Goal: Task Accomplishment & Management: Complete application form

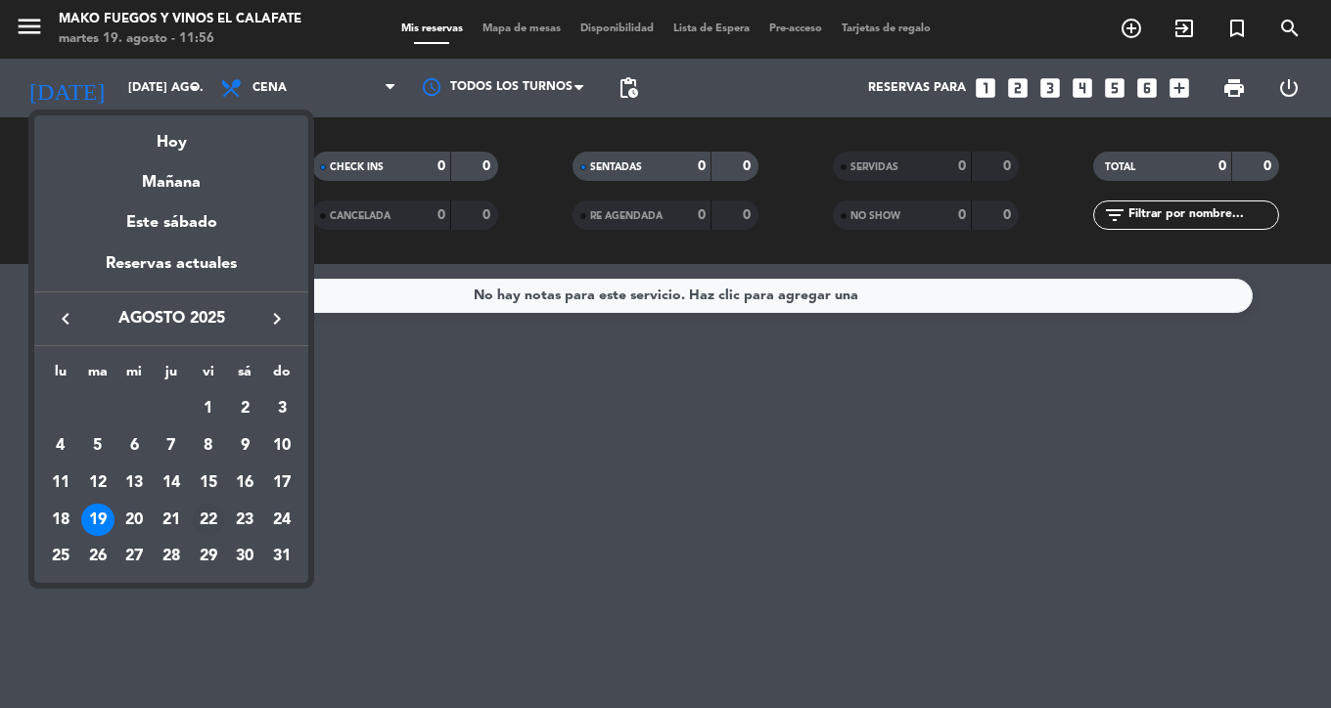
click at [204, 516] on div "22" at bounding box center [208, 520] width 33 height 33
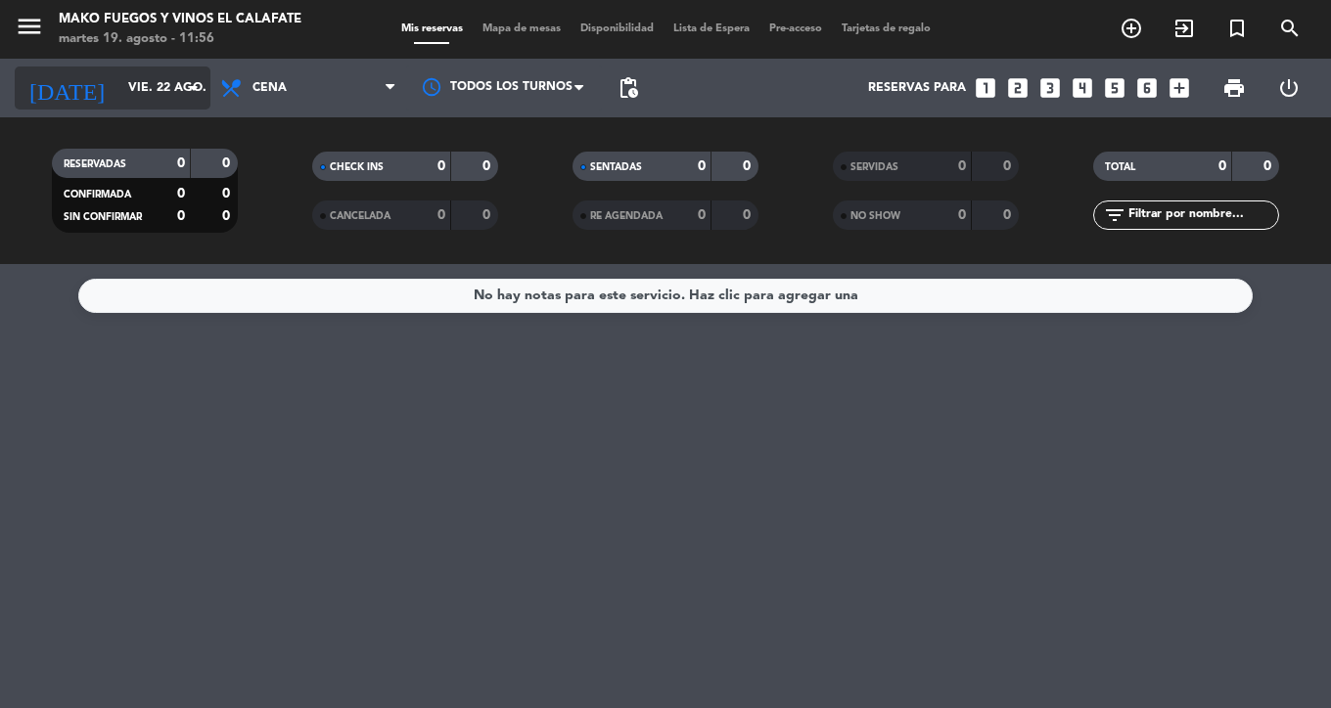
click at [186, 88] on icon "arrow_drop_down" at bounding box center [193, 87] width 23 height 23
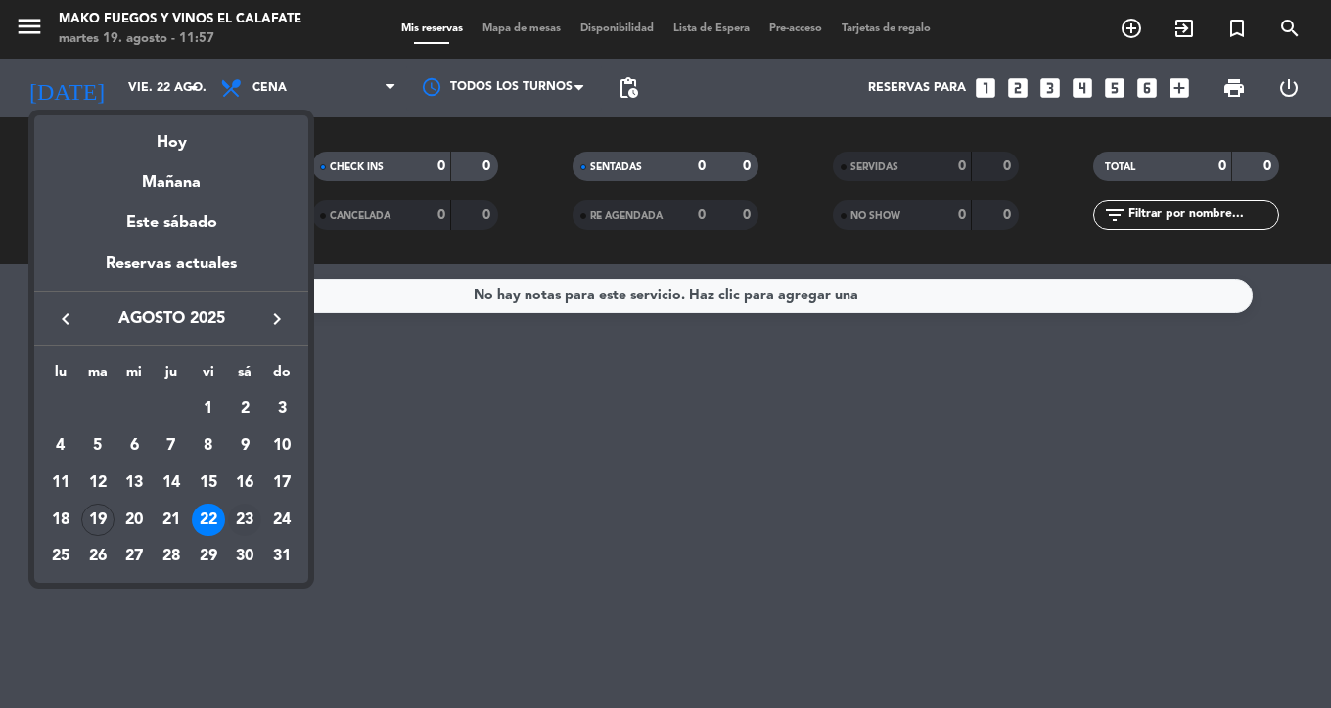
click at [237, 520] on div "23" at bounding box center [244, 520] width 33 height 33
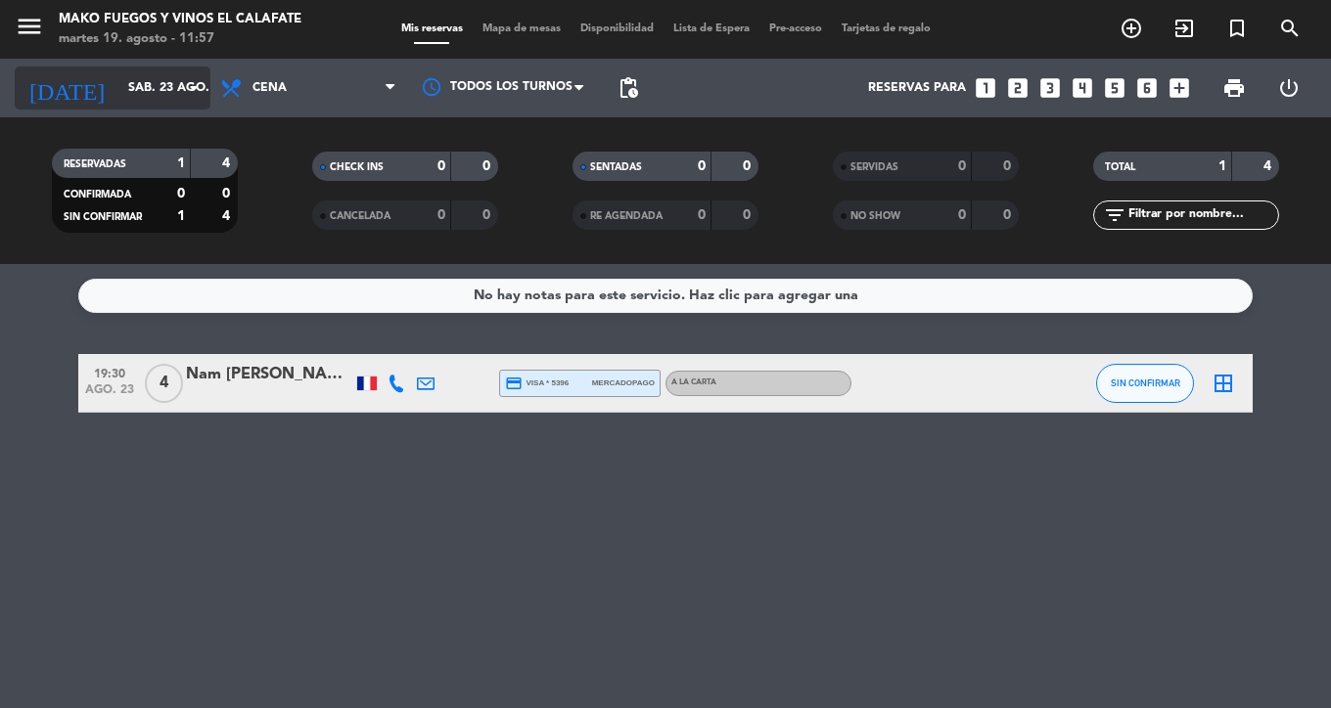
click at [183, 104] on input "sáb. 23 ago." at bounding box center [200, 87] width 165 height 33
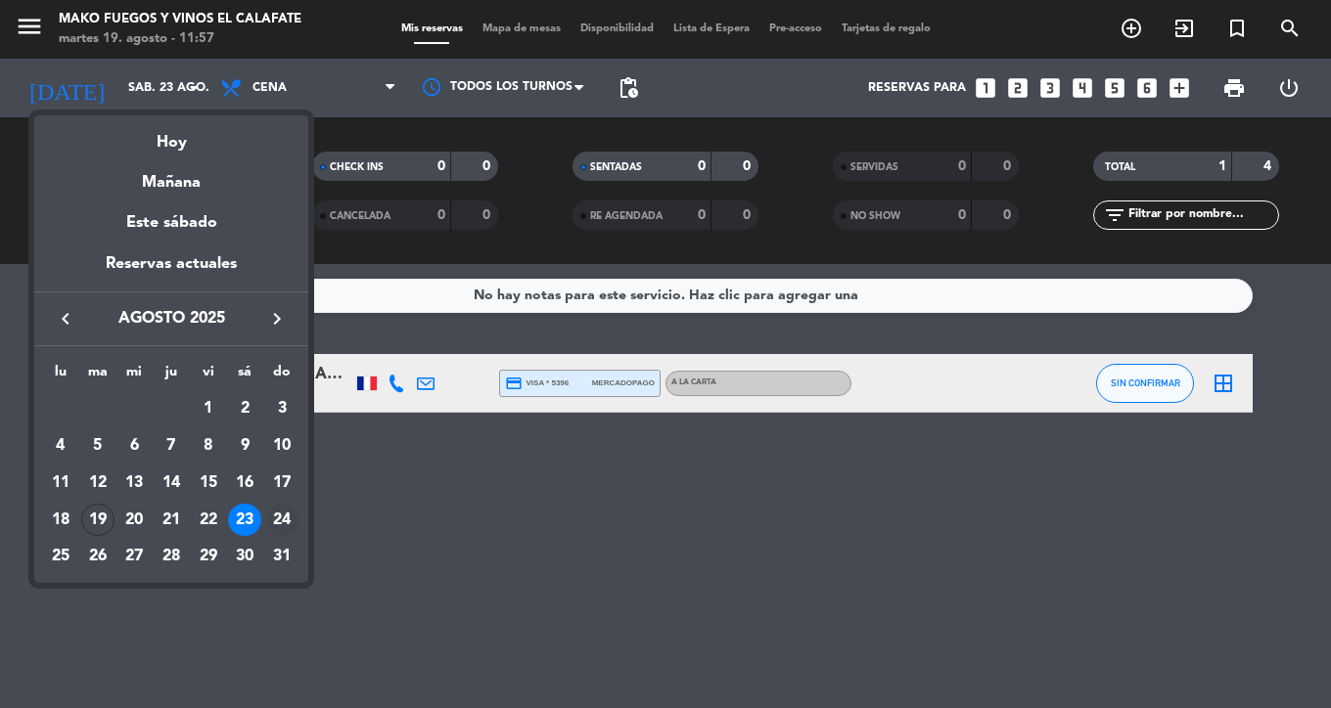
click at [280, 528] on div "24" at bounding box center [281, 520] width 33 height 33
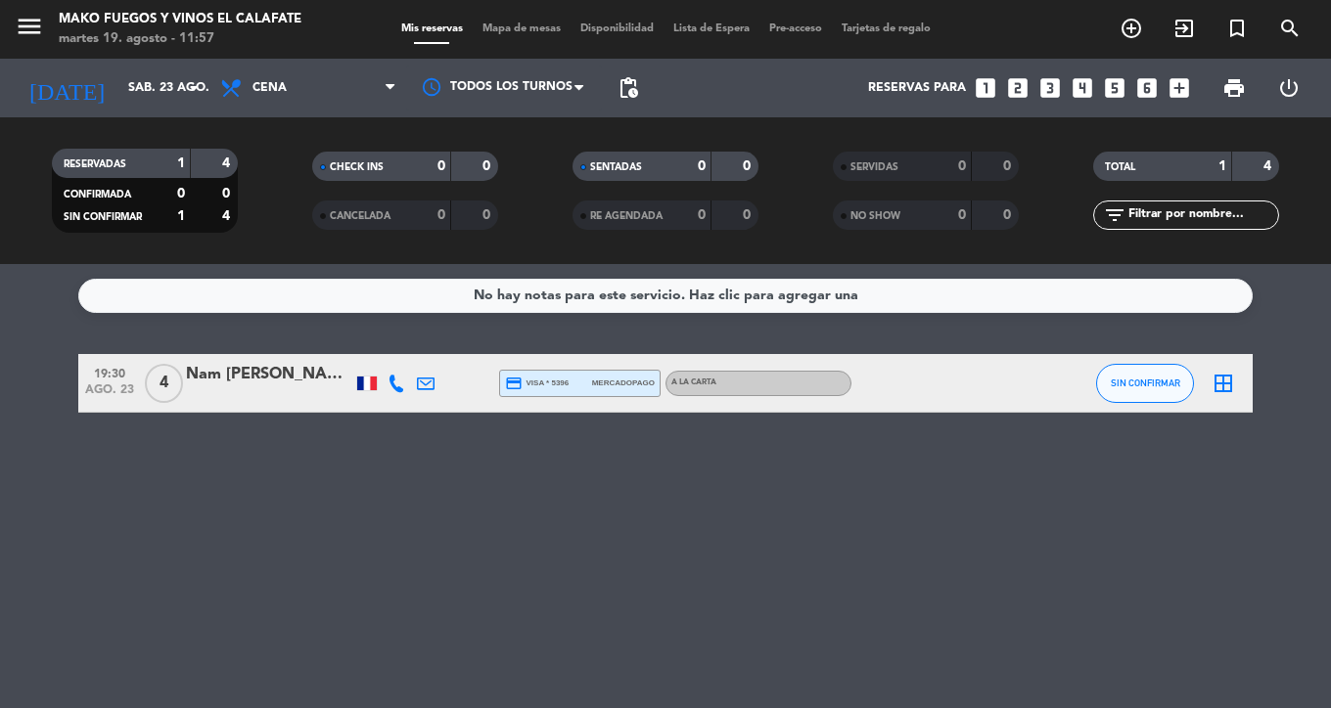
type input "dom. 24 ago."
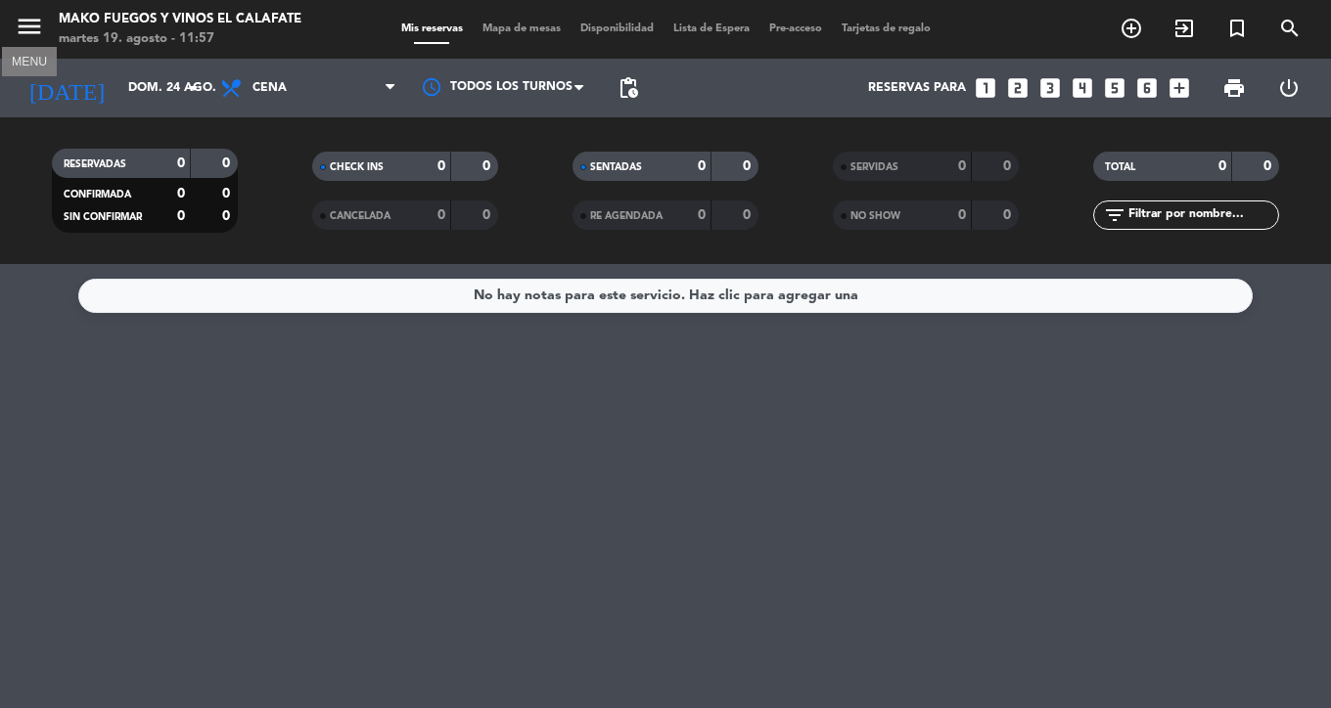
click at [36, 23] on icon "menu" at bounding box center [29, 26] width 29 height 29
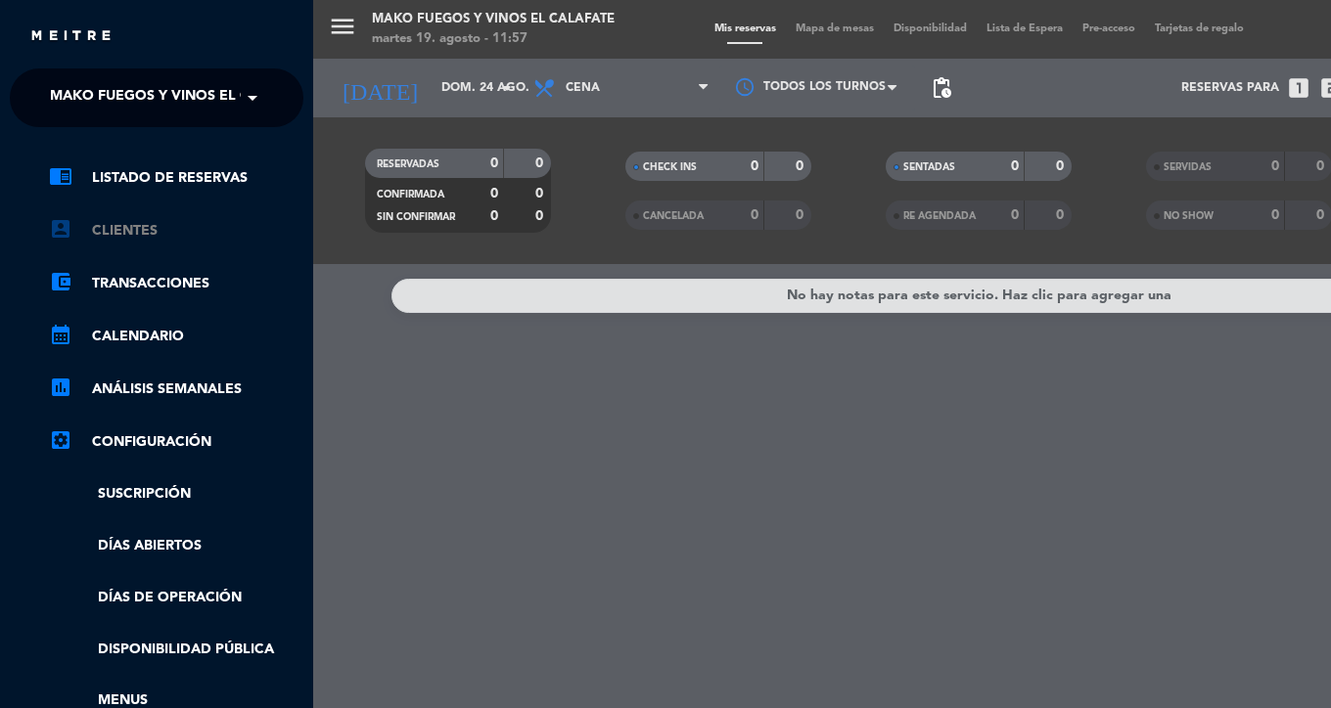
click at [147, 233] on link "account_box Clientes" at bounding box center [176, 230] width 254 height 23
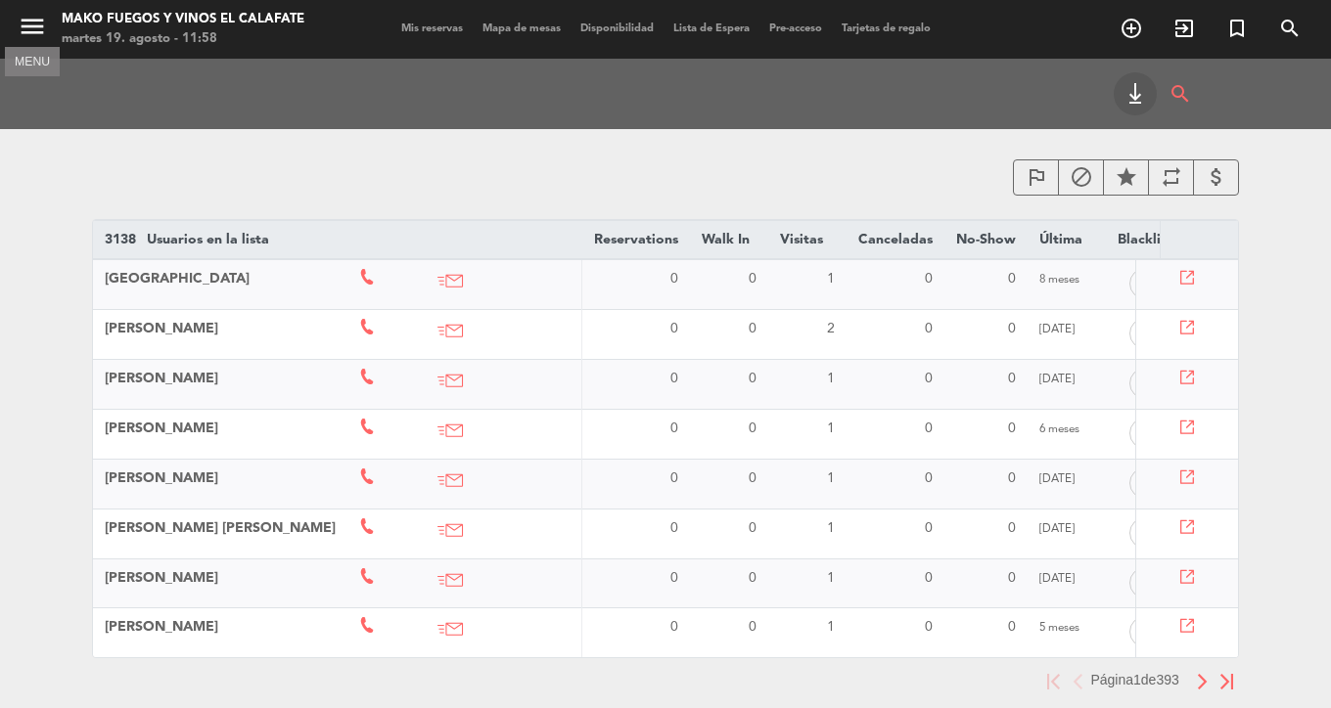
click at [34, 27] on icon "menu" at bounding box center [32, 26] width 29 height 29
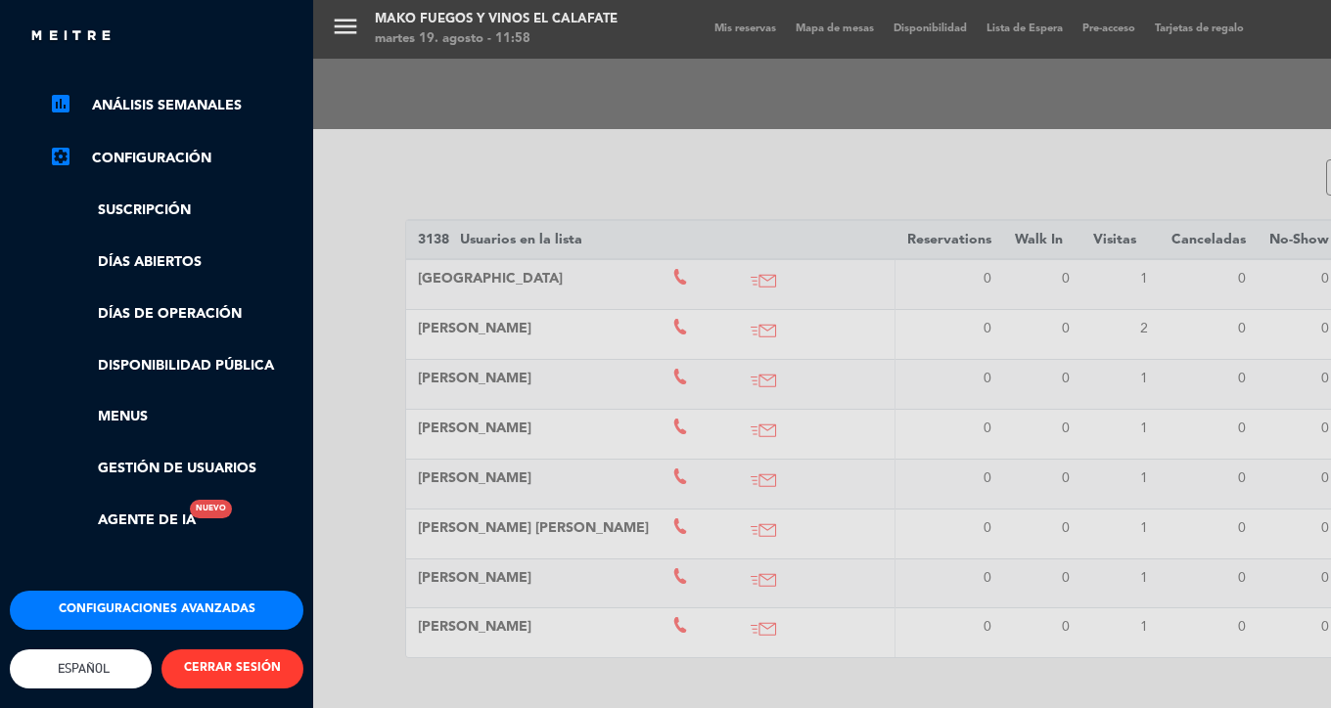
scroll to position [299, 0]
click at [177, 608] on button "Configuraciones avanzadas" at bounding box center [157, 610] width 294 height 39
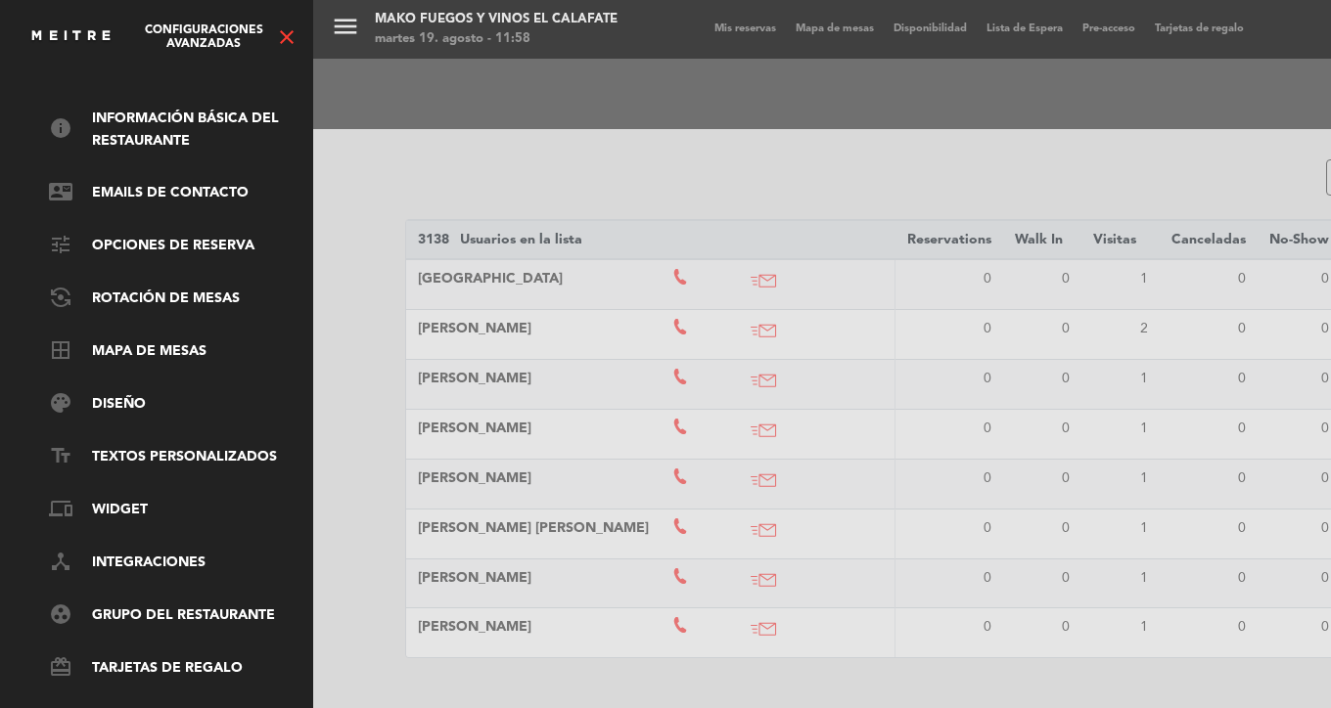
scroll to position [89, 0]
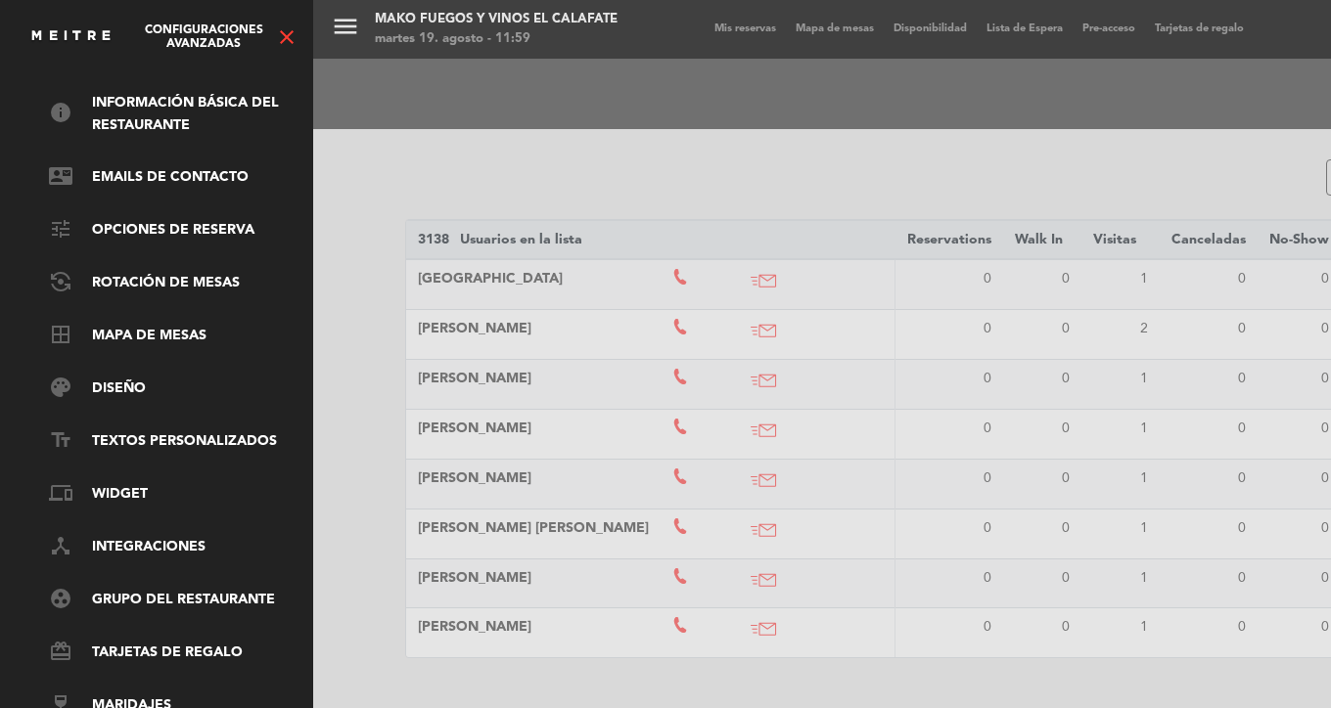
click at [287, 38] on icon "close" at bounding box center [286, 36] width 23 height 23
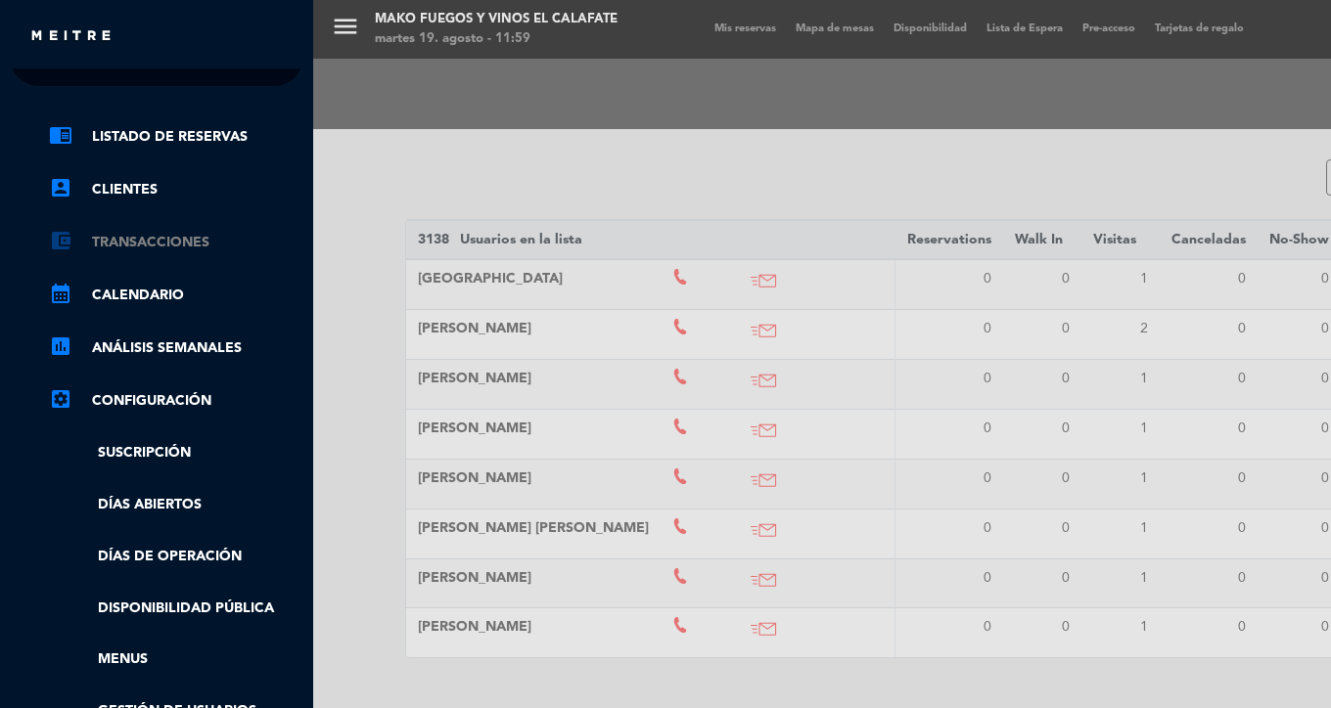
scroll to position [0, 0]
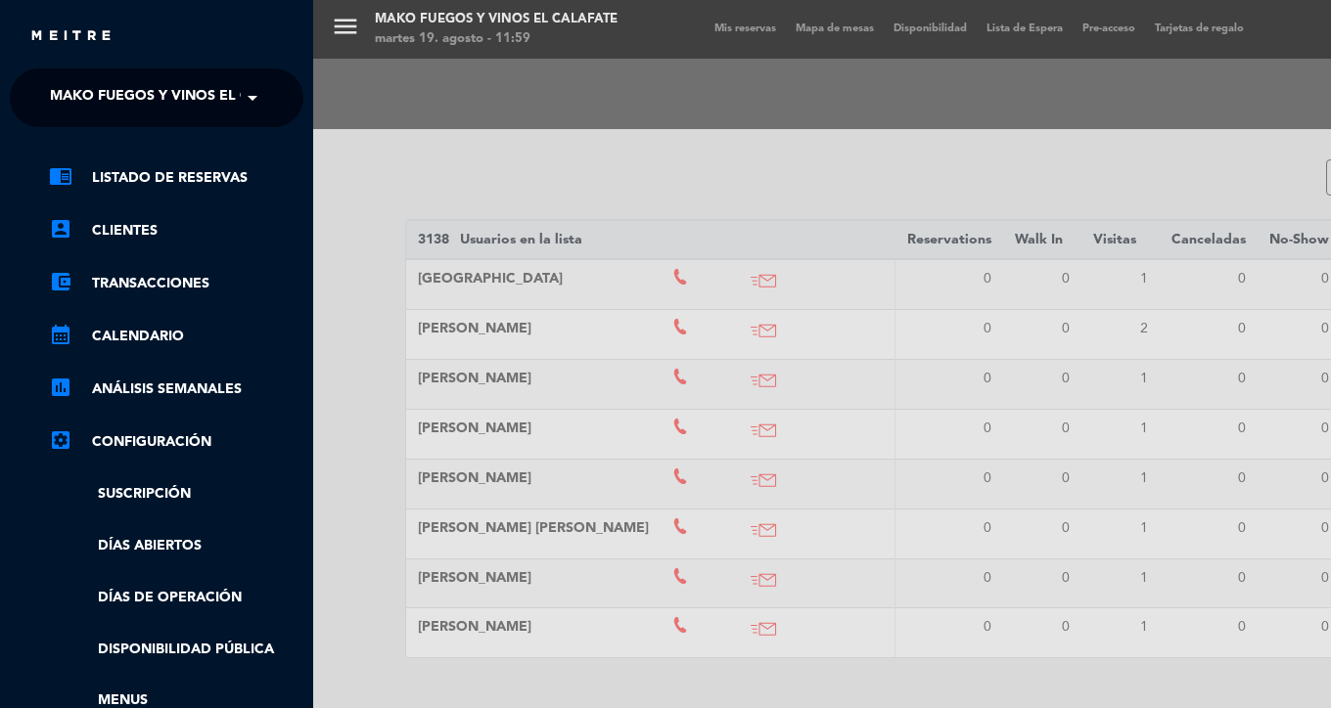
click at [185, 163] on div "chrome_reader_mode Listado de Reservas account_box Clientes account_balance_wal…" at bounding box center [156, 500] width 323 height 747
click at [225, 112] on span "Mako Fuegos y Vinos El Calafate" at bounding box center [179, 97] width 259 height 41
click at [249, 94] on span at bounding box center [257, 97] width 33 height 41
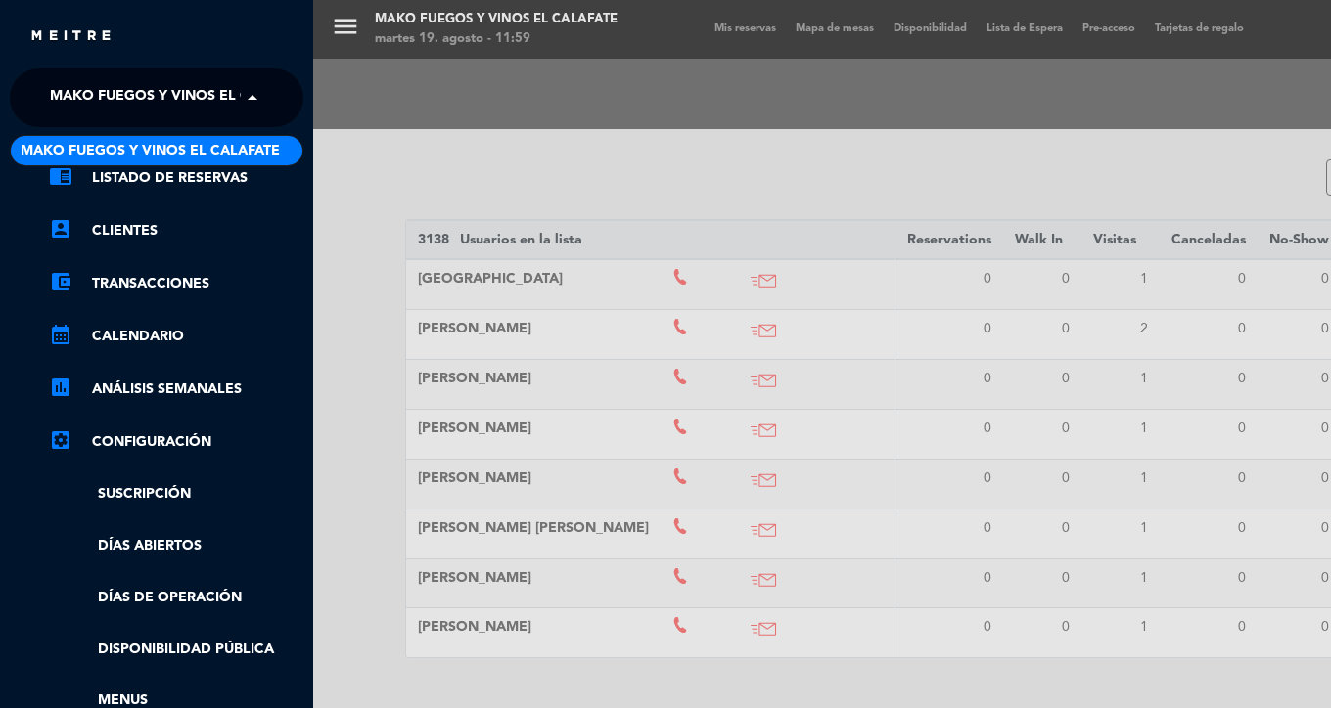
click at [249, 94] on span at bounding box center [257, 97] width 33 height 41
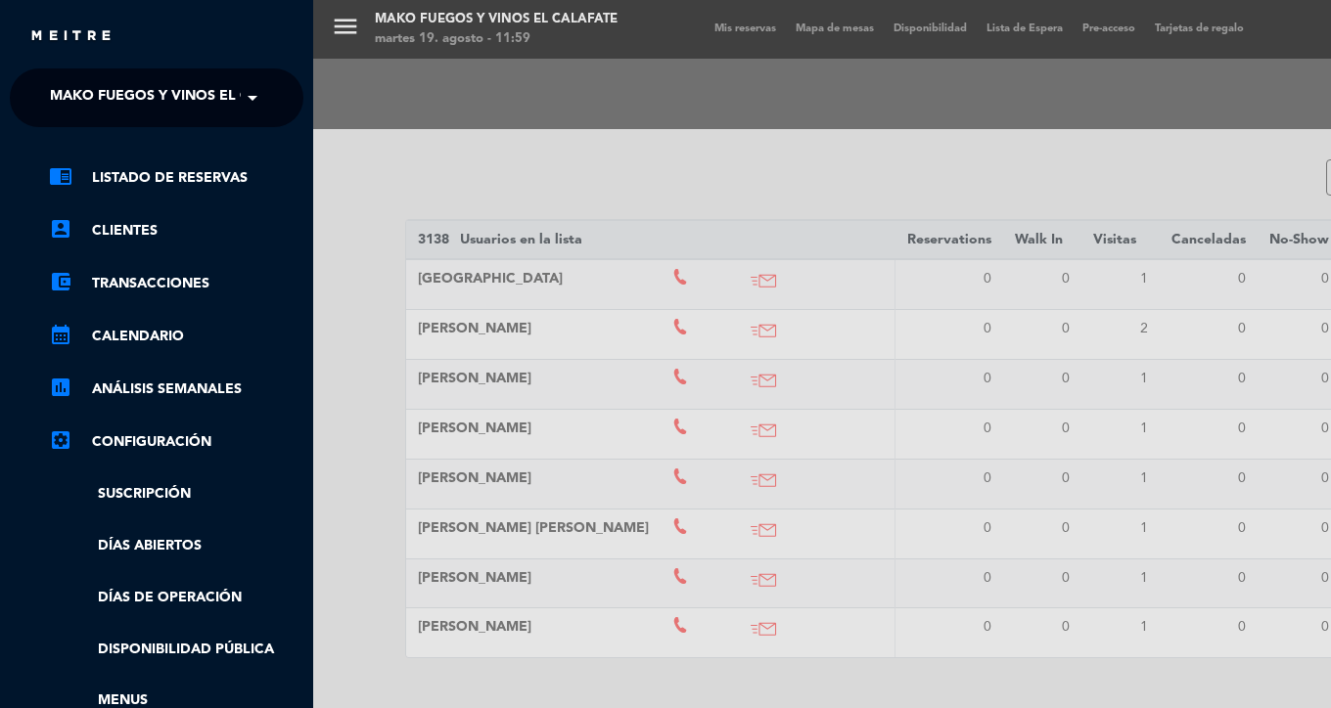
click at [347, 27] on div "menu Mako Fuegos y Vinos El Calafate martes 19. agosto - 11:59 Mis reservas Map…" at bounding box center [978, 354] width 1331 height 708
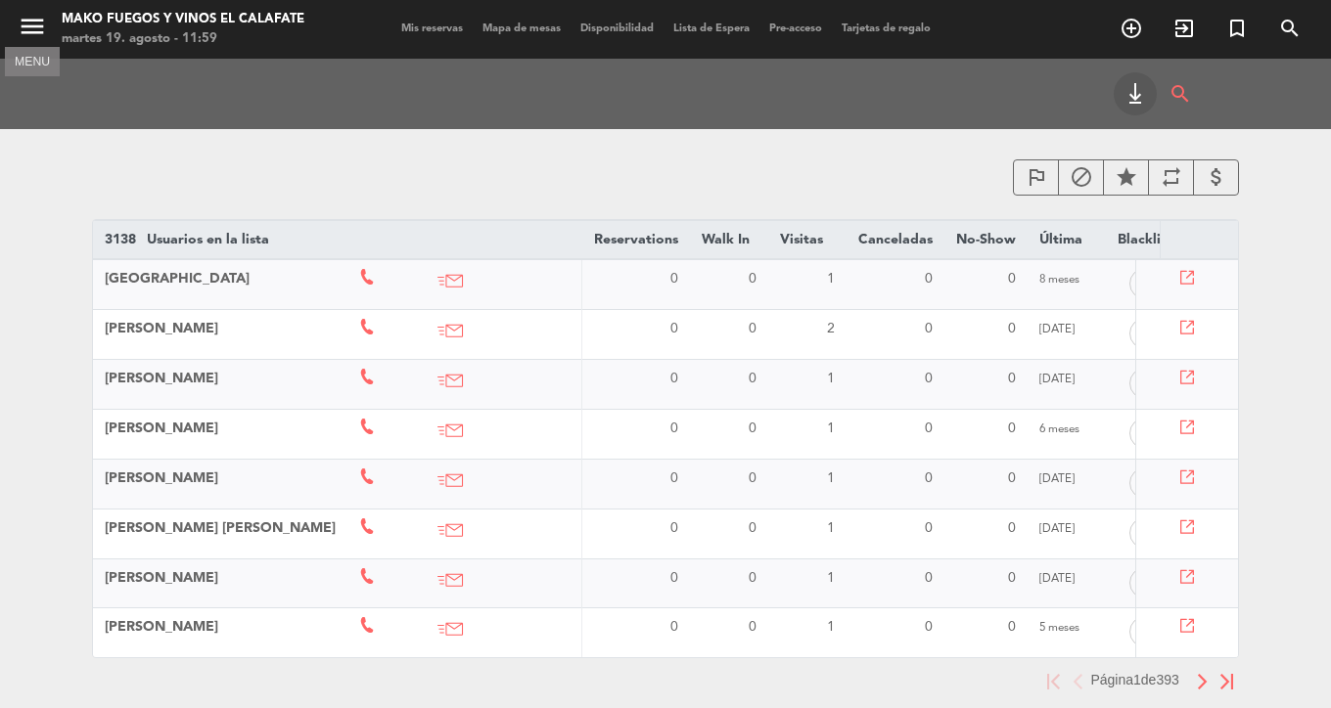
click at [33, 25] on icon "menu" at bounding box center [32, 26] width 29 height 29
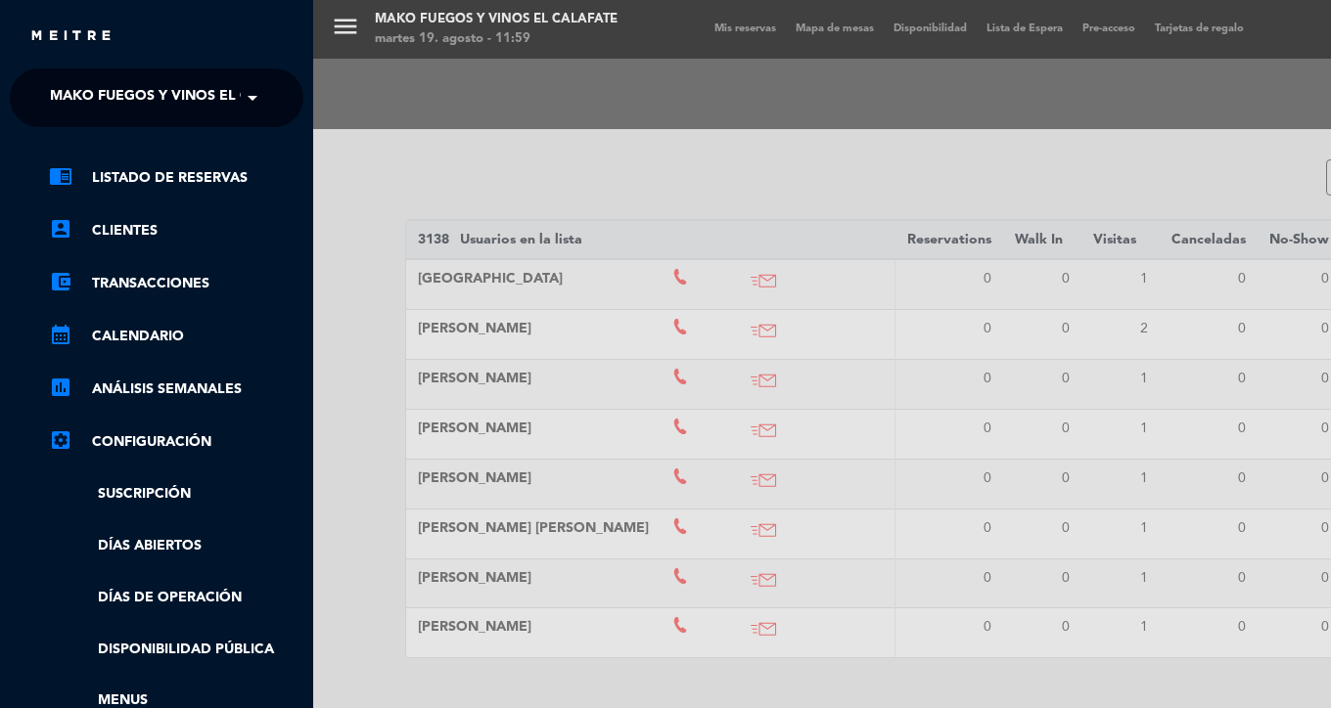
click at [33, 25] on div "close" at bounding box center [163, 36] width 269 height 24
click at [352, 25] on div "menu Mako Fuegos y Vinos El Calafate martes 19. agosto - 11:59 Mis reservas Map…" at bounding box center [978, 354] width 1331 height 708
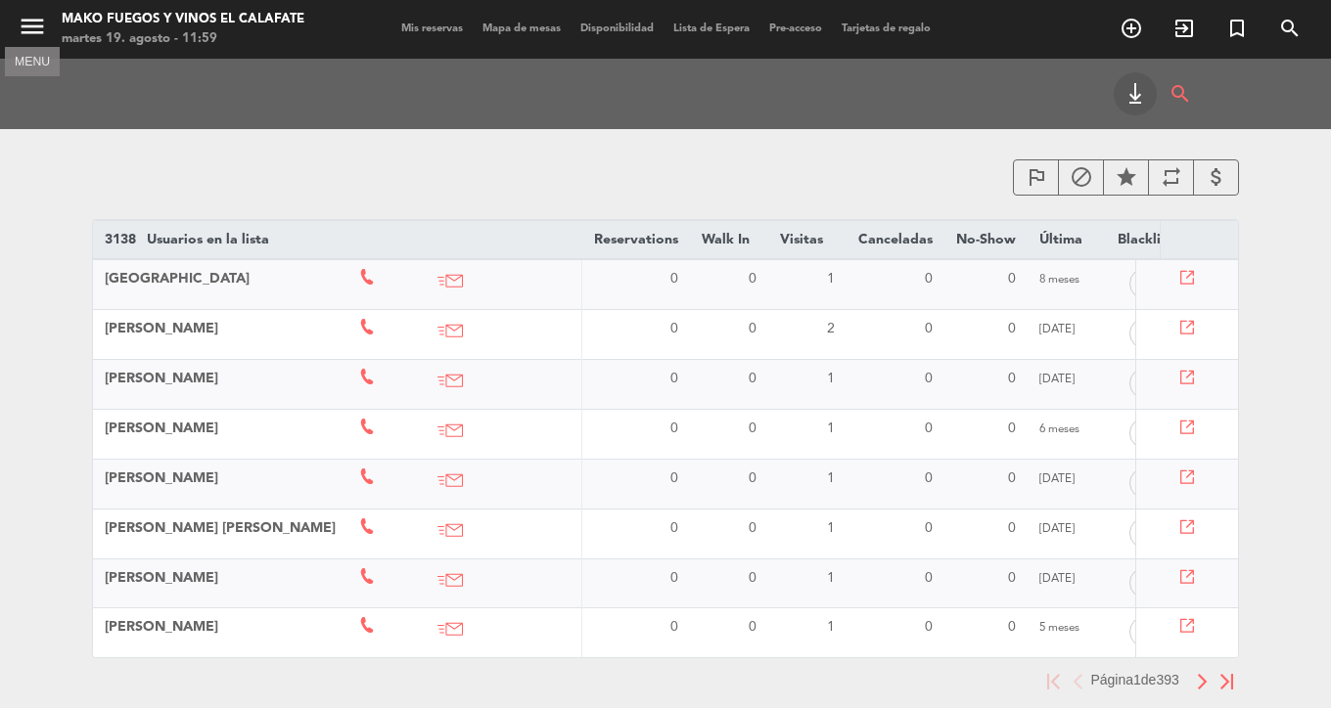
click at [38, 25] on icon "menu" at bounding box center [32, 26] width 29 height 29
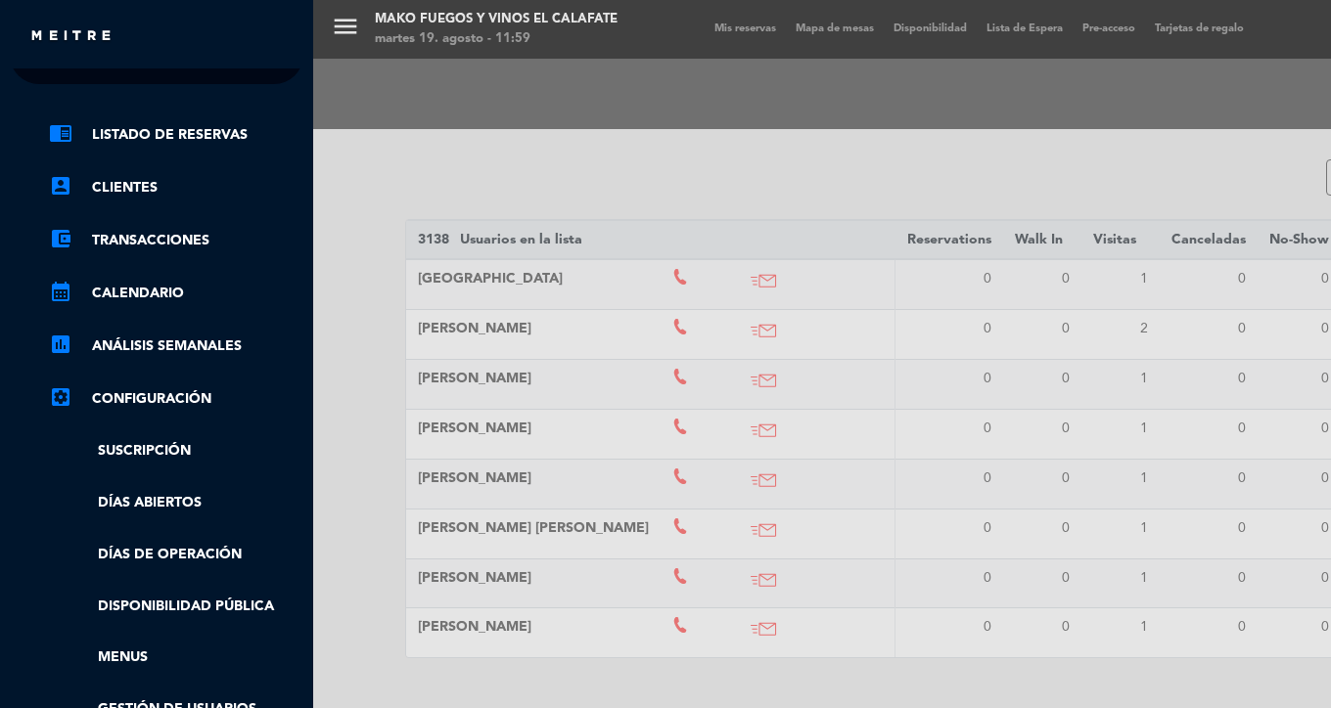
scroll to position [60, 0]
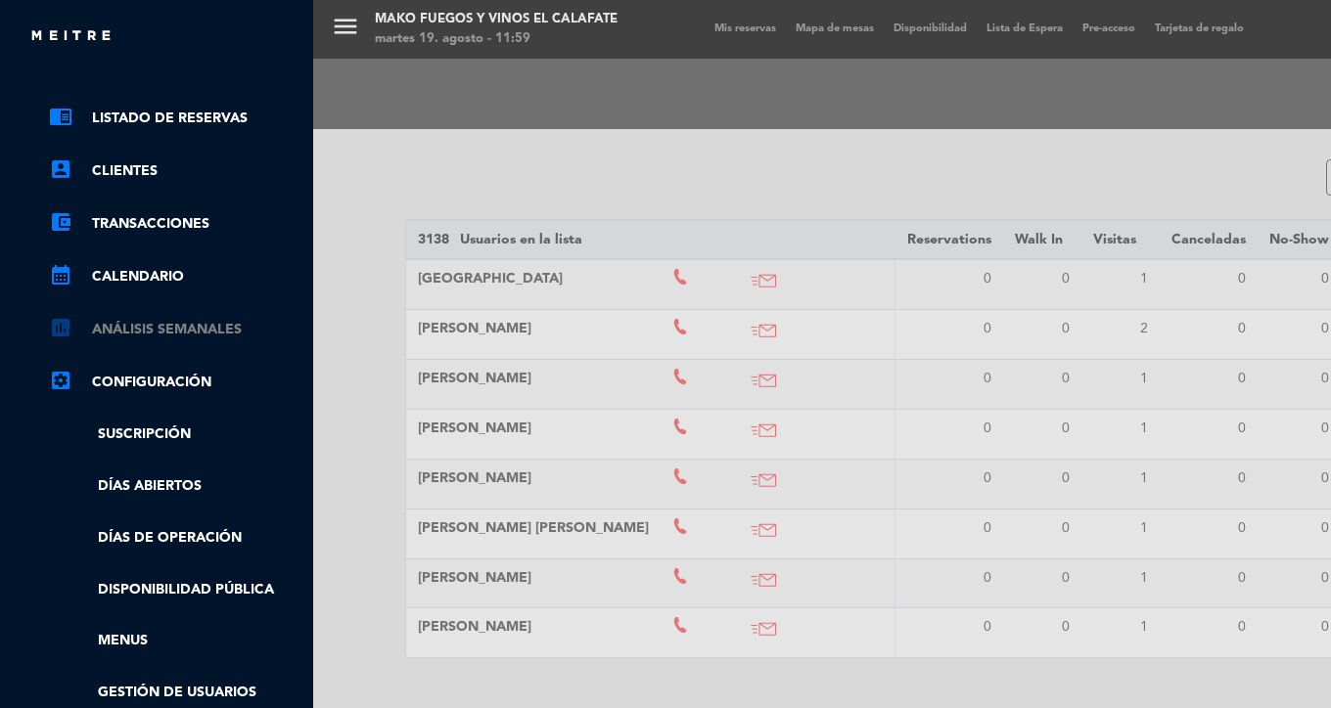
click at [200, 330] on link "assessment ANÁLISIS SEMANALES" at bounding box center [176, 329] width 254 height 23
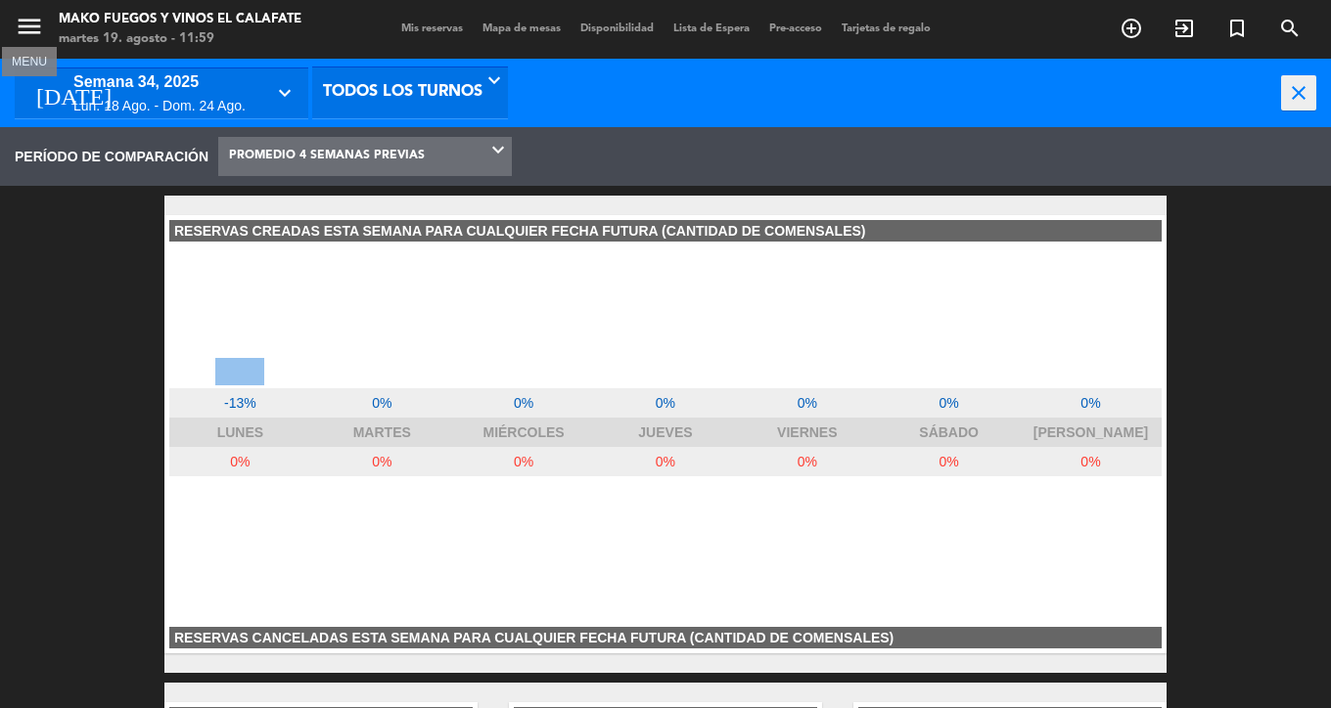
click at [34, 26] on icon "menu" at bounding box center [29, 26] width 29 height 29
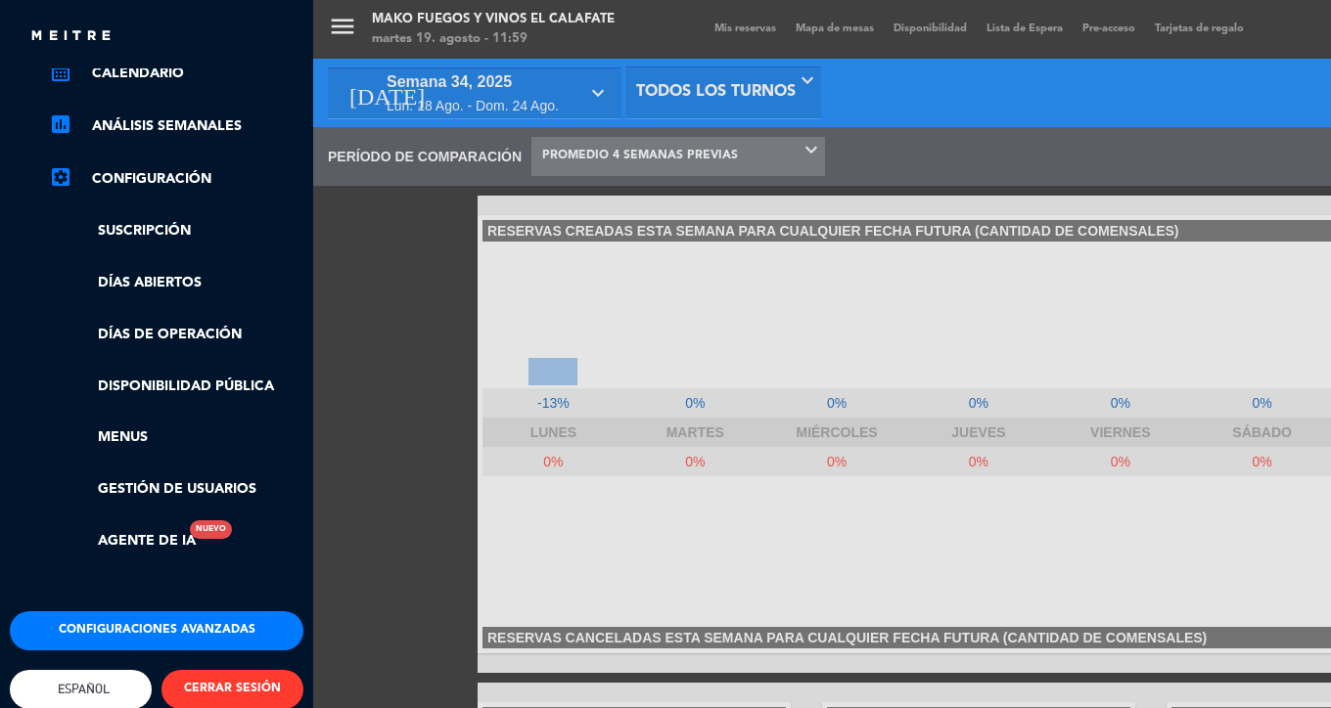
scroll to position [299, 0]
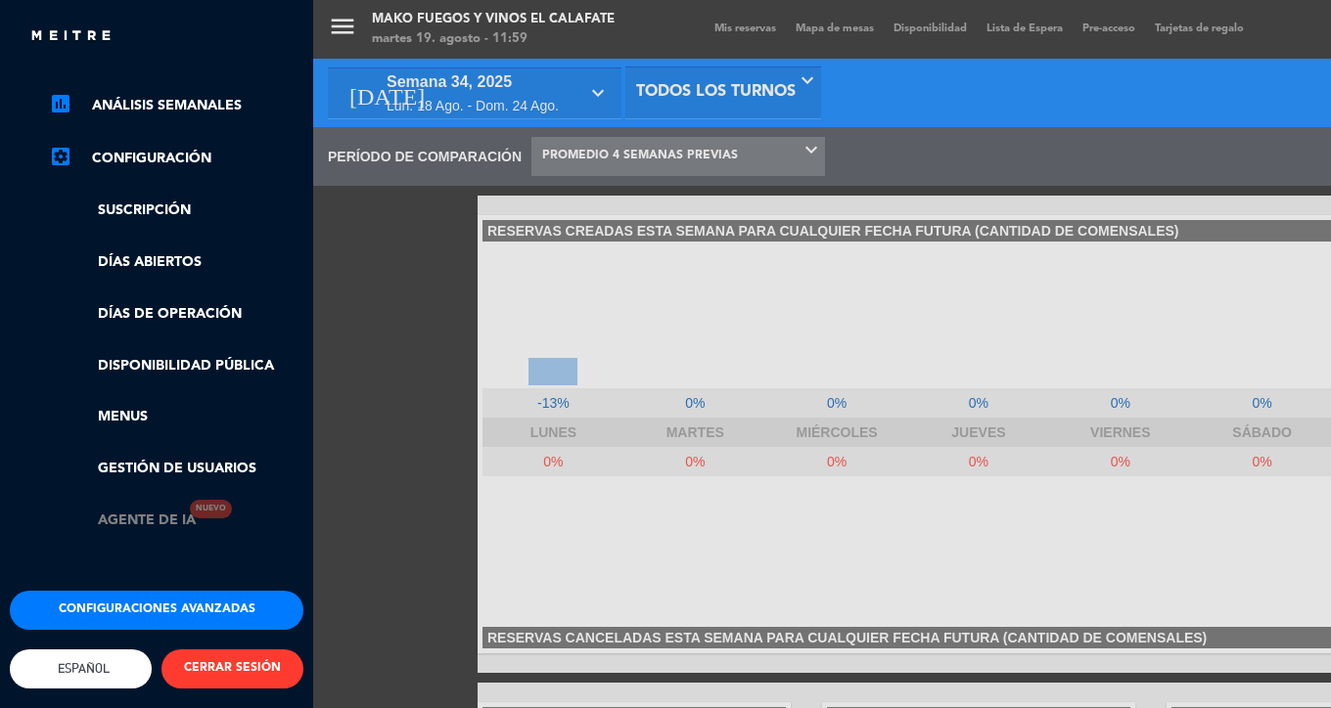
click at [167, 510] on link "Agente de IA Nuevo" at bounding box center [122, 521] width 147 height 23
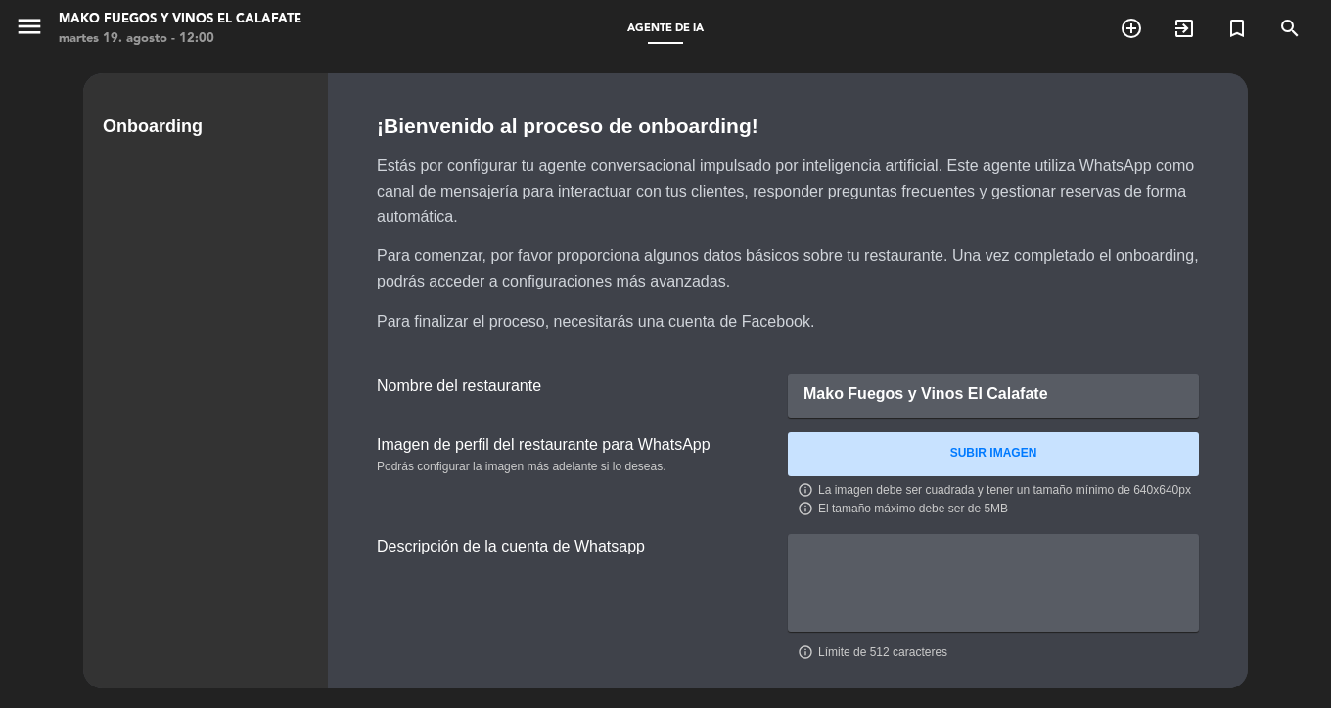
click at [962, 390] on div "Mako Fuegos y Vinos El Calafate" at bounding box center [993, 396] width 411 height 44
click at [28, 30] on icon "menu" at bounding box center [29, 26] width 29 height 29
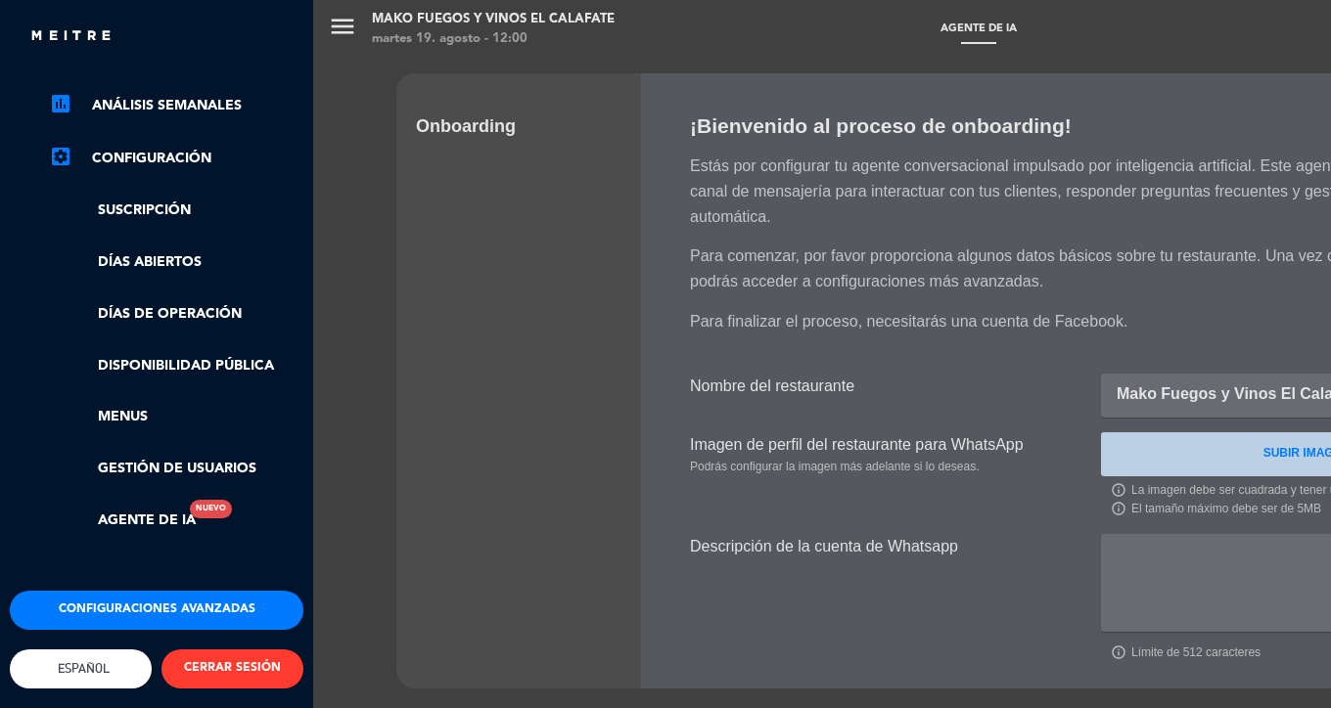
click at [216, 604] on button "Configuraciones avanzadas" at bounding box center [157, 610] width 294 height 39
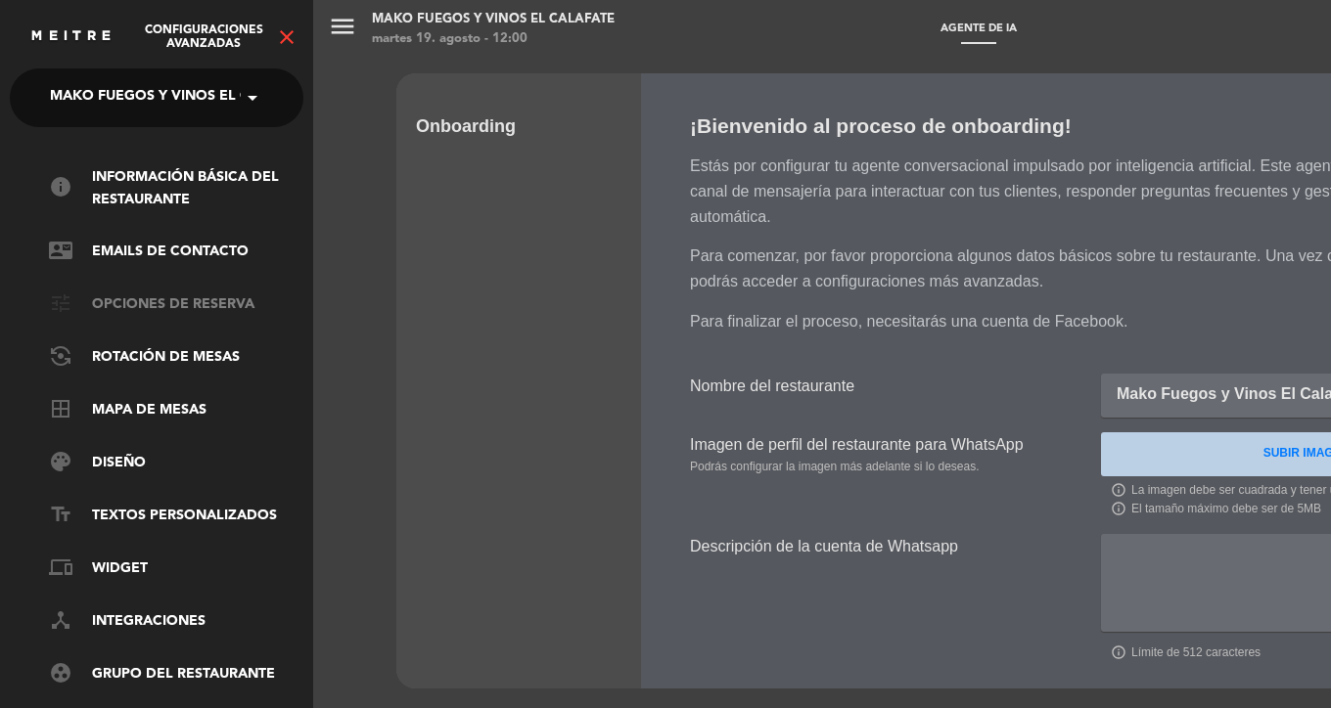
click at [230, 308] on link "tune Opciones de reserva" at bounding box center [176, 305] width 254 height 23
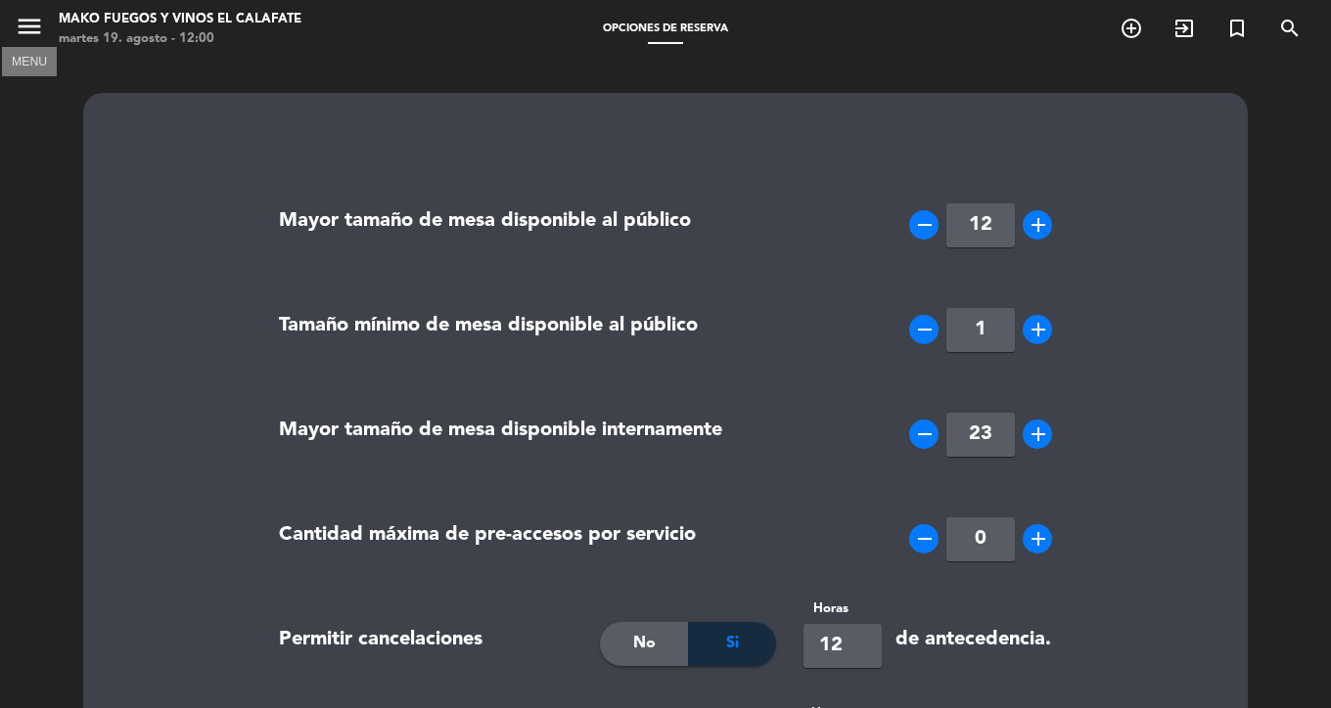
click at [30, 26] on icon "menu" at bounding box center [29, 26] width 29 height 29
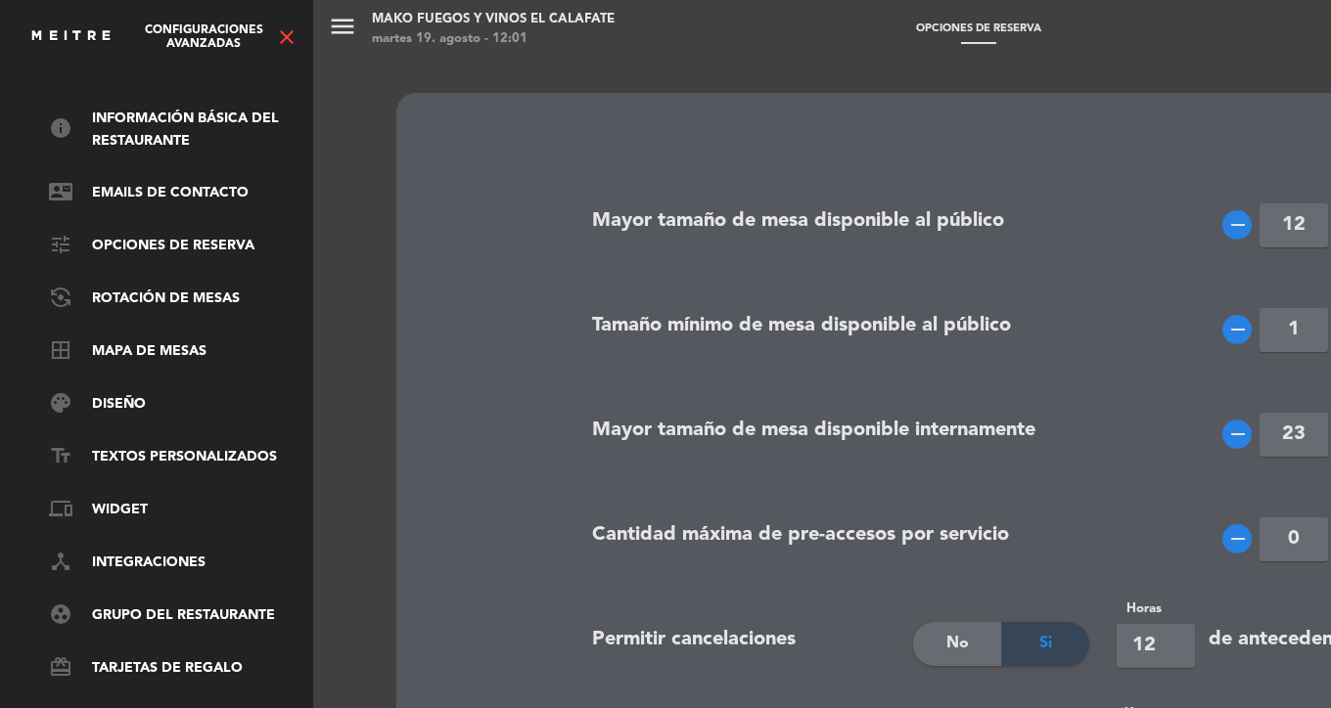
scroll to position [89, 0]
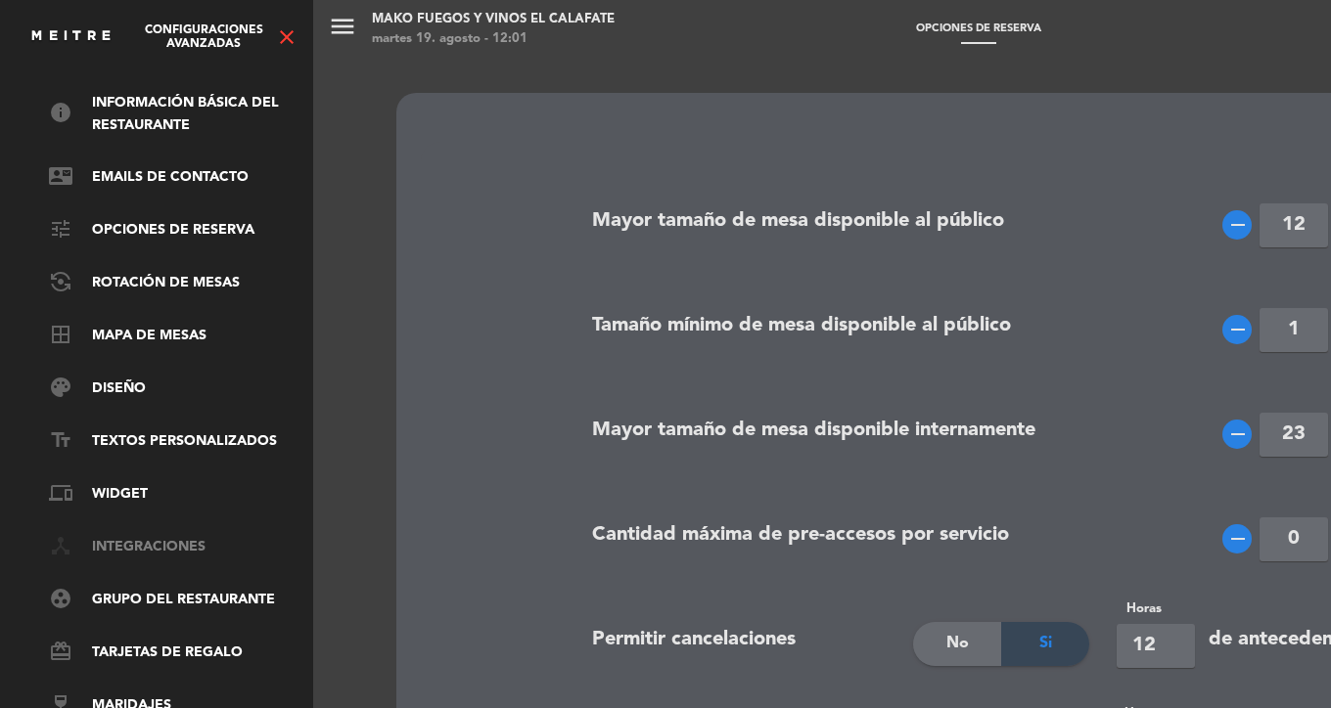
click at [172, 536] on link "device_hub Integraciones" at bounding box center [176, 547] width 254 height 23
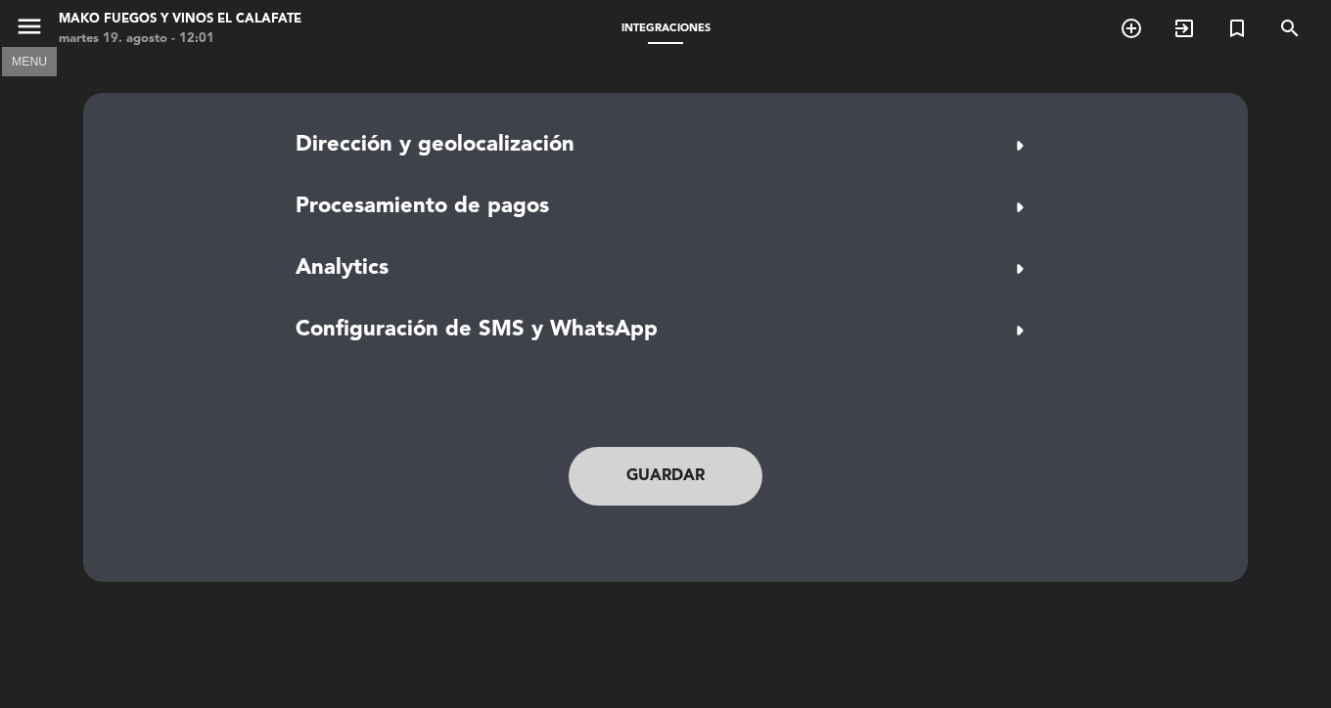
click at [41, 24] on icon "menu" at bounding box center [29, 26] width 29 height 29
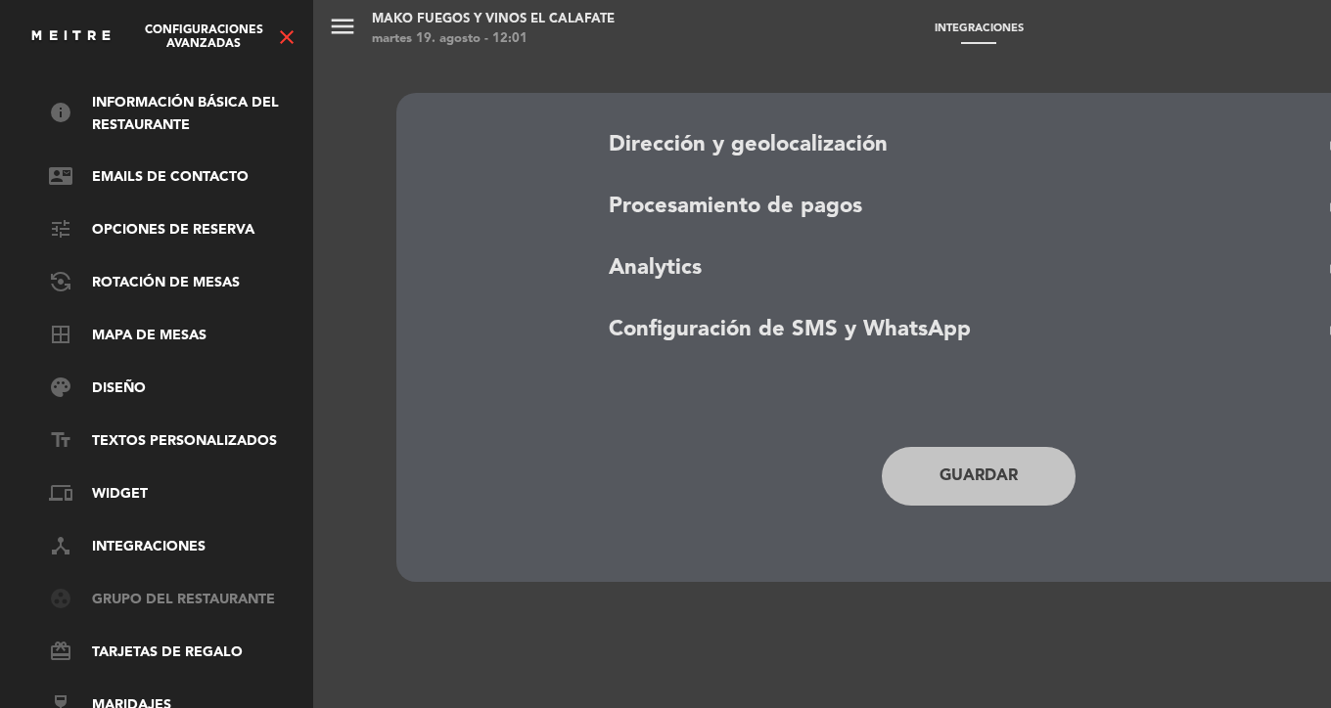
click at [220, 589] on link "group_work Grupo del restaurante" at bounding box center [176, 600] width 254 height 23
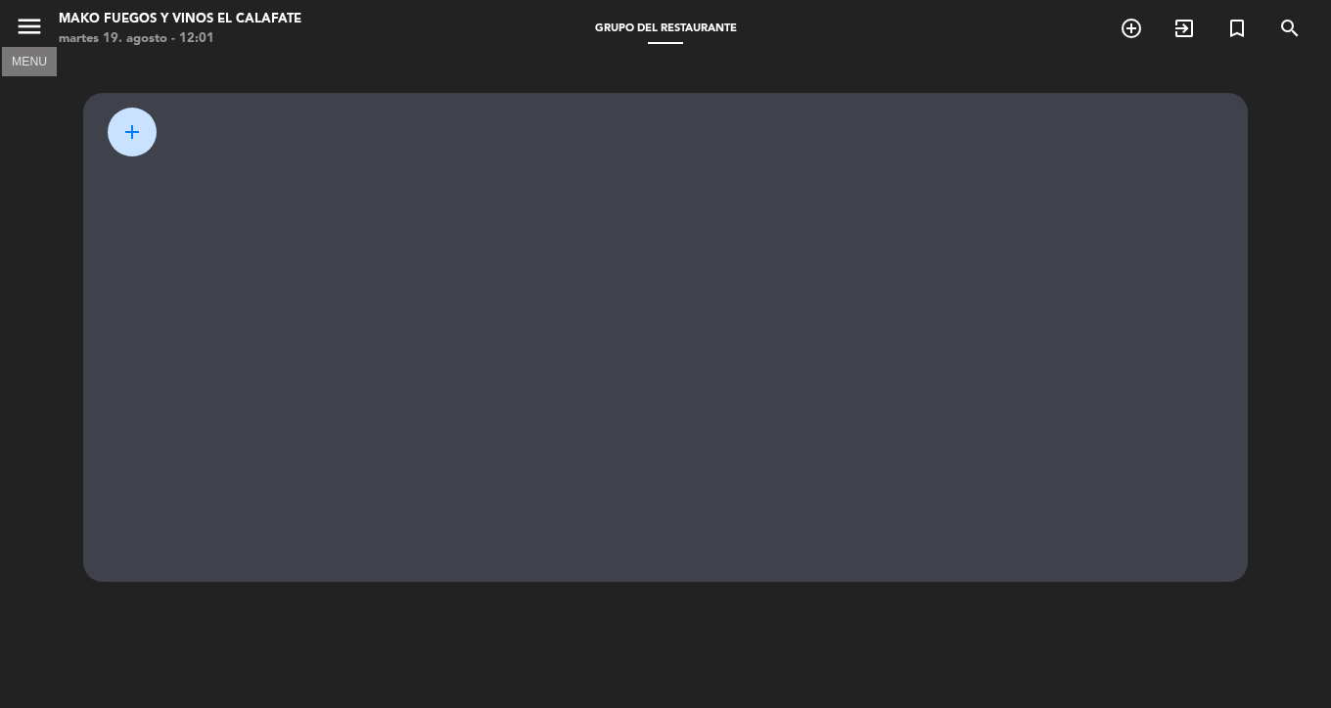
click at [29, 33] on icon "menu" at bounding box center [29, 26] width 29 height 29
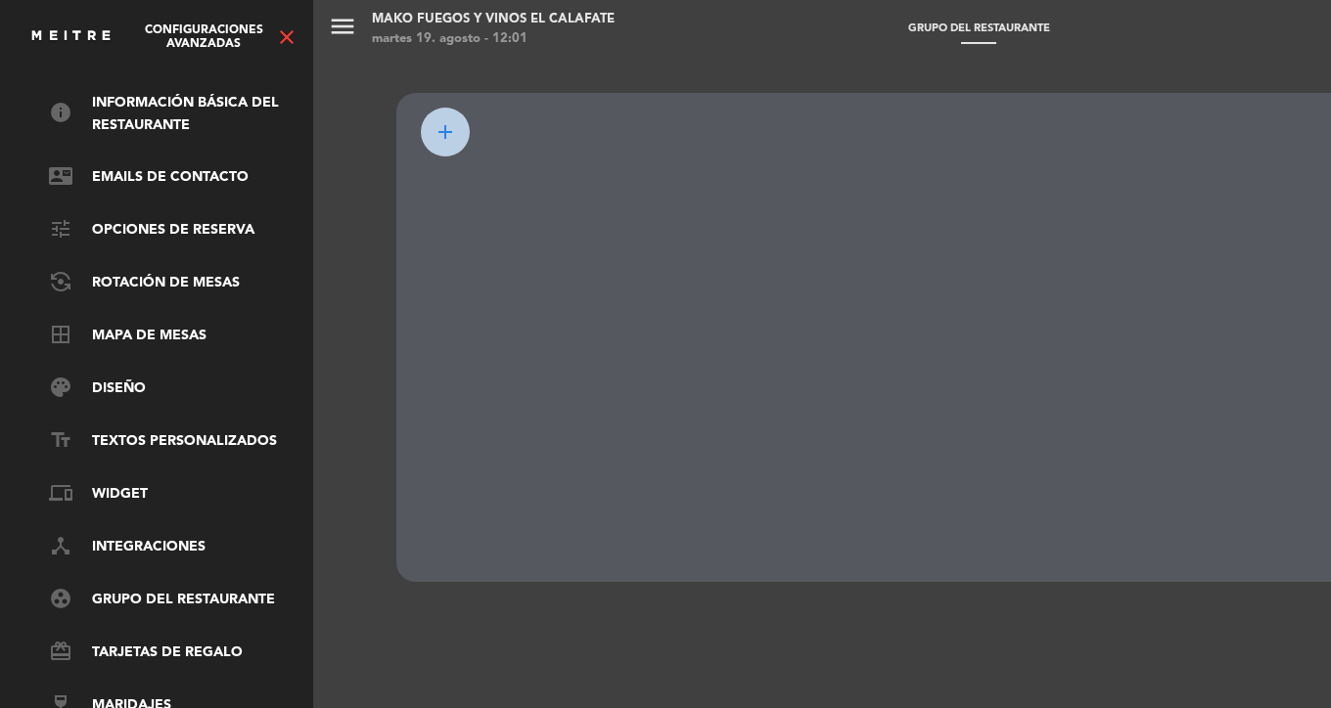
scroll to position [89, 0]
click at [482, 193] on div "menu Mako Fuegos y Vinos El Calafate martes 19. agosto - 12:01 Grupo del restau…" at bounding box center [978, 354] width 1331 height 708
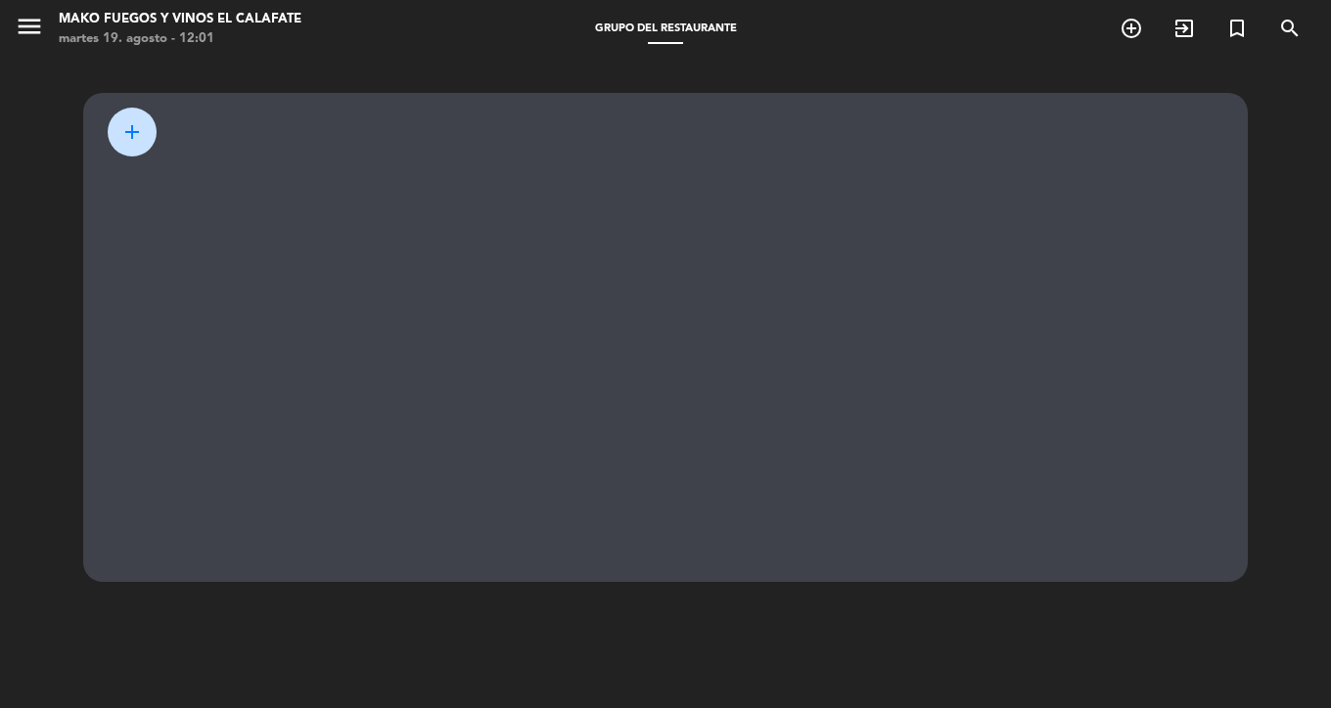
click at [134, 135] on span "add" at bounding box center [131, 131] width 23 height 23
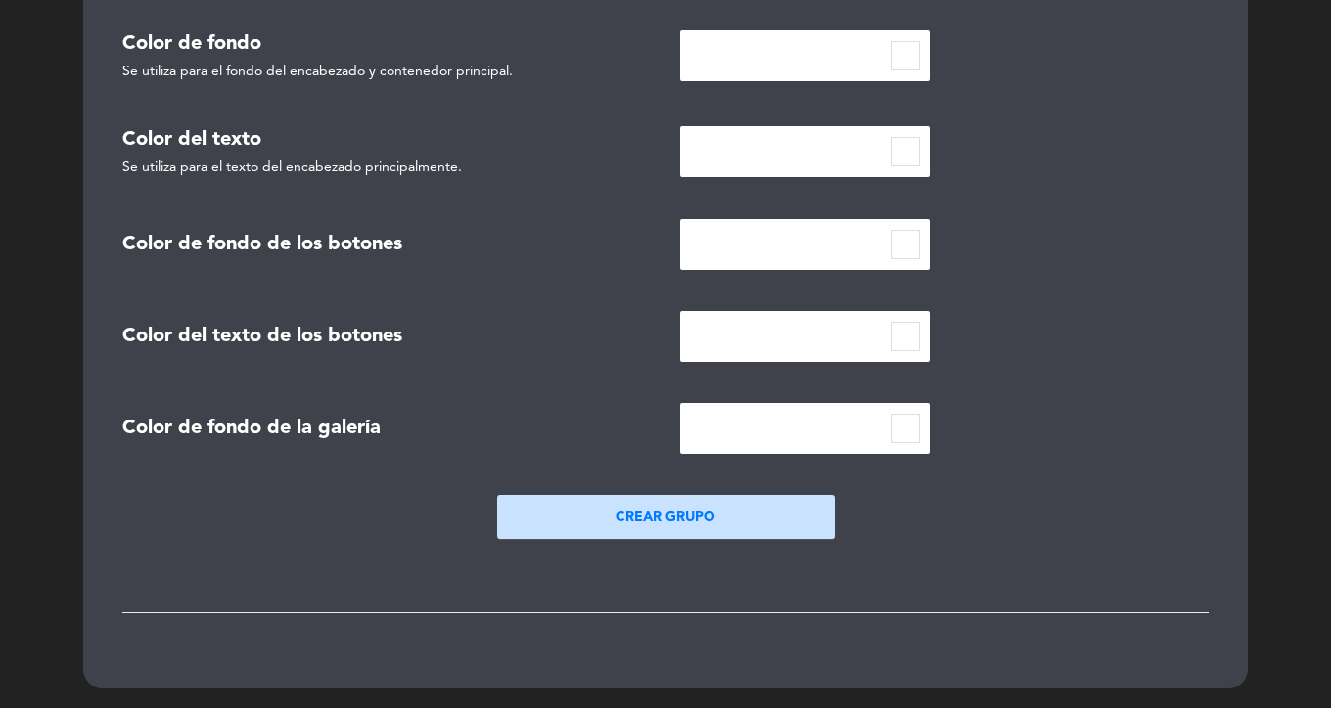
scroll to position [0, 0]
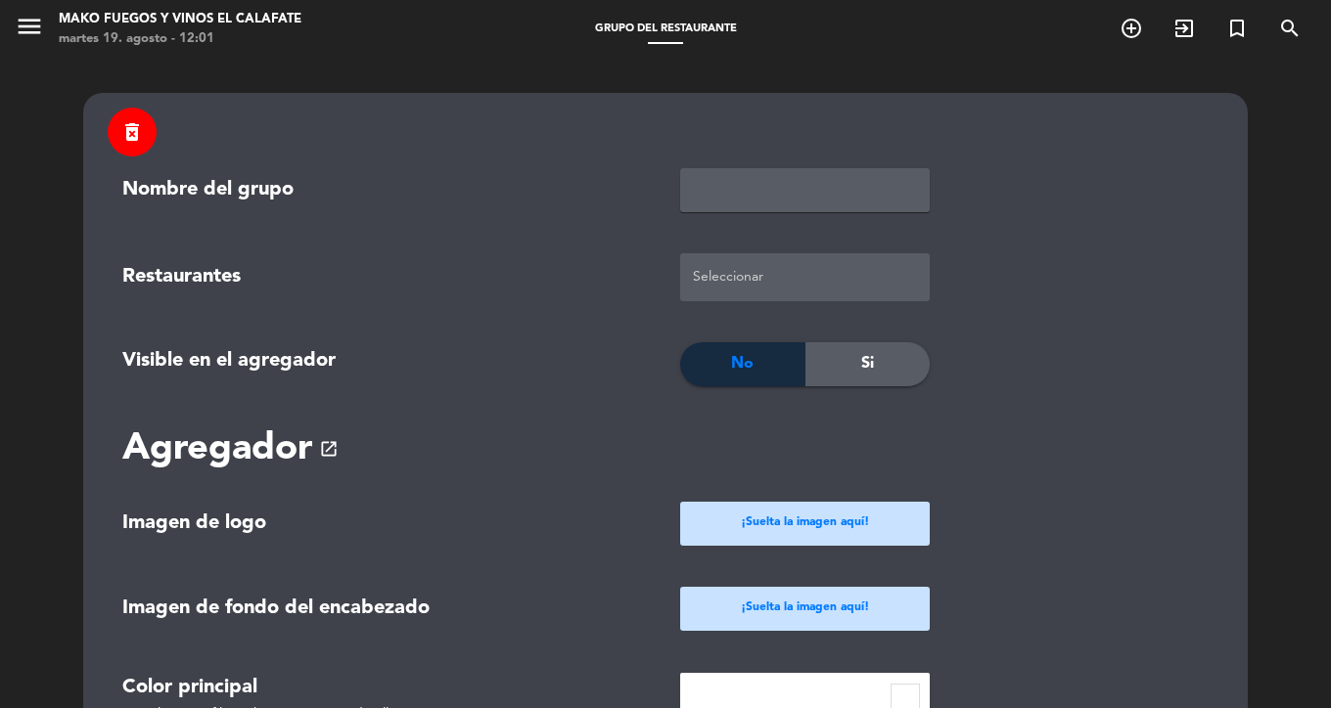
click at [126, 125] on span "delete_forever" at bounding box center [131, 131] width 23 height 23
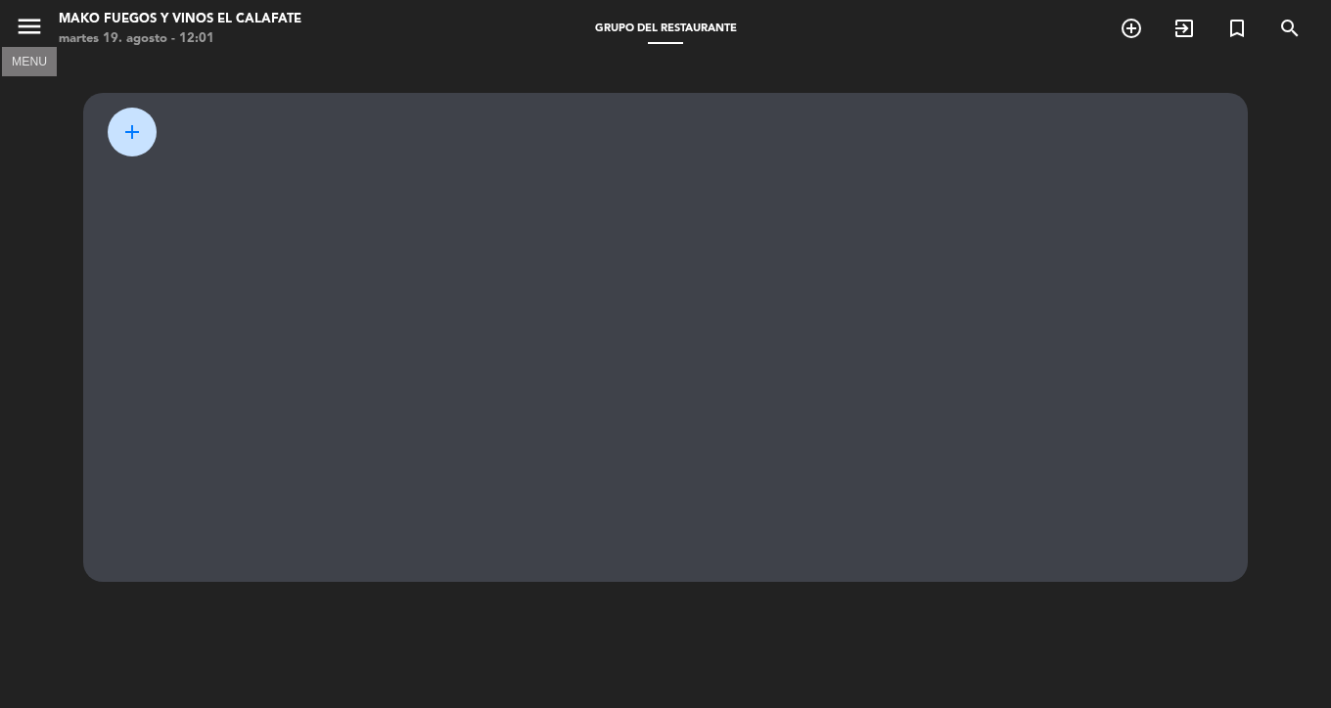
click at [40, 44] on button "menu" at bounding box center [29, 30] width 29 height 36
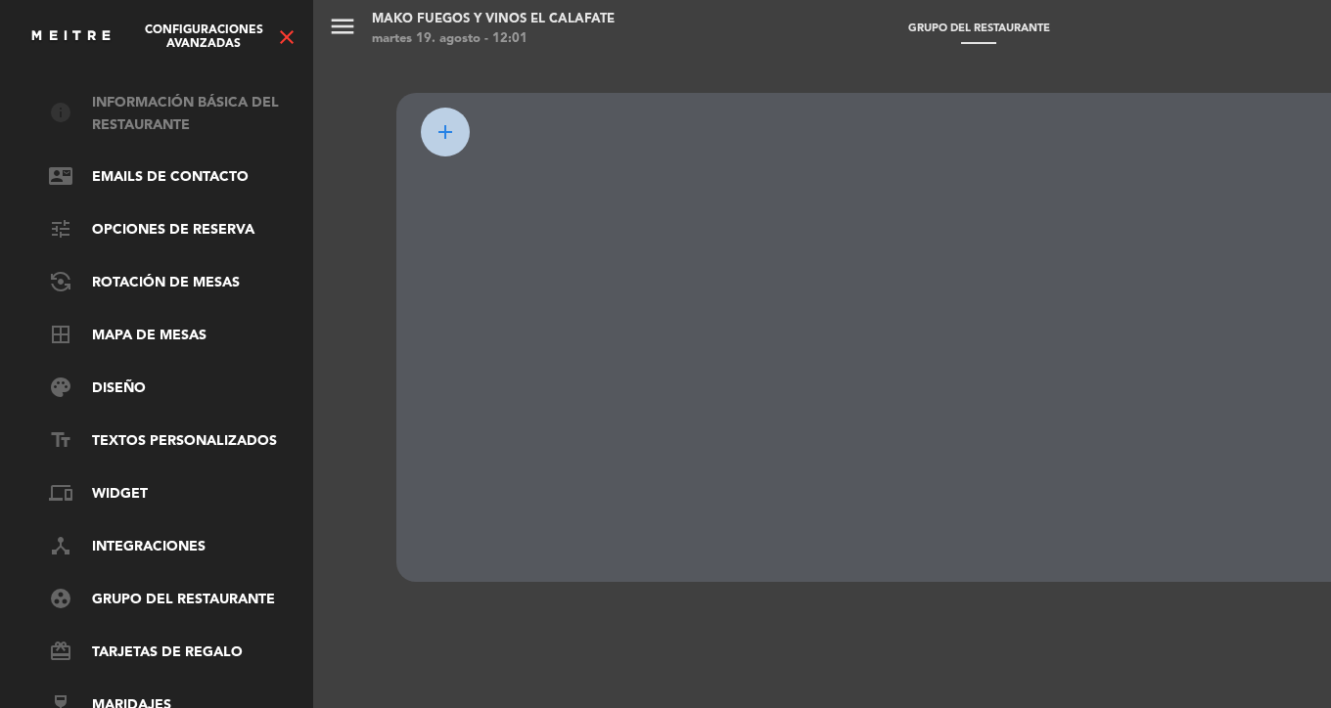
click at [183, 92] on link "info Información básica del restaurante" at bounding box center [176, 114] width 254 height 45
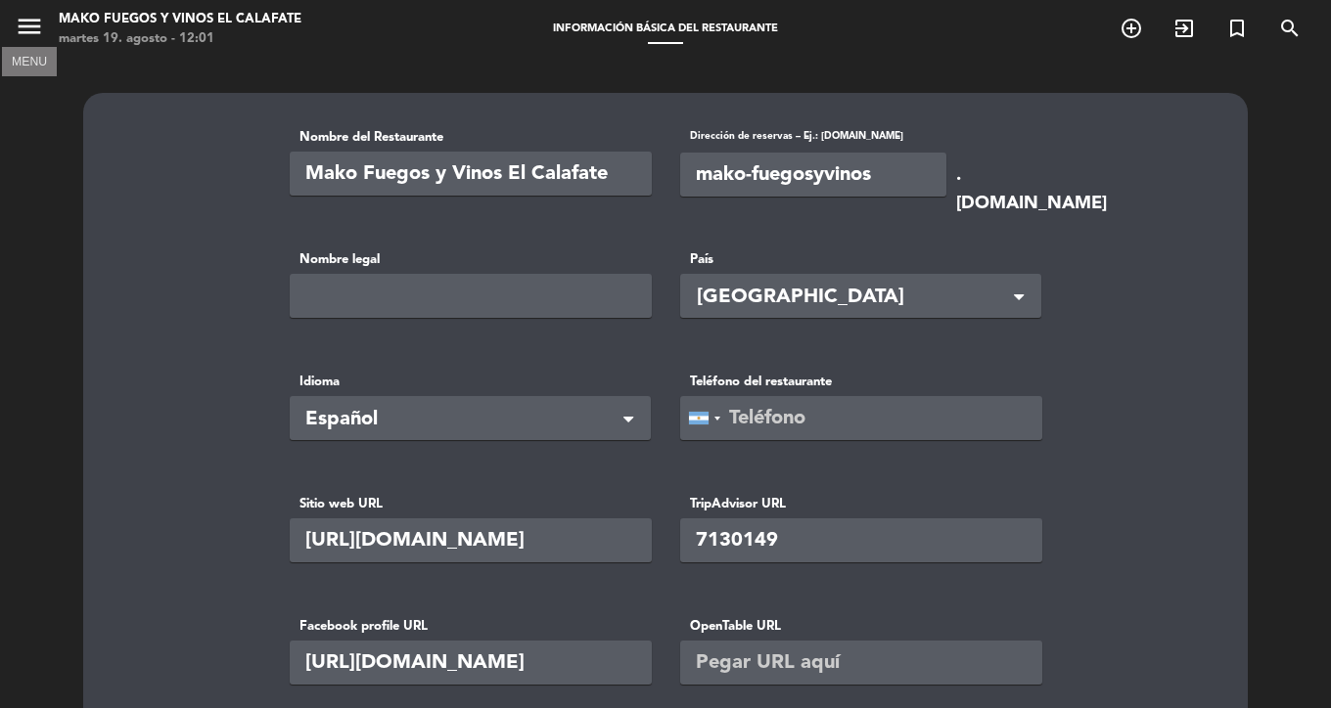
click at [34, 24] on icon "menu" at bounding box center [29, 26] width 29 height 29
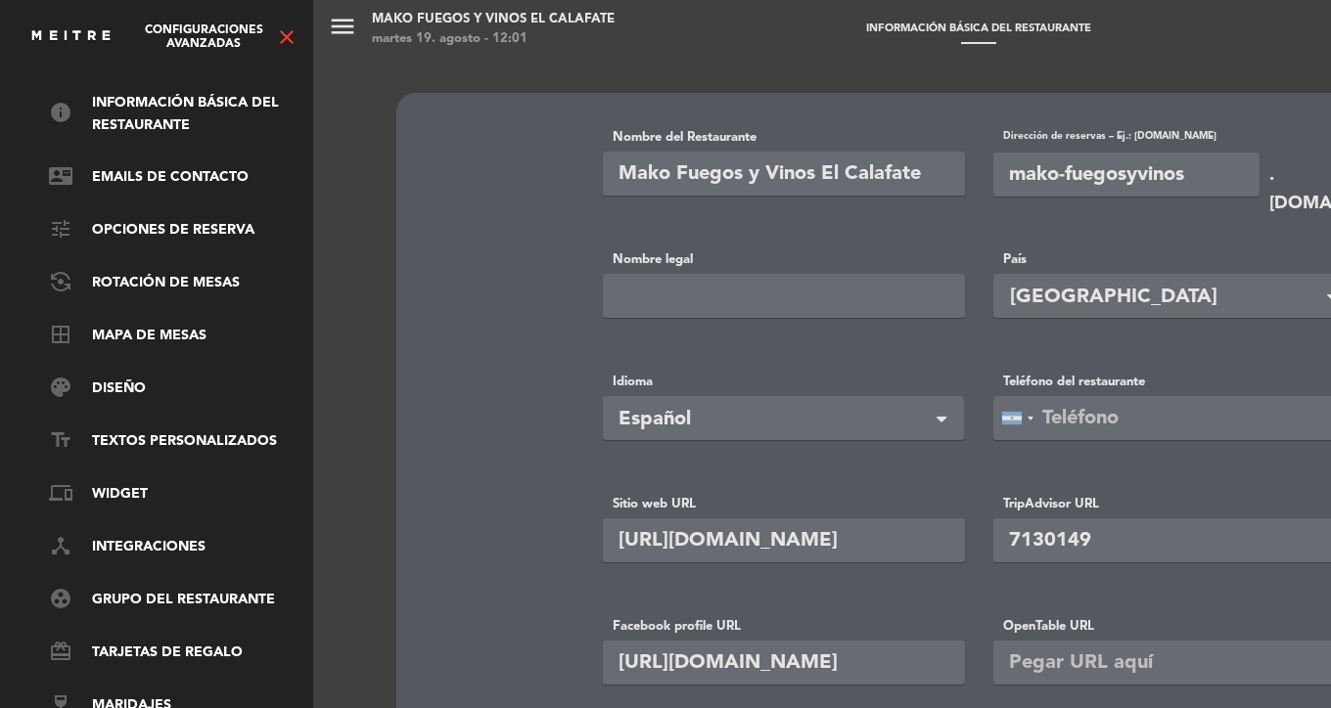
scroll to position [89, 0]
click at [220, 168] on link "contact_mail Emails de Contacto" at bounding box center [176, 177] width 254 height 23
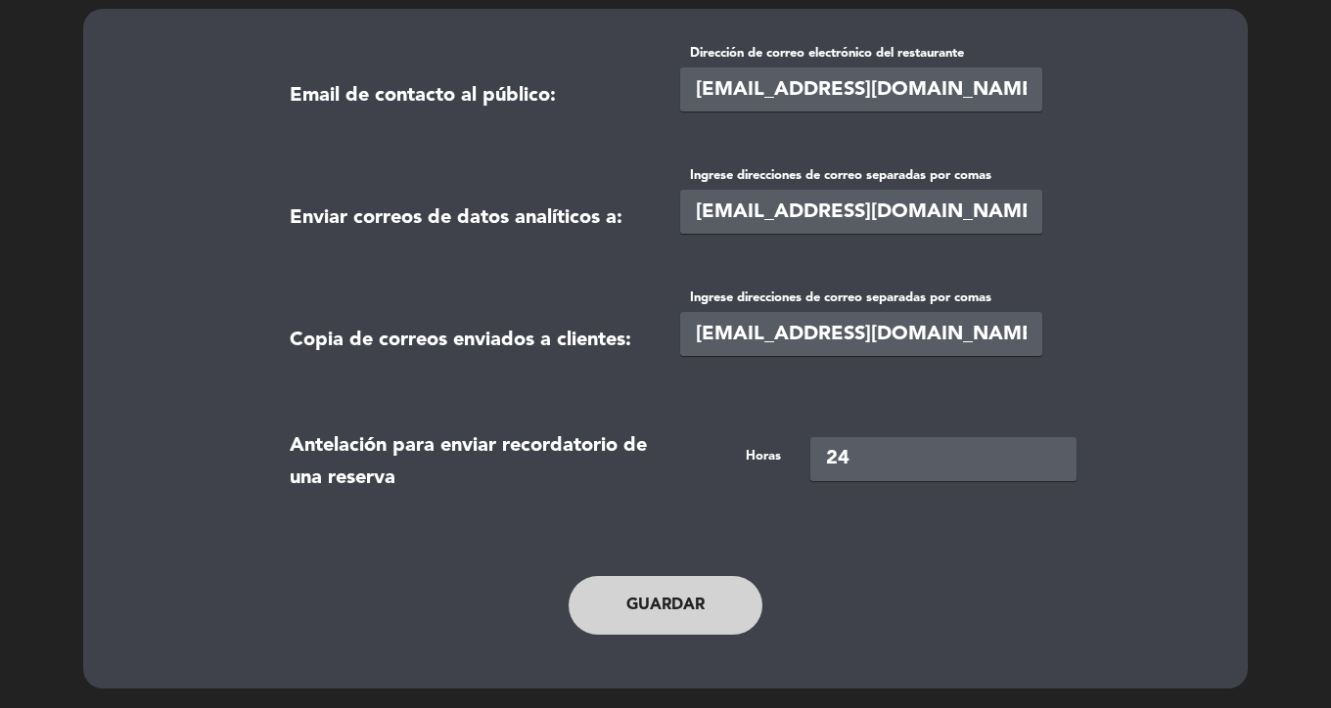
scroll to position [0, 0]
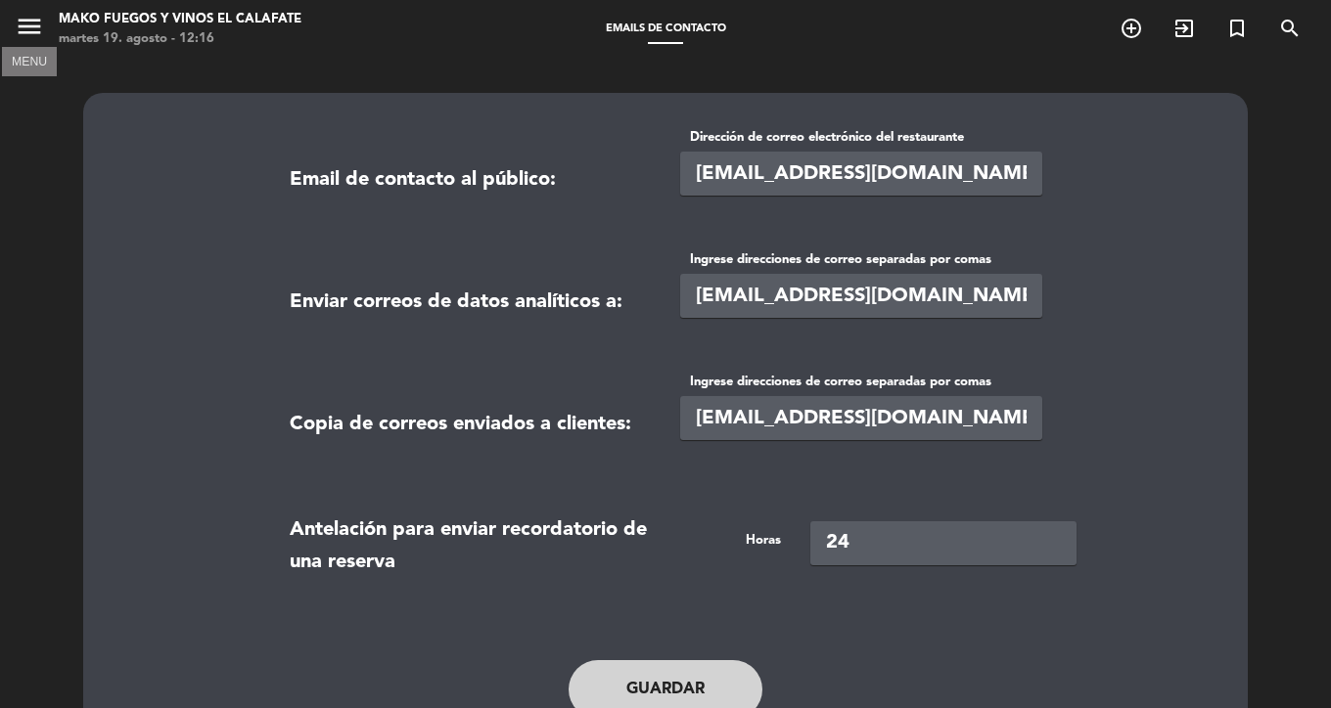
click at [35, 36] on icon "menu" at bounding box center [29, 26] width 29 height 29
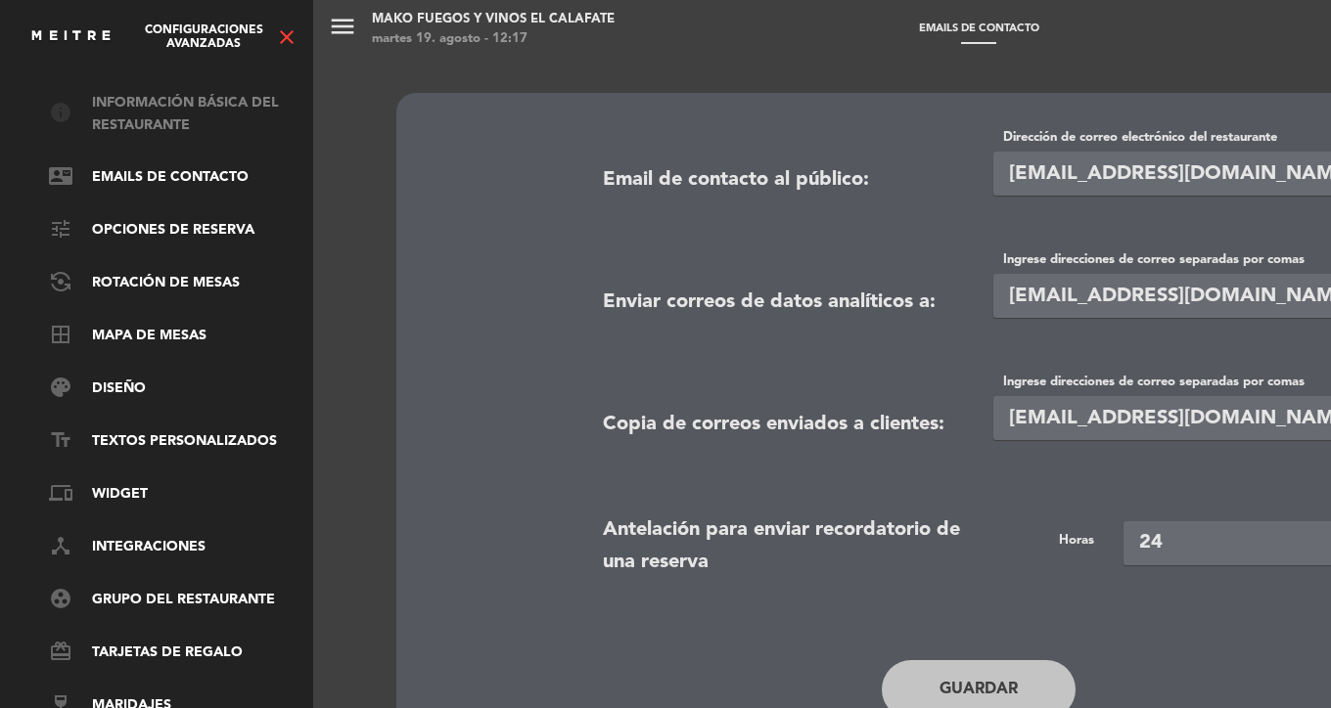
click at [183, 95] on link "info Información básica del restaurante" at bounding box center [176, 114] width 254 height 45
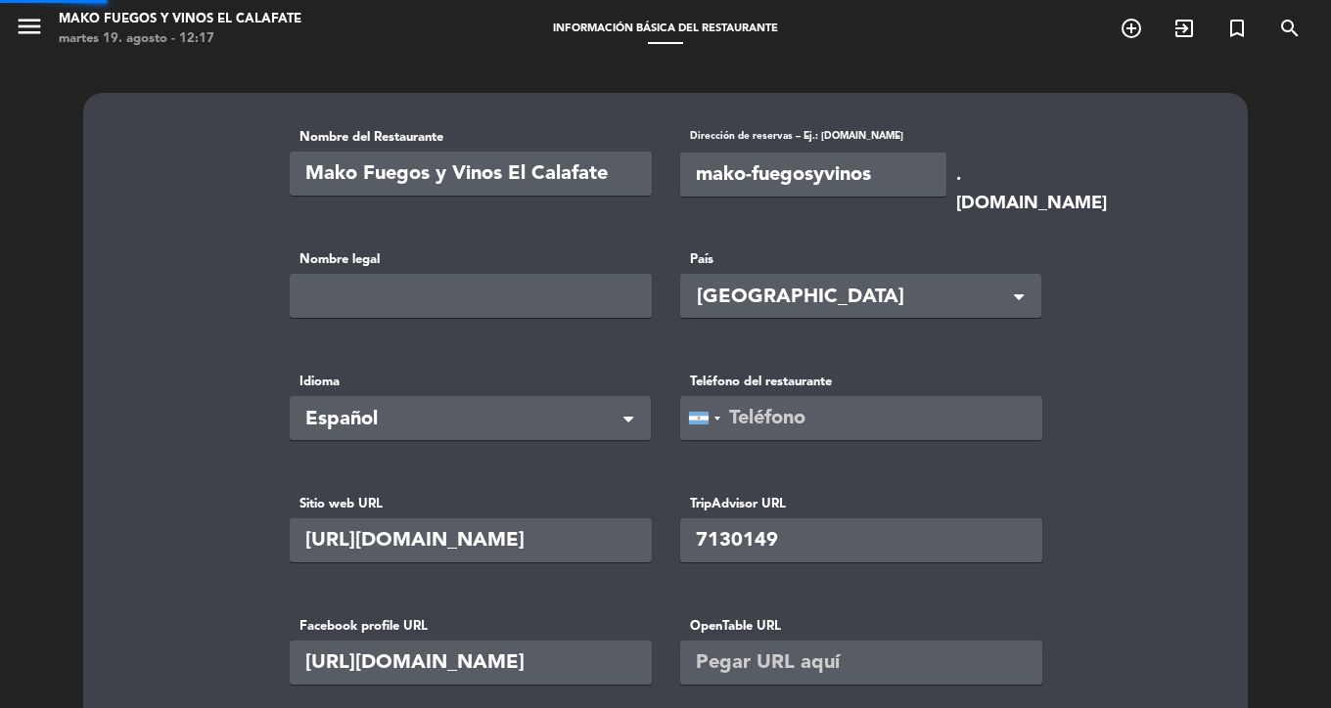
scroll to position [92, 0]
click at [34, 20] on icon "menu" at bounding box center [29, 26] width 29 height 29
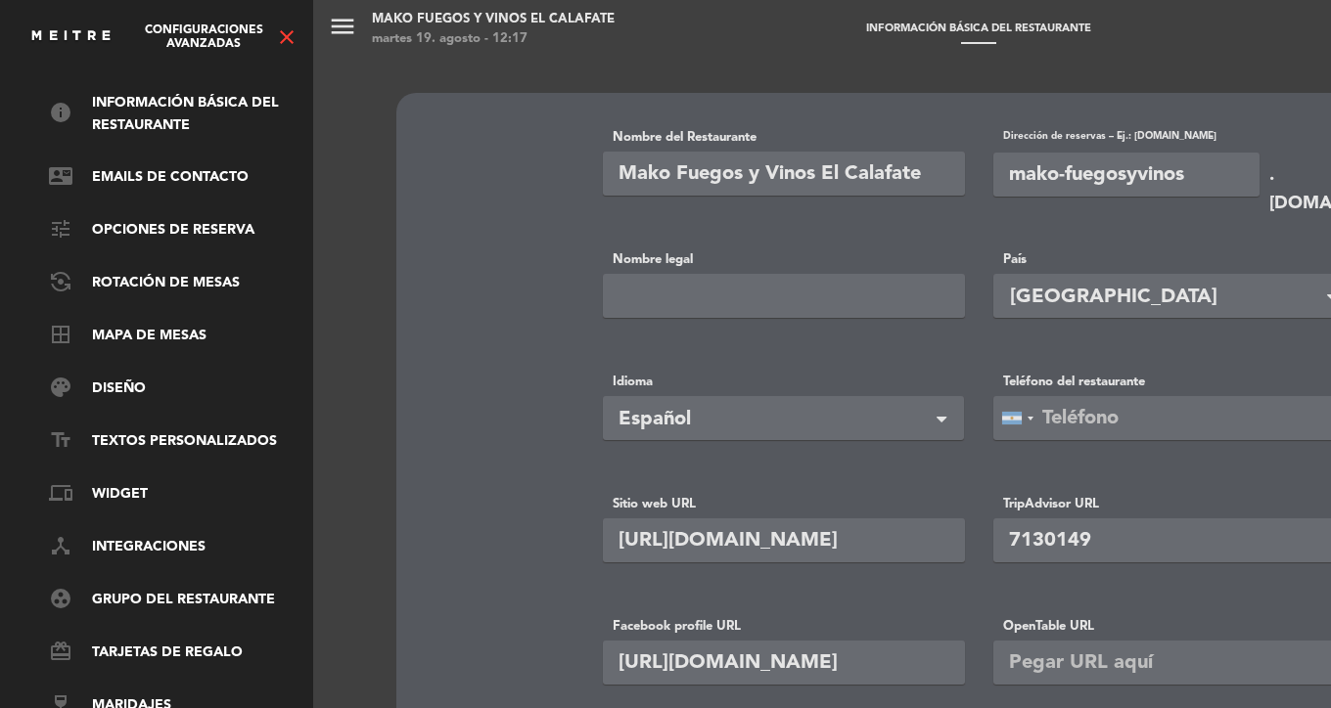
scroll to position [90, 0]
click at [284, 37] on icon "close" at bounding box center [286, 36] width 23 height 23
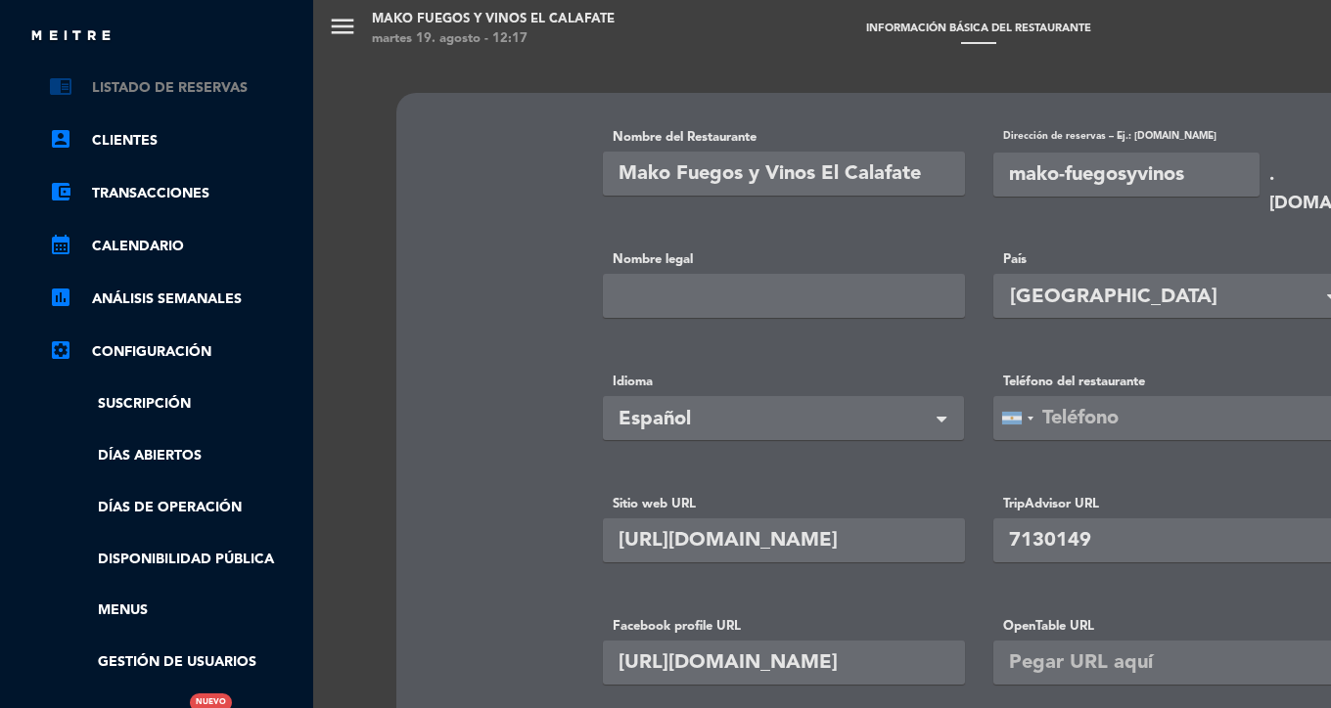
click at [196, 88] on link "chrome_reader_mode Listado de Reservas" at bounding box center [176, 87] width 254 height 23
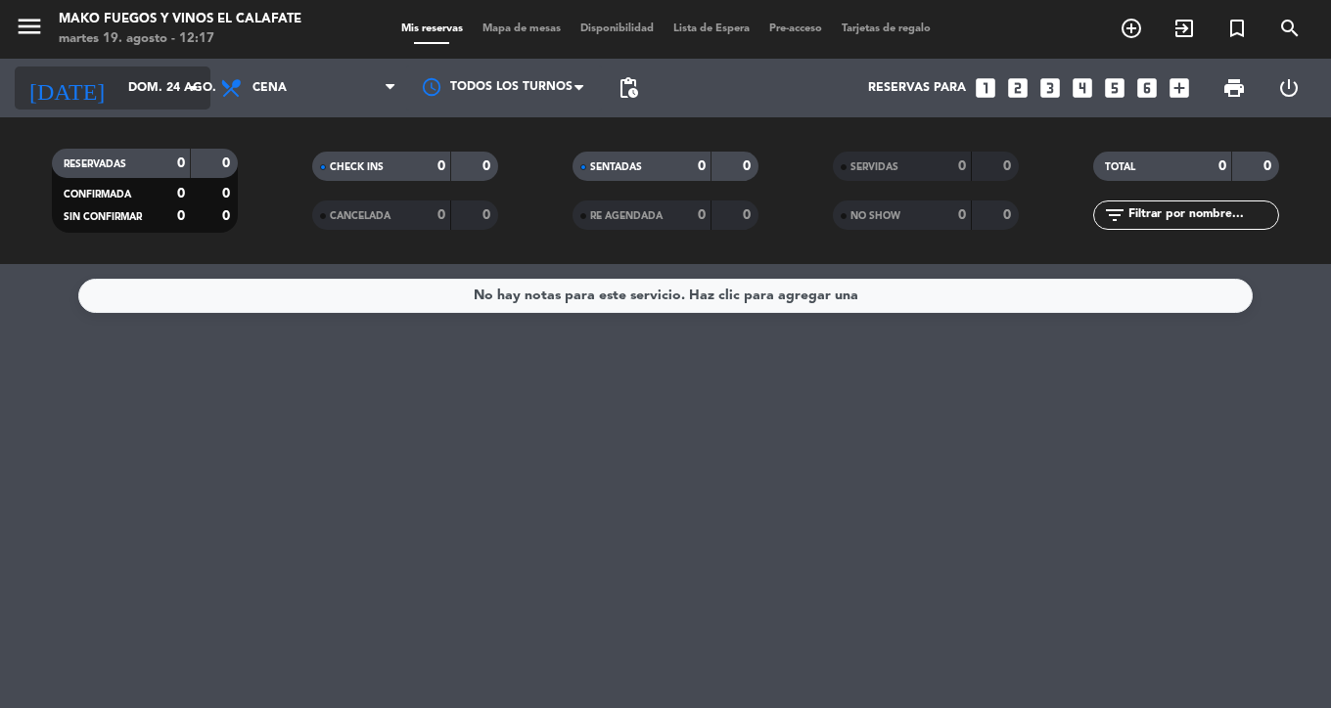
click at [191, 92] on icon "arrow_drop_down" at bounding box center [193, 87] width 23 height 23
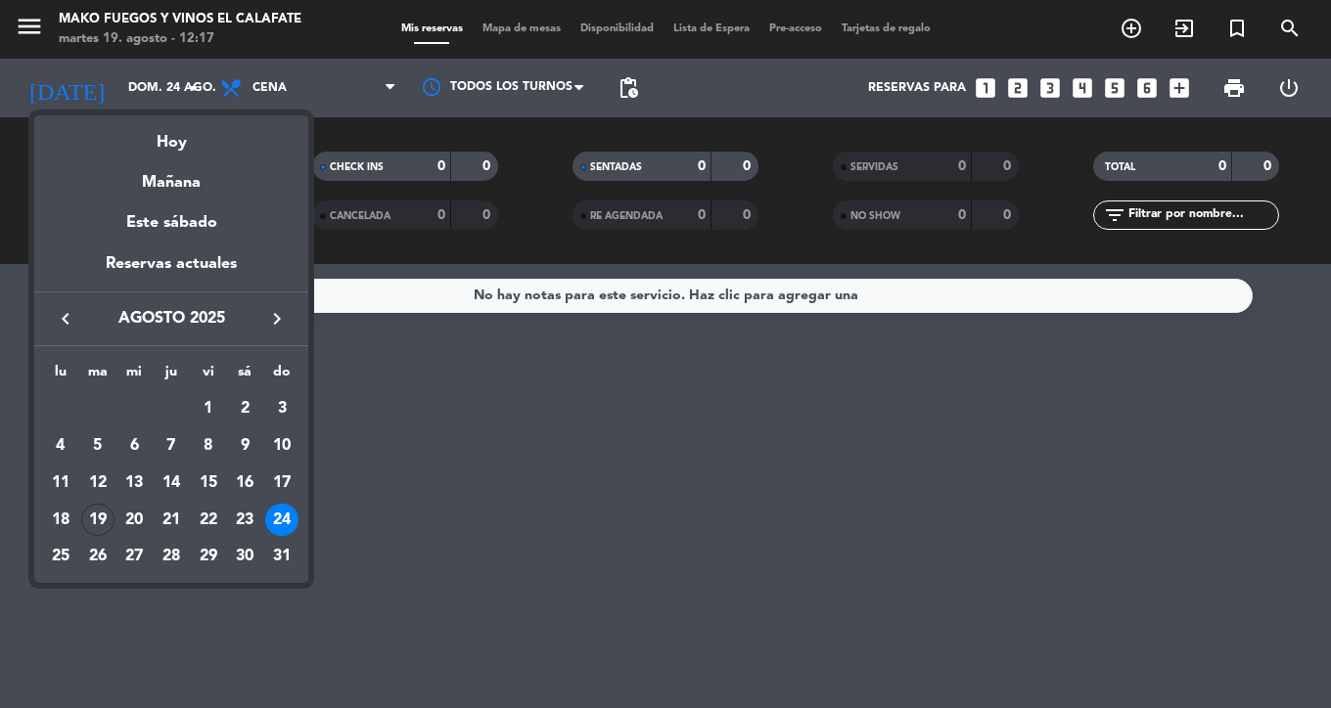
click at [277, 323] on icon "keyboard_arrow_right" at bounding box center [276, 318] width 23 height 23
click at [205, 476] on div "10" at bounding box center [208, 483] width 33 height 33
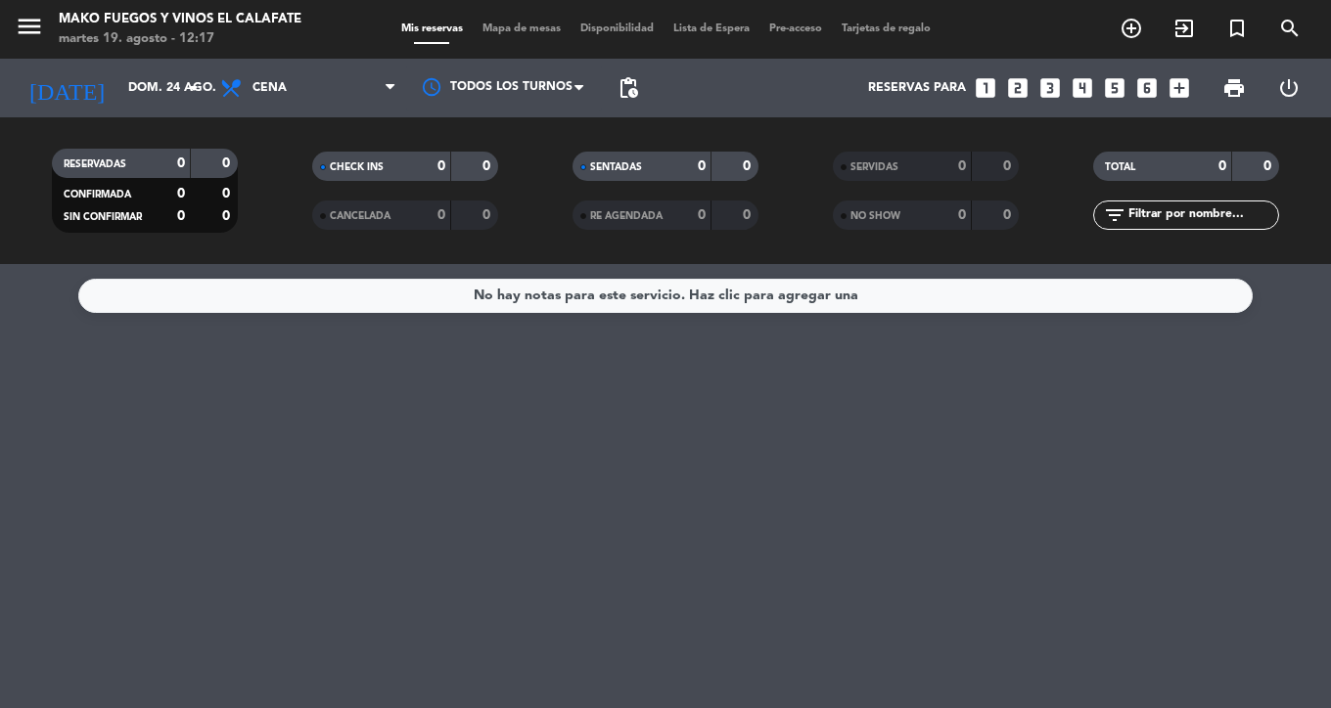
type input "vie. [DATE]"
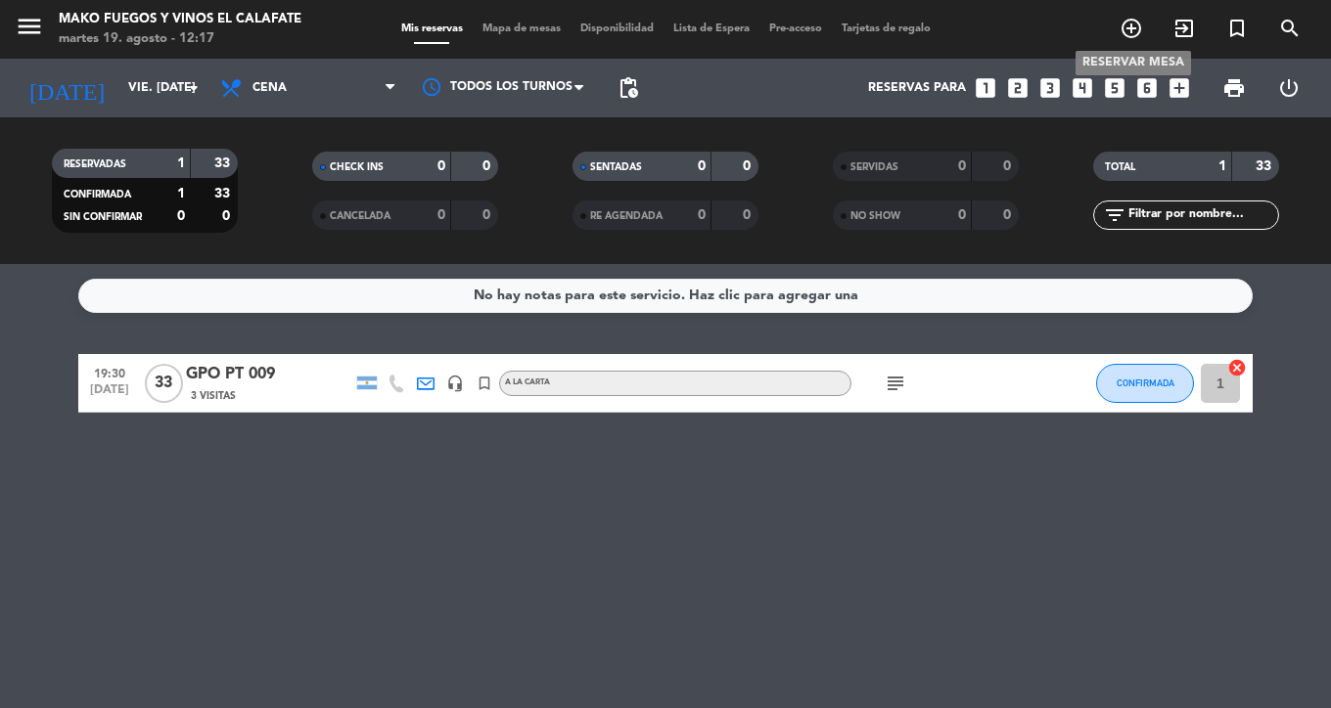
click at [1132, 26] on icon "add_circle_outline" at bounding box center [1130, 28] width 23 height 23
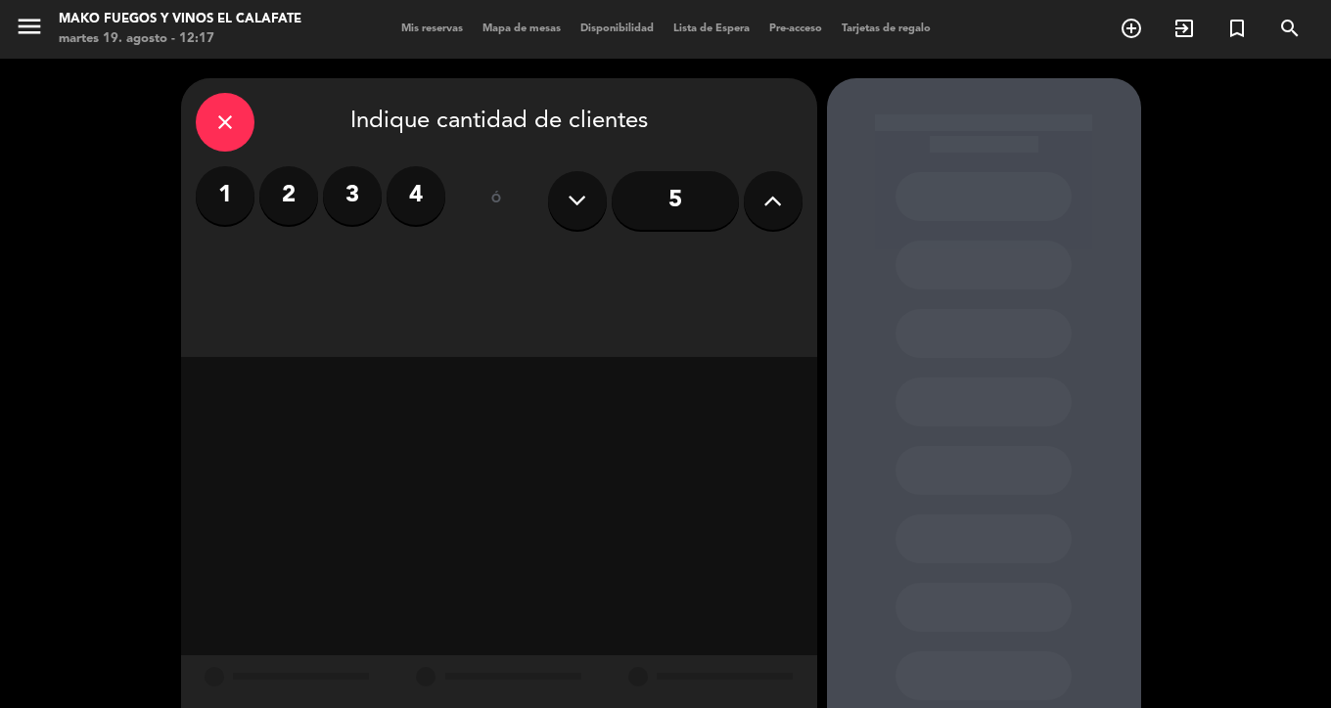
click at [404, 193] on label "4" at bounding box center [415, 195] width 59 height 59
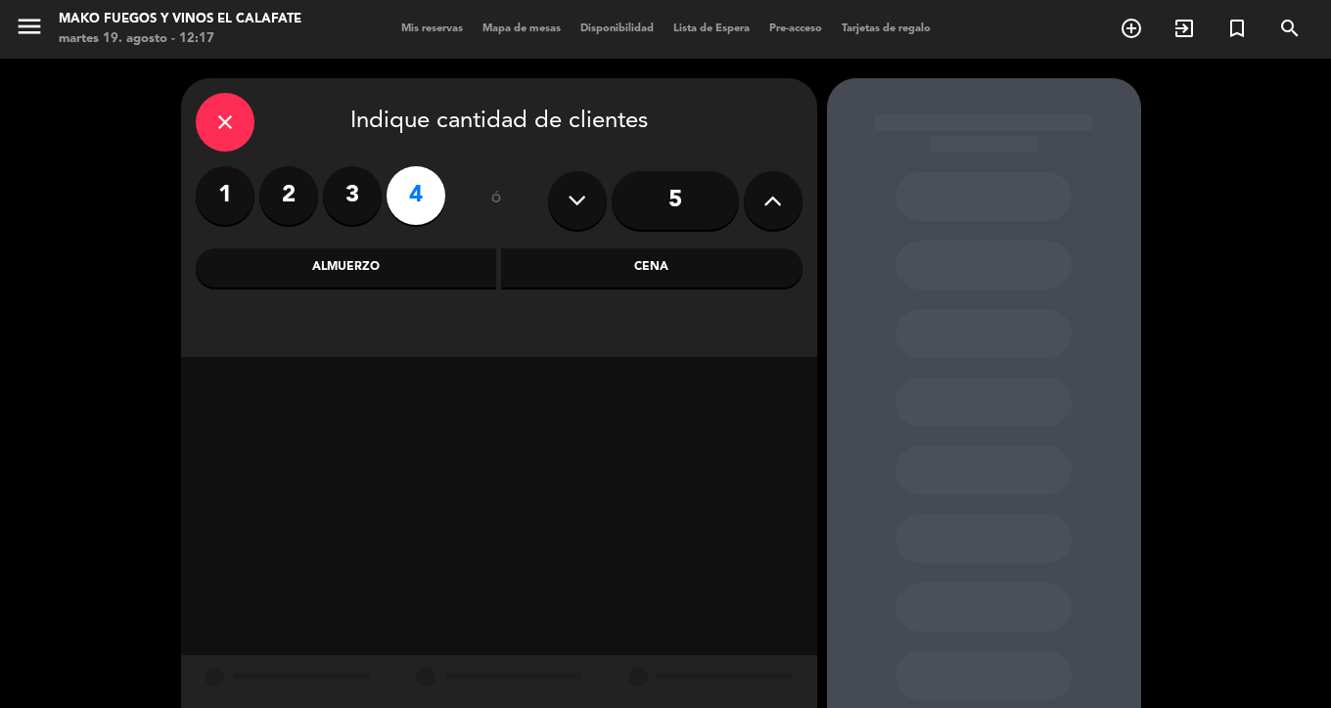
click at [617, 269] on div "Cena" at bounding box center [651, 268] width 301 height 39
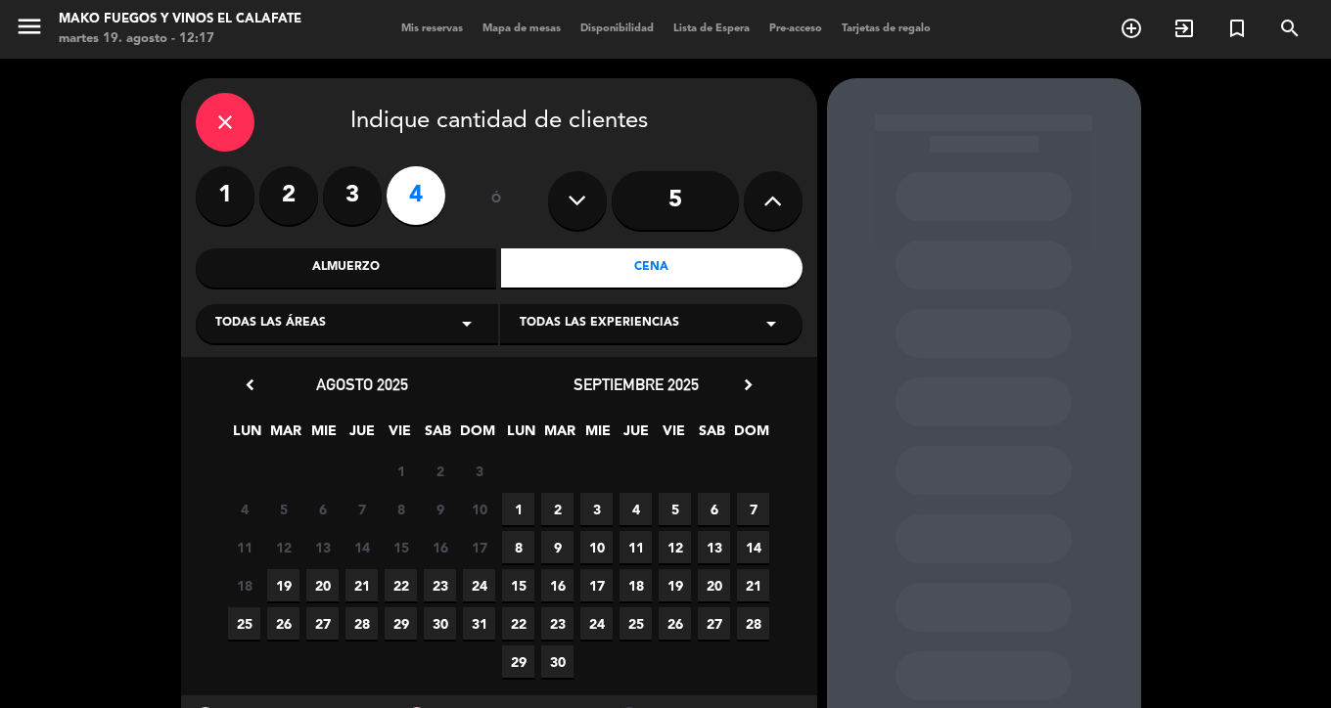
click at [750, 385] on icon "chevron_right" at bounding box center [748, 385] width 21 height 21
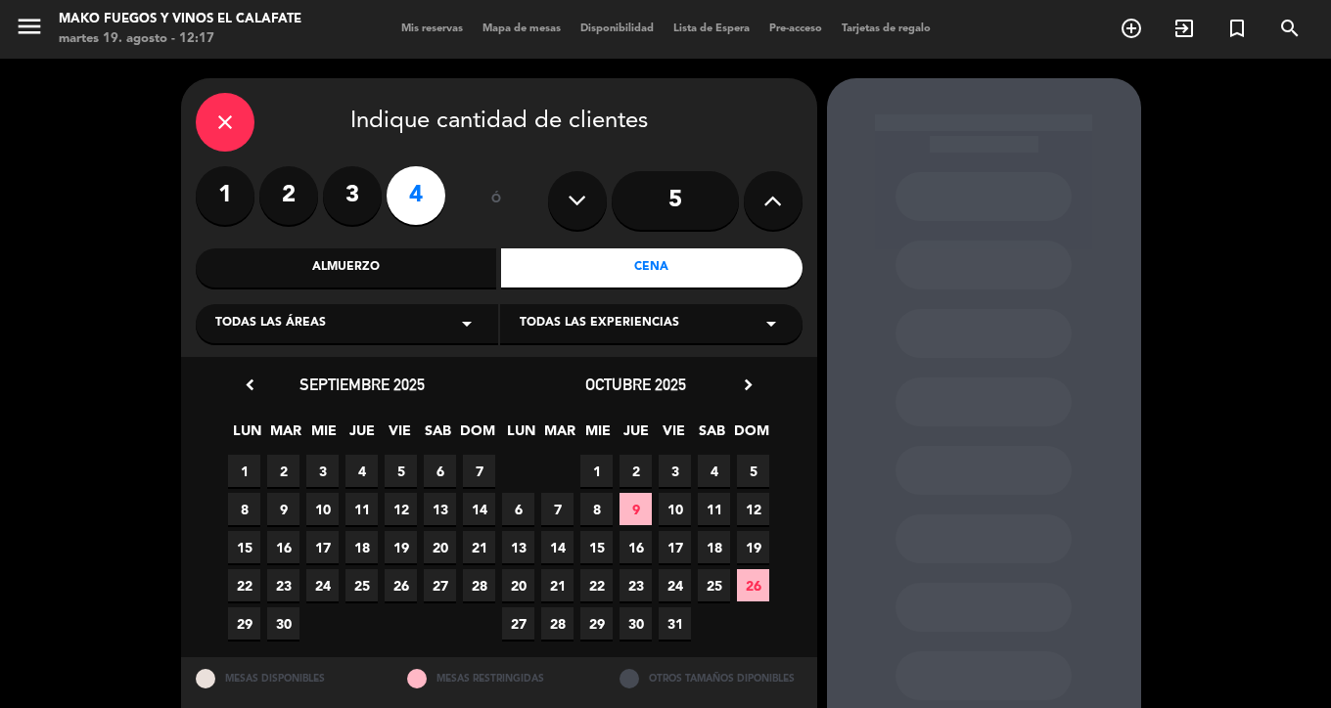
click at [678, 513] on span "10" at bounding box center [674, 509] width 32 height 32
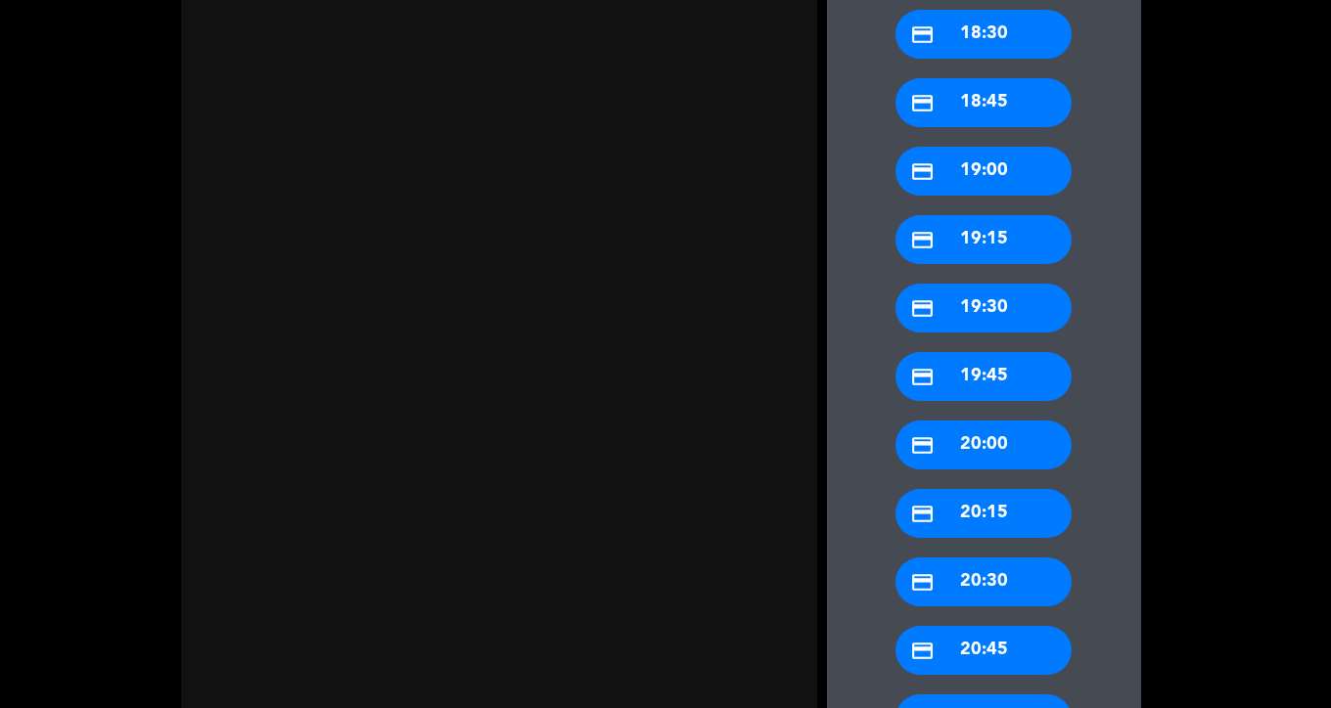
scroll to position [894, 0]
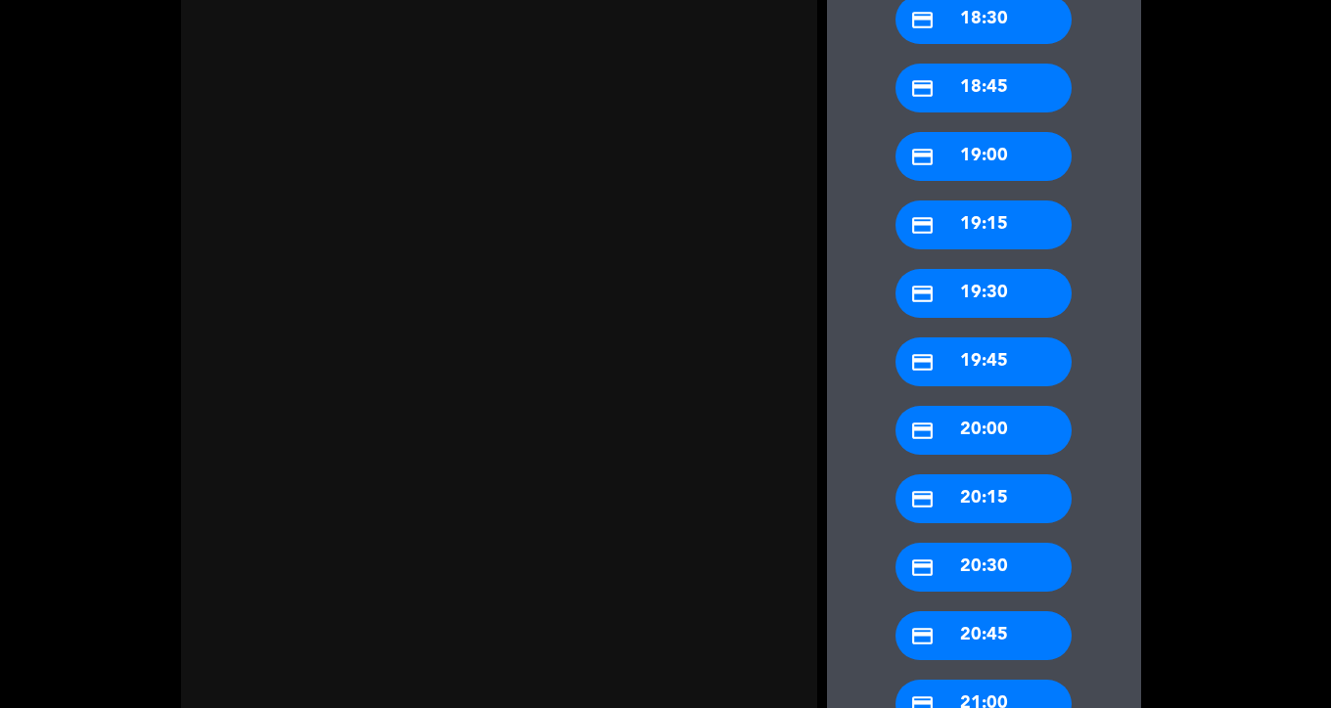
click at [991, 438] on div "credit_card 20:00" at bounding box center [983, 430] width 176 height 49
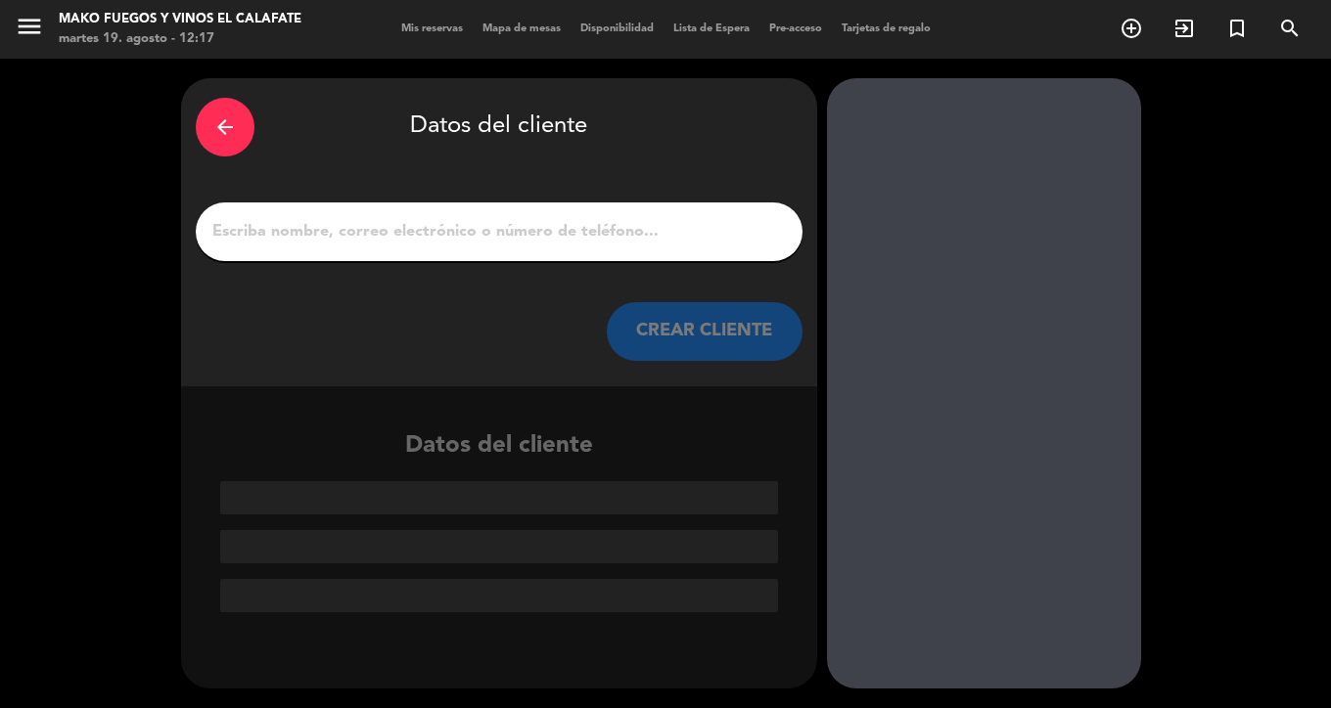
scroll to position [0, 0]
click at [595, 232] on input "1" at bounding box center [498, 231] width 577 height 27
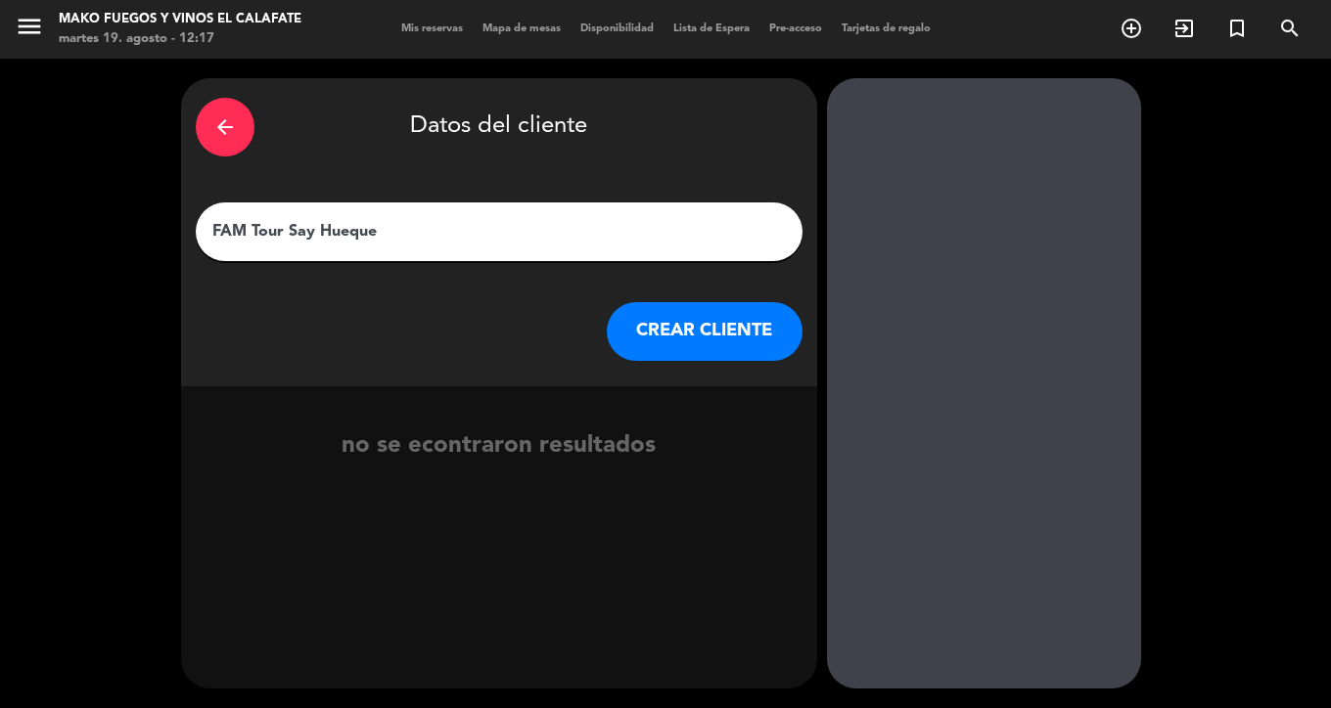
type input "FAM Tour Say Hueque"
click at [661, 339] on button "CREAR CLIENTE" at bounding box center [705, 331] width 196 height 59
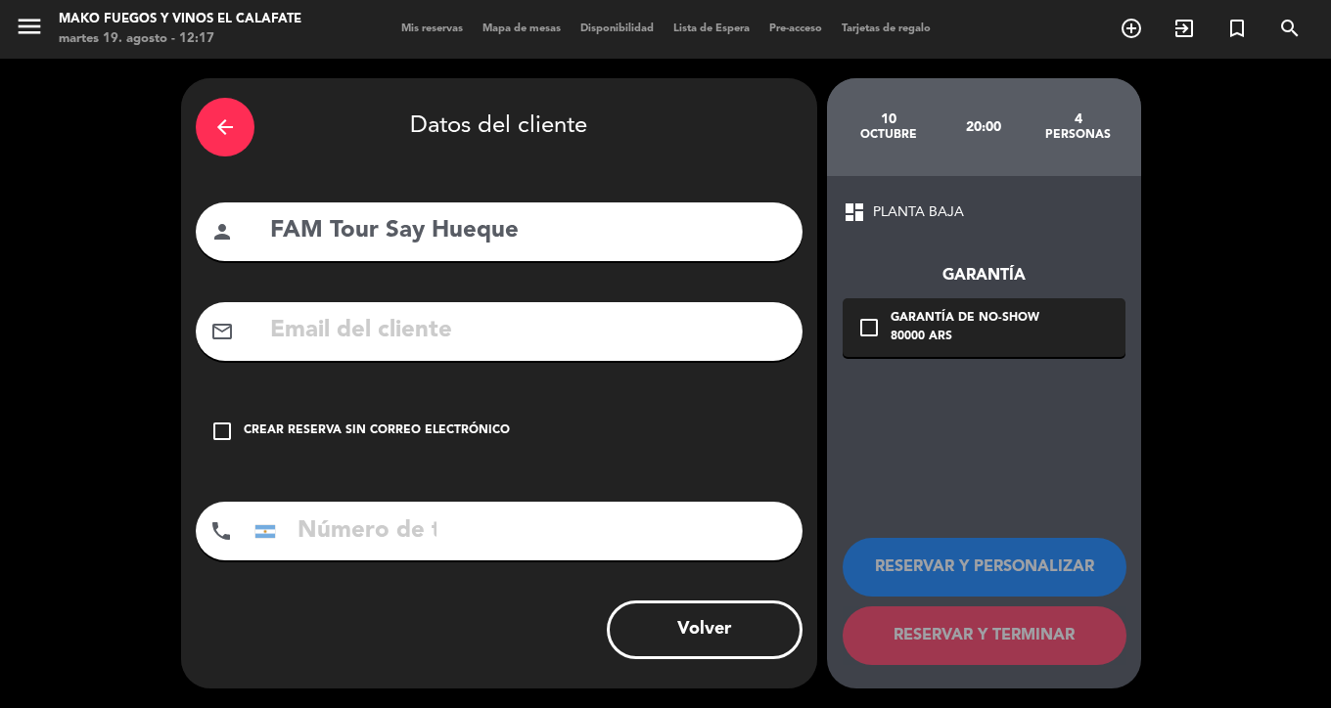
click at [225, 433] on icon "check_box_outline_blank" at bounding box center [221, 431] width 23 height 23
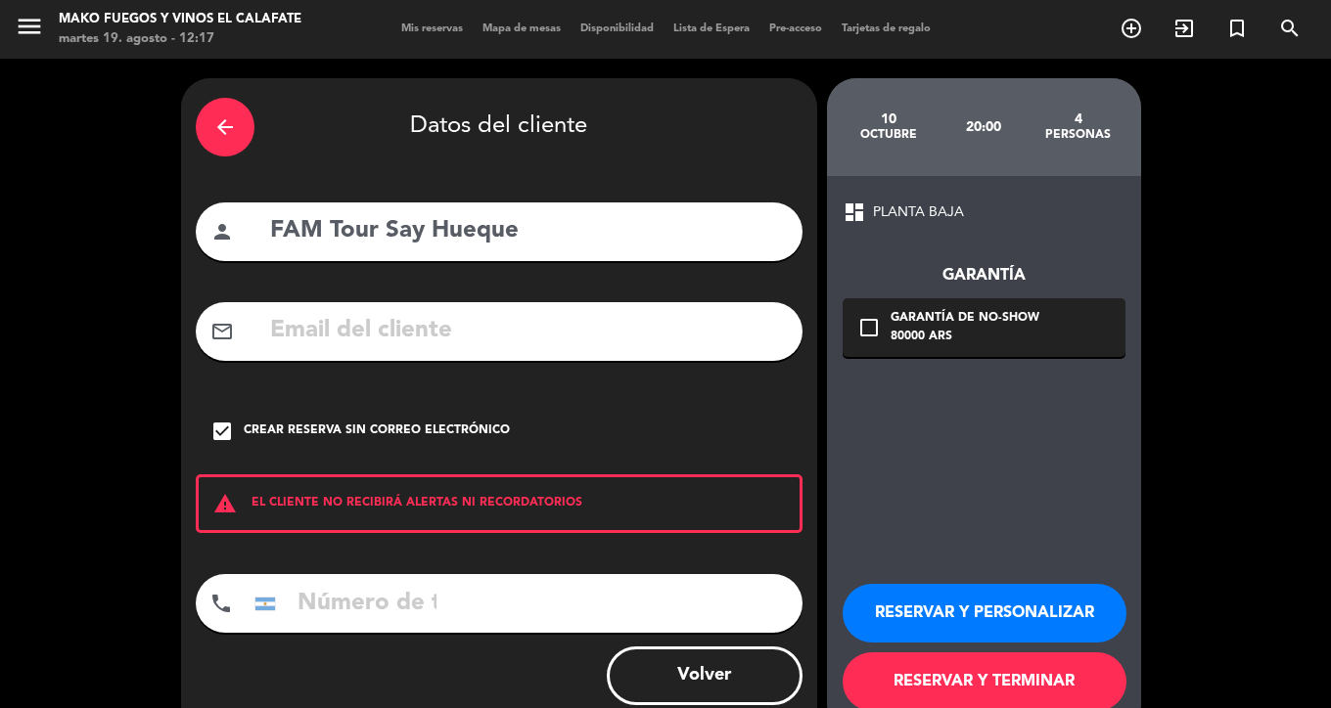
scroll to position [46, 0]
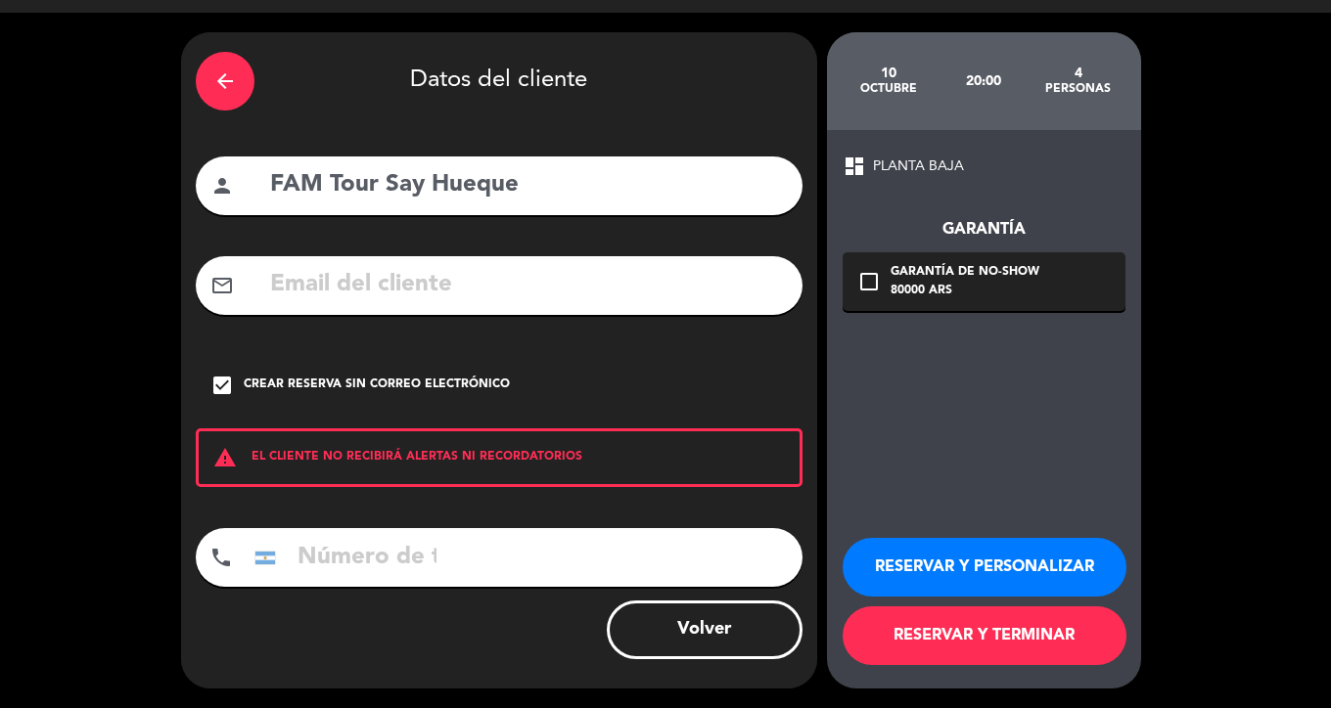
click at [972, 564] on button "RESERVAR Y PERSONALIZAR" at bounding box center [984, 567] width 284 height 59
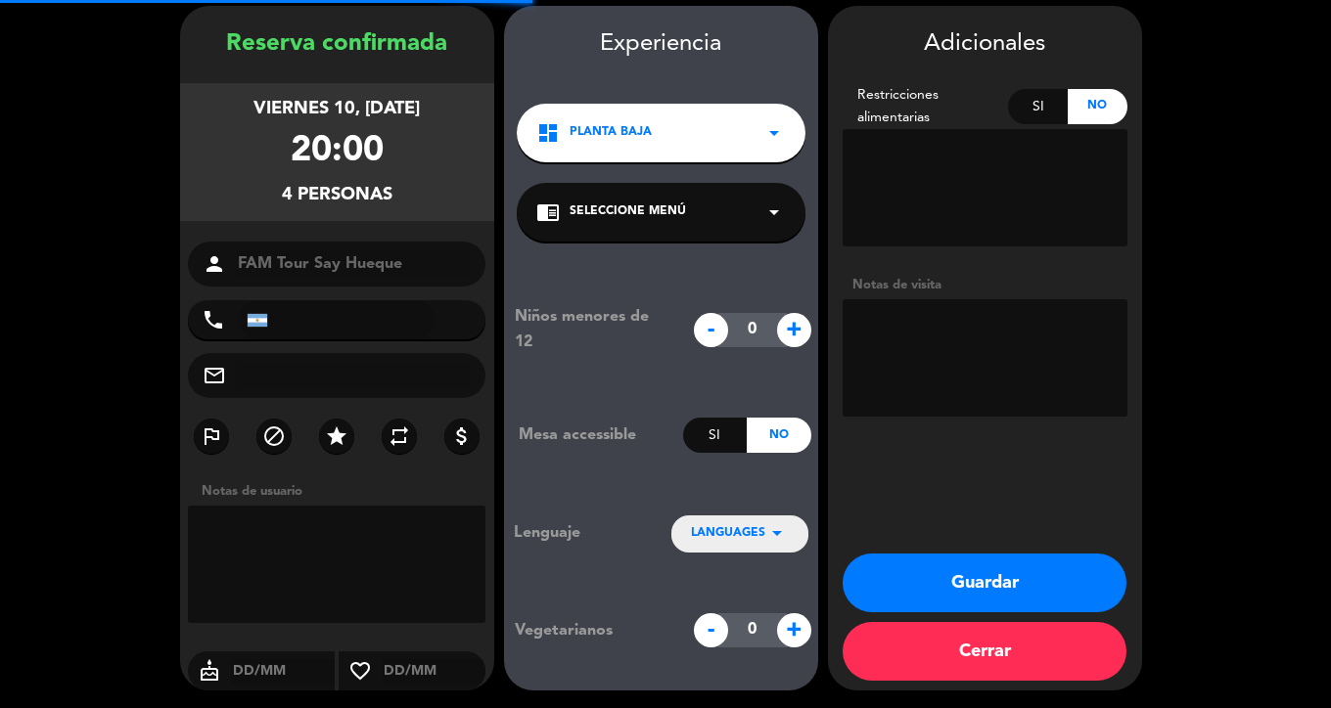
scroll to position [74, 0]
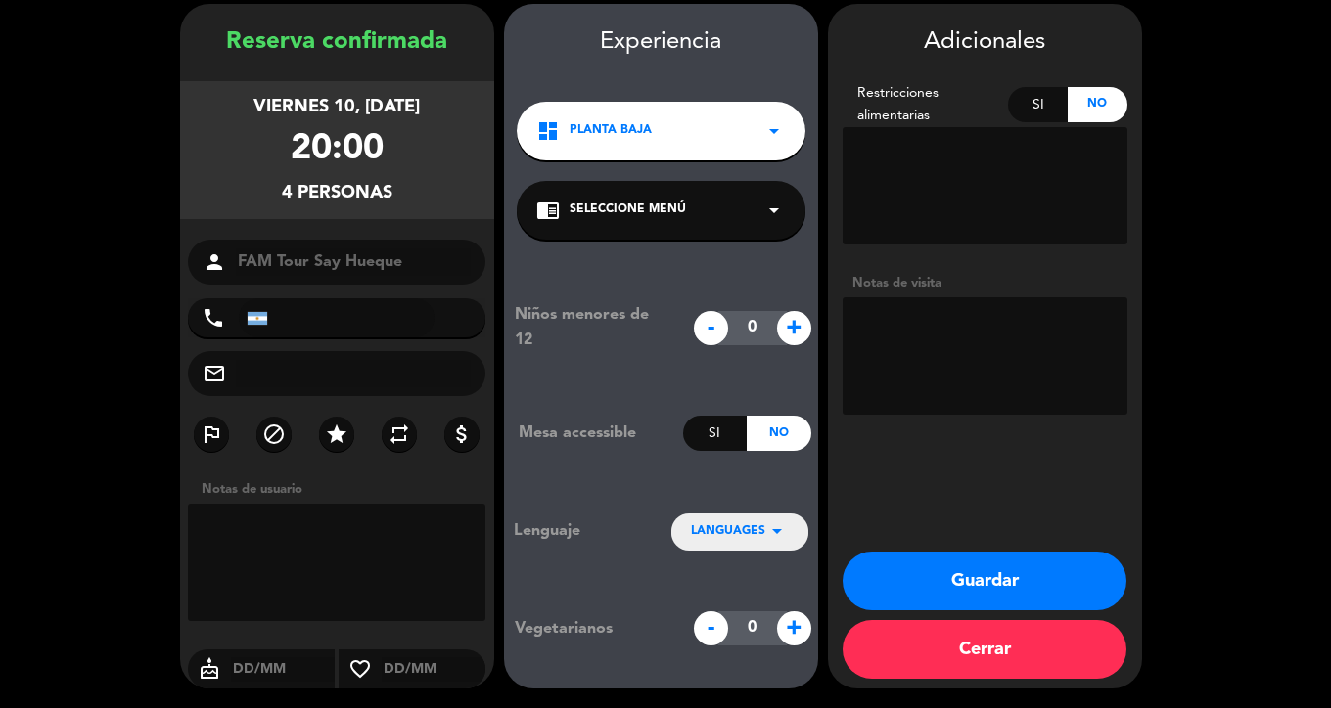
click at [352, 544] on textarea at bounding box center [337, 562] width 298 height 117
paste textarea "[PERSON_NAME] [PERSON_NAME] [PERSON_NAME] [PERSON_NAME] [PERSON_NAME]"
type textarea "[PERSON_NAME] [PERSON_NAME] [PERSON_NAME] [PERSON_NAME] [PERSON_NAME]"
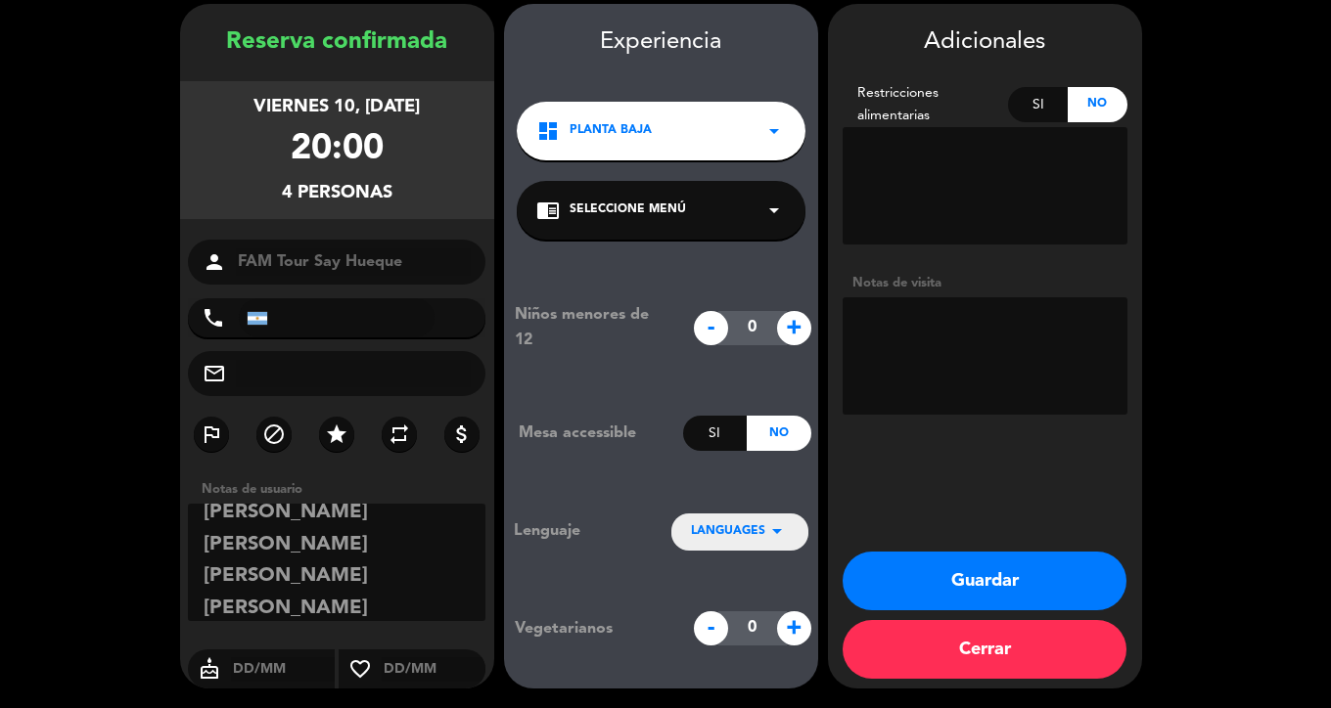
scroll to position [0, 0]
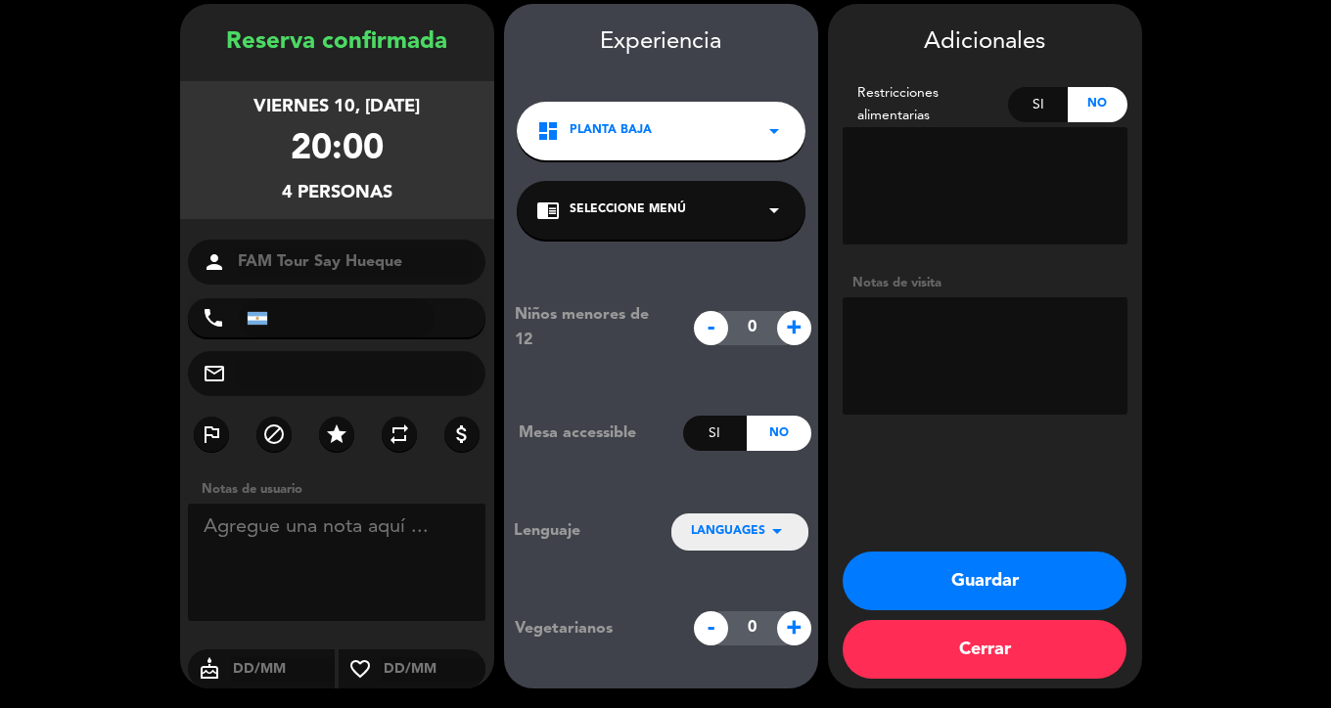
click at [875, 371] on textarea at bounding box center [984, 355] width 285 height 117
paste textarea "[PERSON_NAME] [PERSON_NAME] [PERSON_NAME] [PERSON_NAME] [PERSON_NAME]"
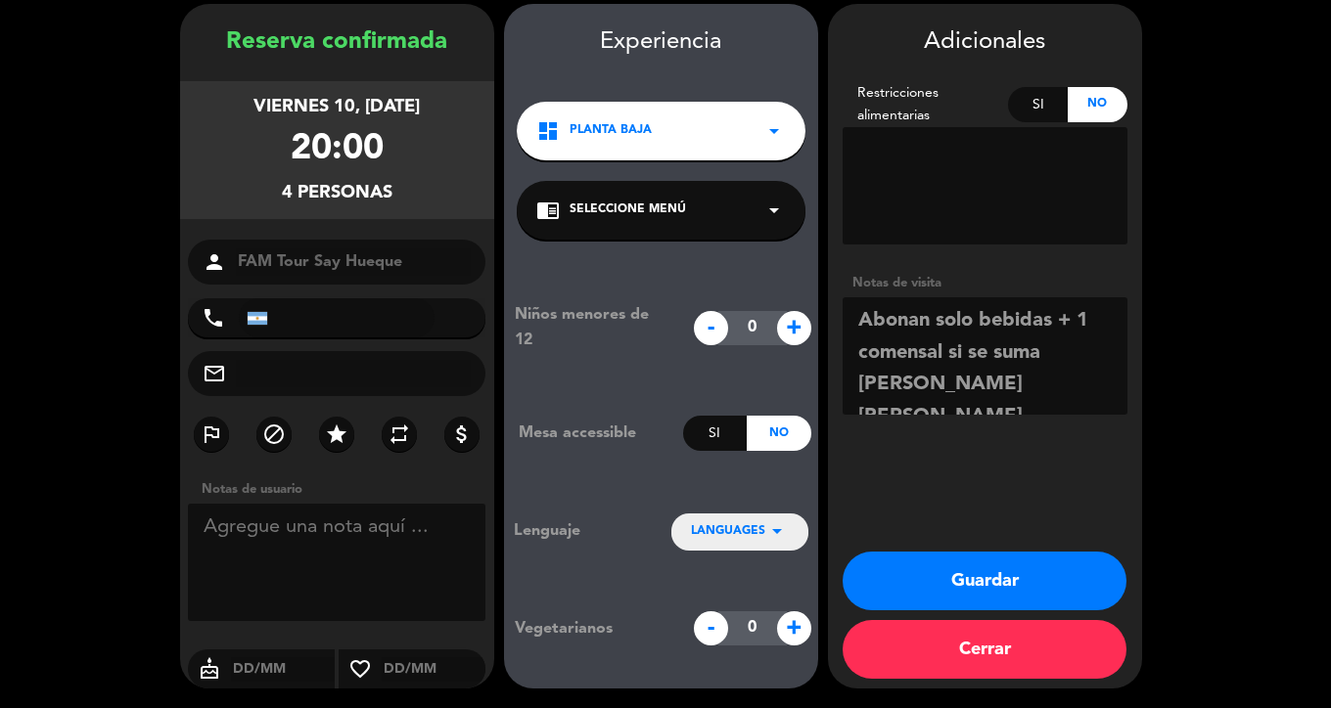
click at [1079, 386] on textarea at bounding box center [984, 355] width 285 height 117
type textarea "Abonan solo bebidas + 1 comensal si se suma [PERSON_NAME] [PERSON_NAME], [PERSO…"
click at [767, 540] on icon "arrow_drop_down" at bounding box center [776, 531] width 23 height 23
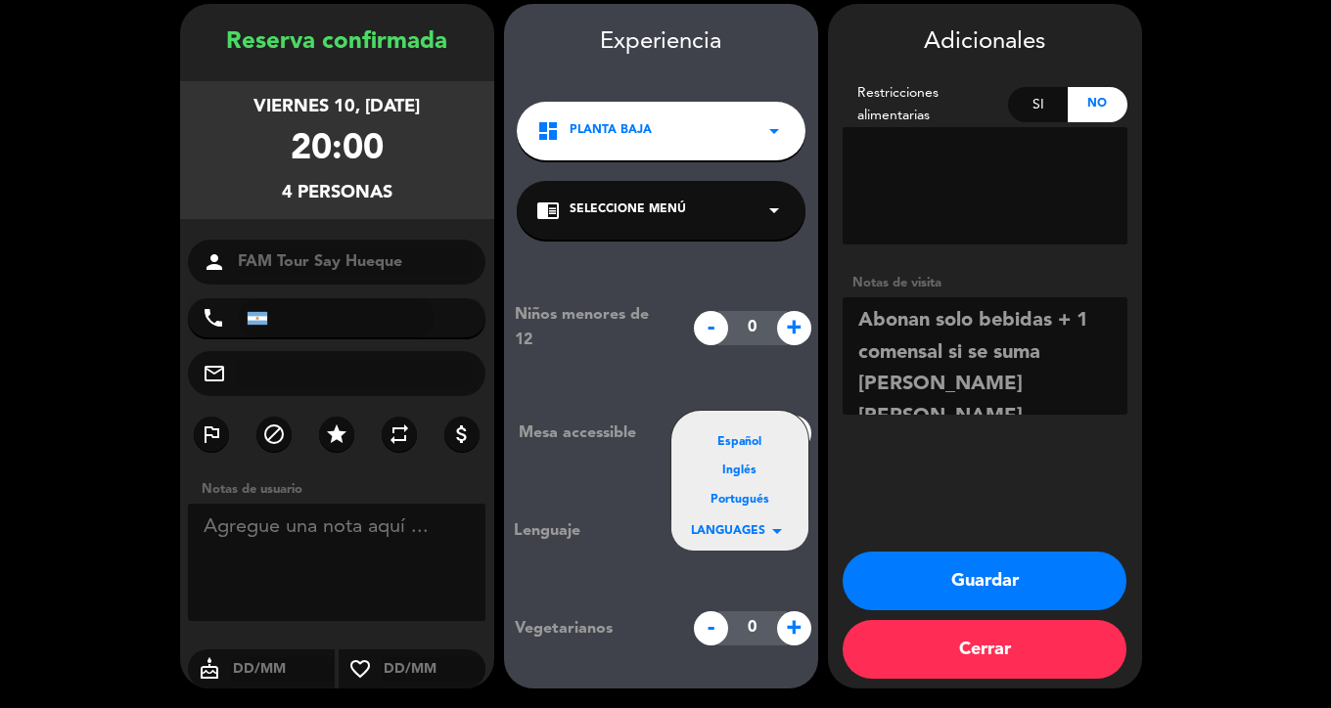
click at [750, 442] on div "Español" at bounding box center [740, 443] width 98 height 20
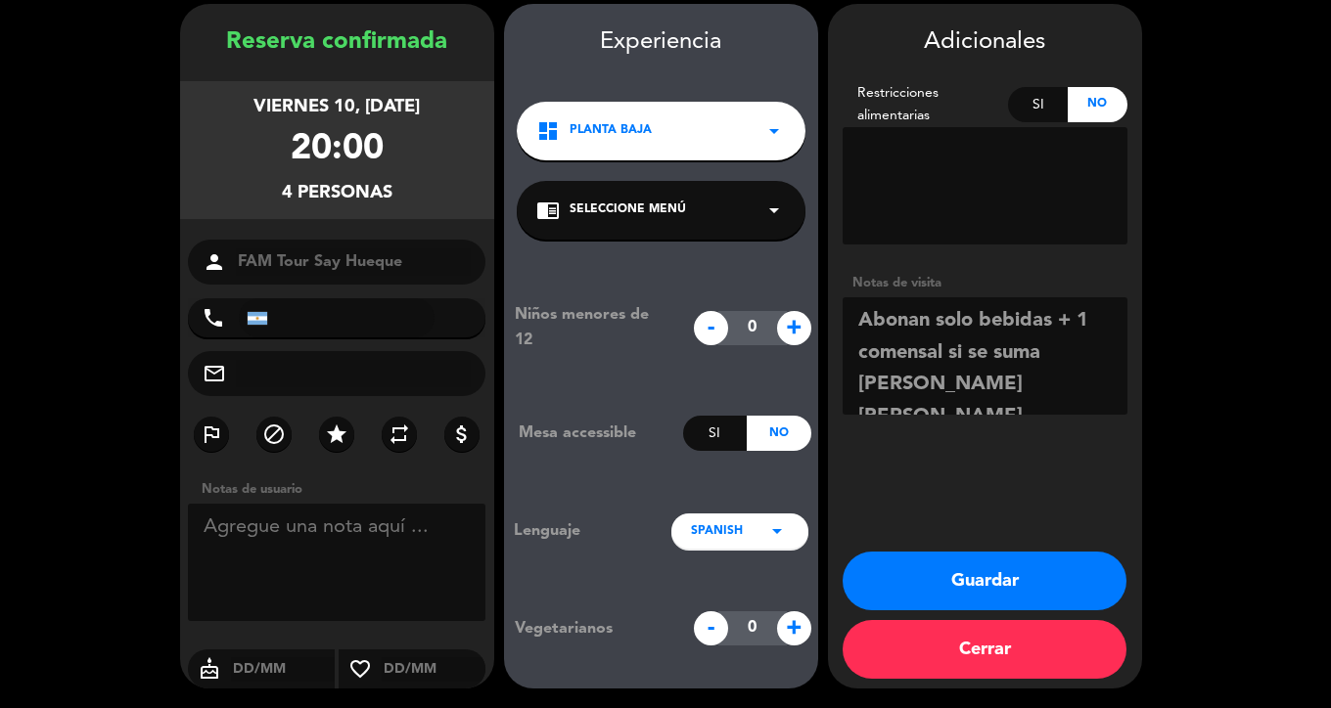
click at [981, 579] on button "Guardar" at bounding box center [984, 581] width 284 height 59
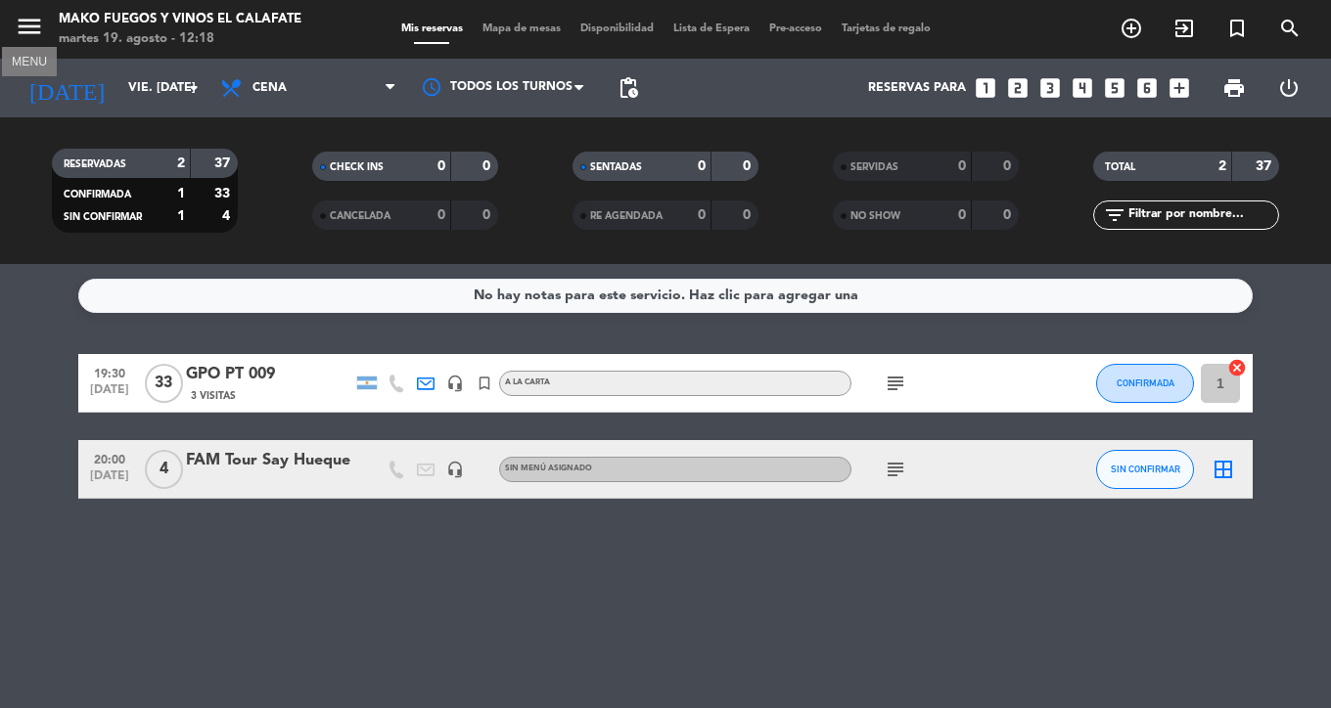
click at [34, 14] on icon "menu" at bounding box center [29, 26] width 29 height 29
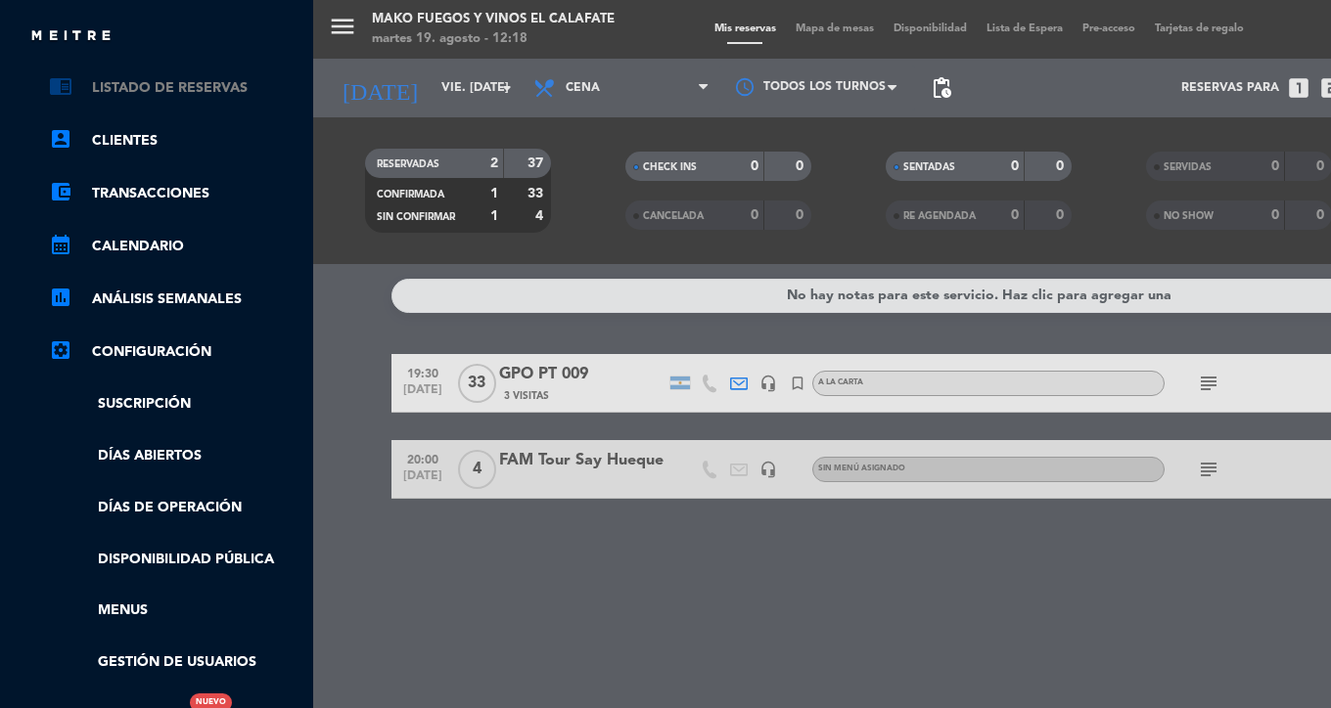
click at [196, 86] on link "chrome_reader_mode Listado de Reservas" at bounding box center [176, 87] width 254 height 23
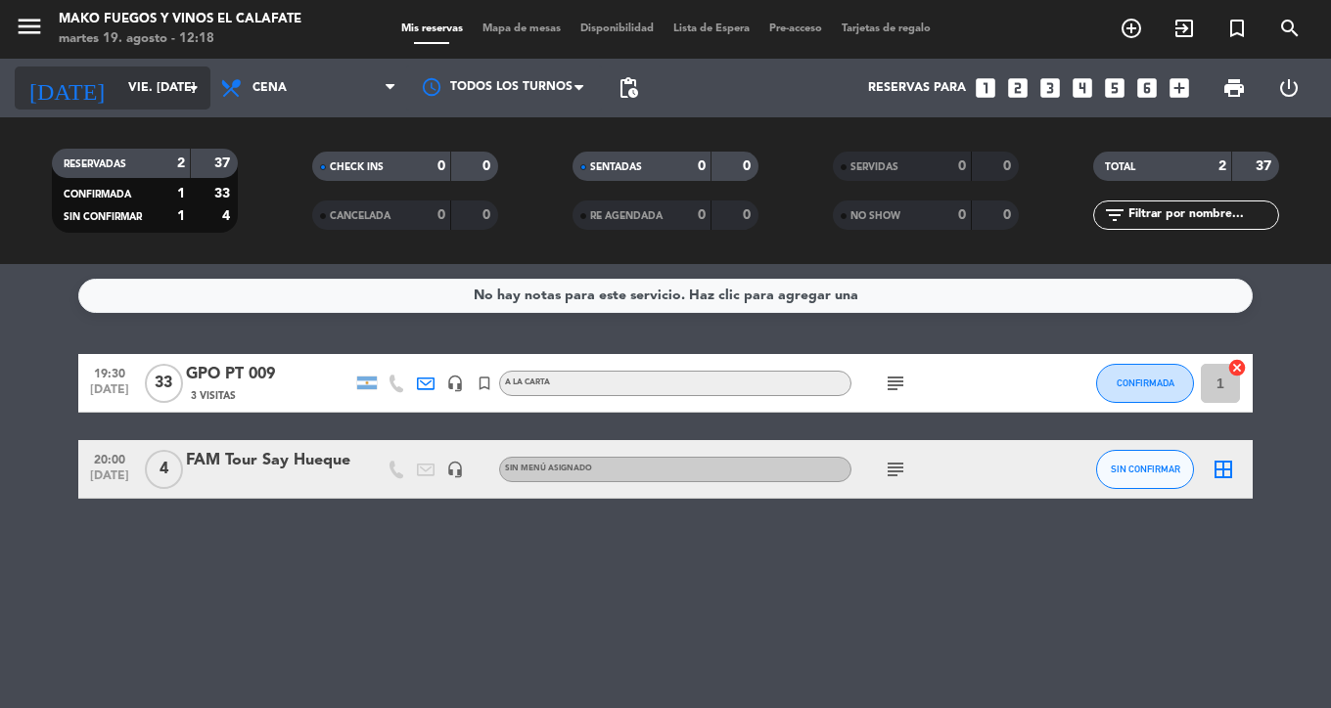
click at [177, 77] on input "vie. [DATE]" at bounding box center [200, 87] width 165 height 33
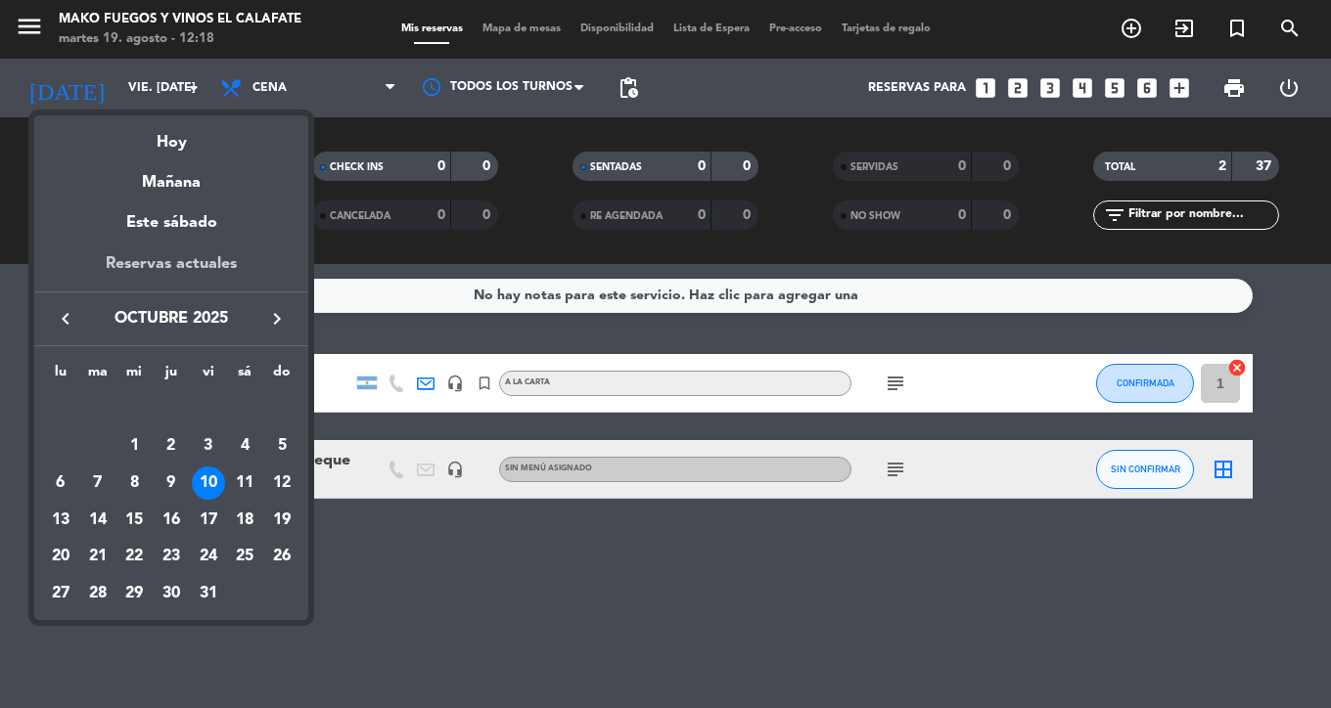
click at [191, 259] on div "Reservas actuales" at bounding box center [171, 271] width 274 height 40
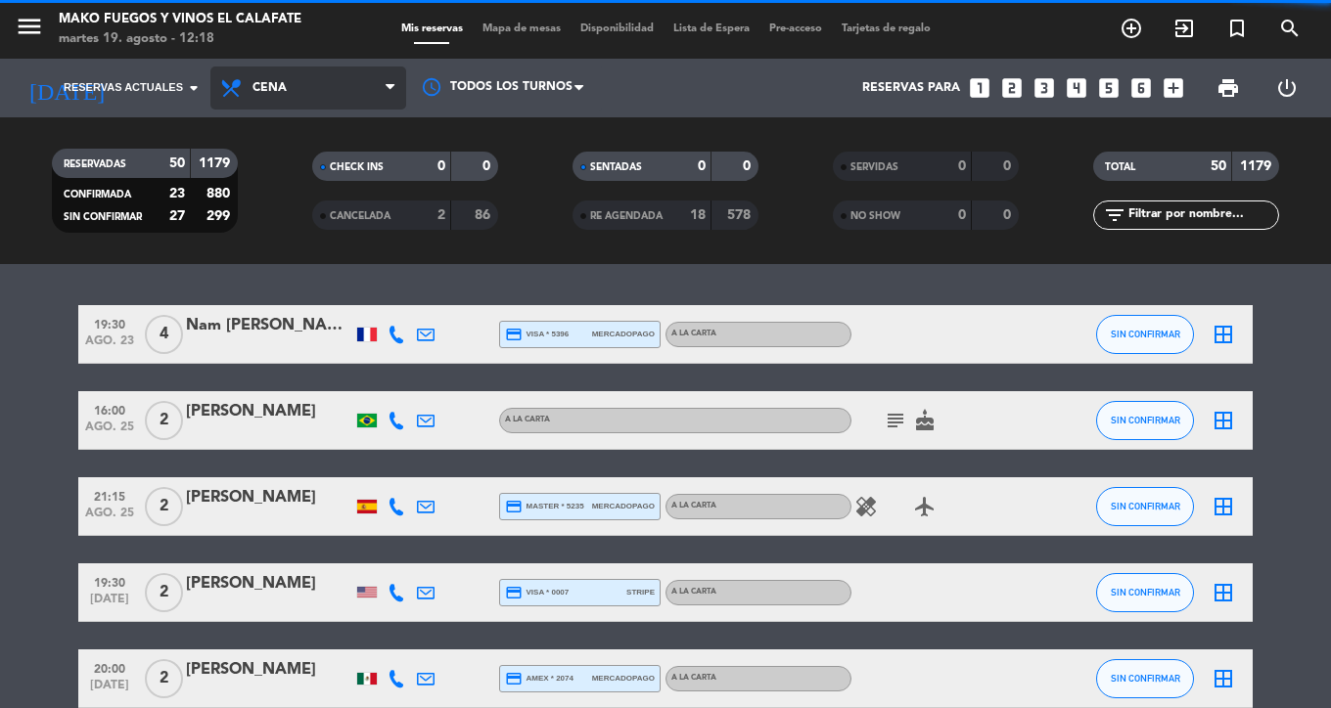
click at [372, 101] on span "Cena" at bounding box center [308, 88] width 196 height 43
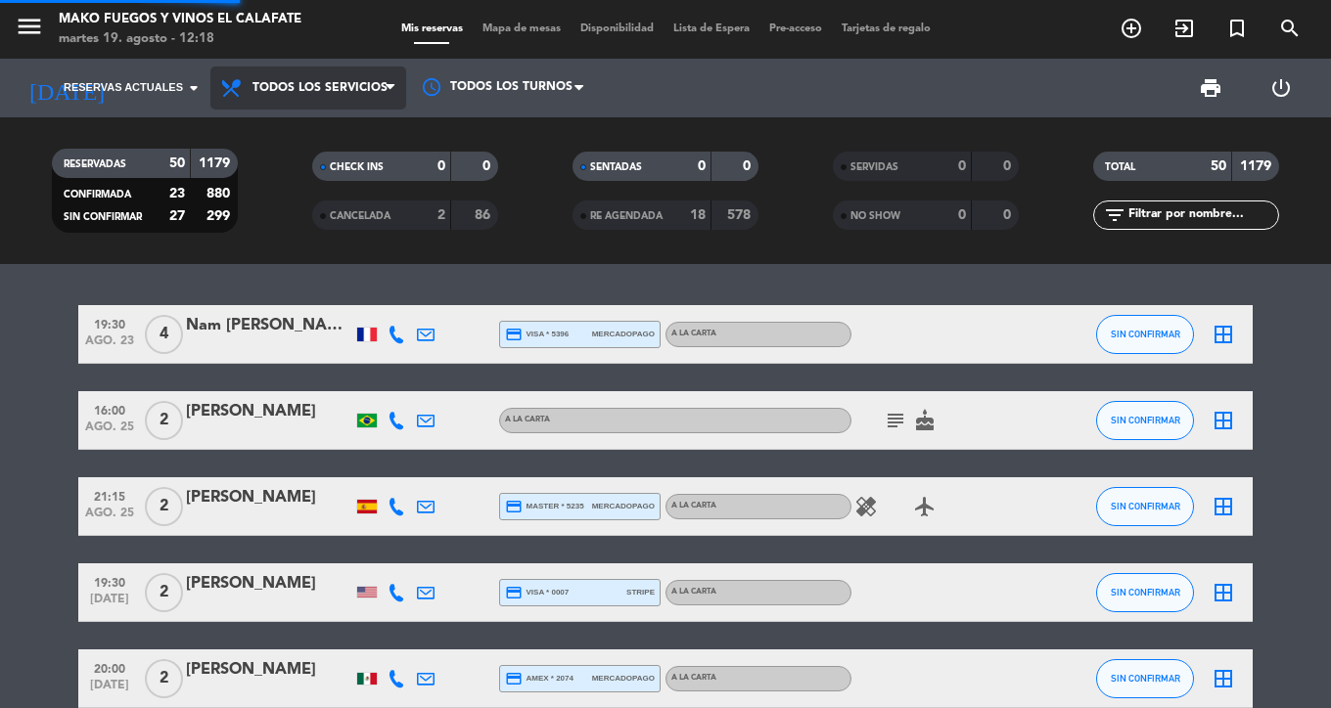
click at [347, 143] on div "menu Mako Fuegos y Vinos El Calafate martes 19. agosto - 12:18 Mis reservas Map…" at bounding box center [665, 132] width 1331 height 264
